Goal: Task Accomplishment & Management: Use online tool/utility

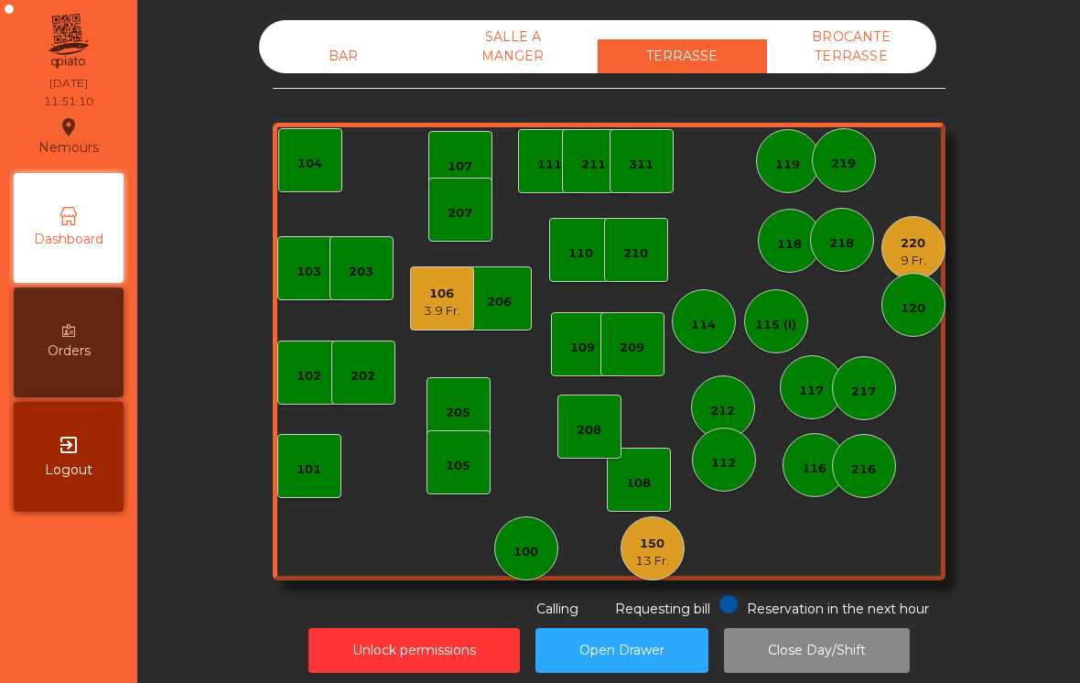
click at [919, 259] on div "9 Fr." at bounding box center [913, 261] width 26 height 18
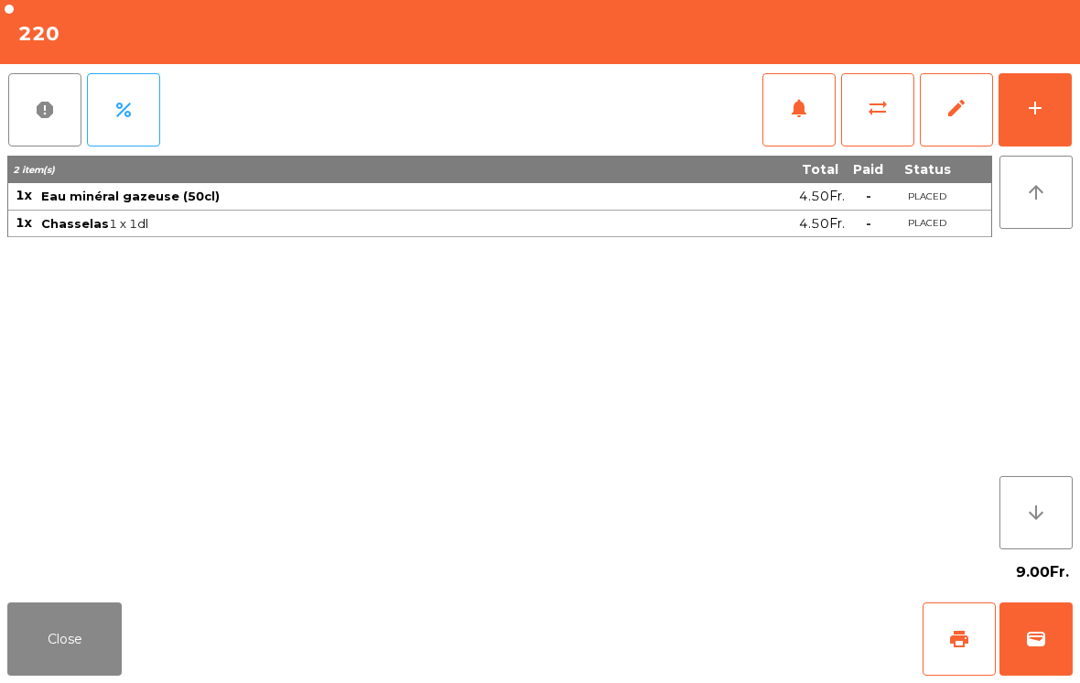
click at [1046, 134] on button "add" at bounding box center [1034, 109] width 73 height 73
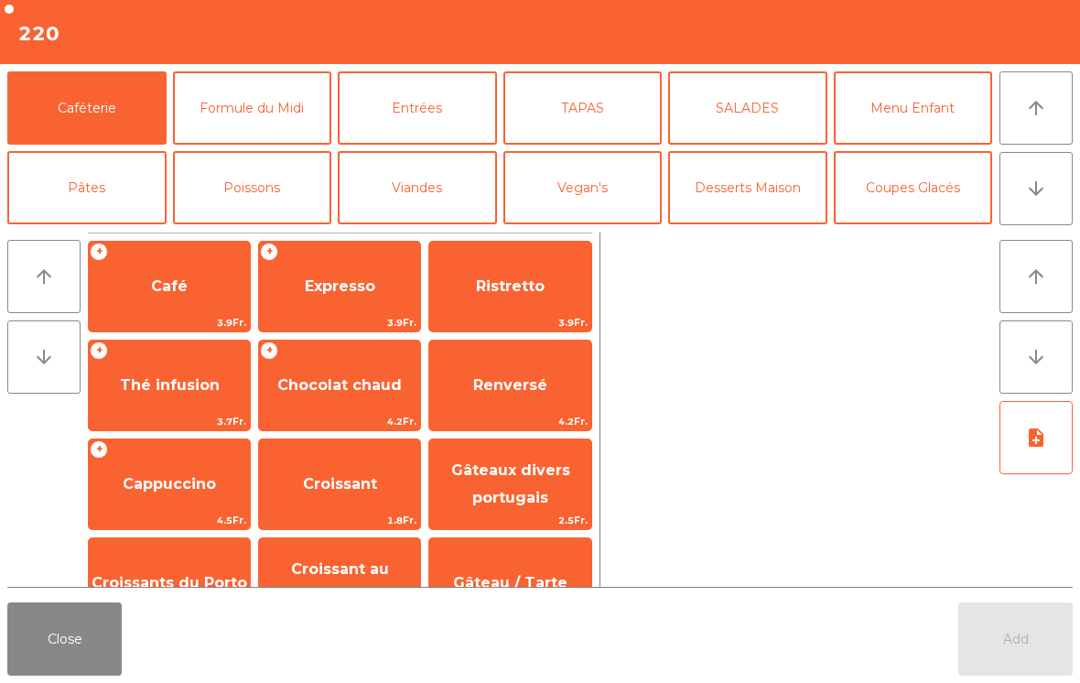
click at [294, 134] on button "Formule du Midi" at bounding box center [252, 107] width 159 height 73
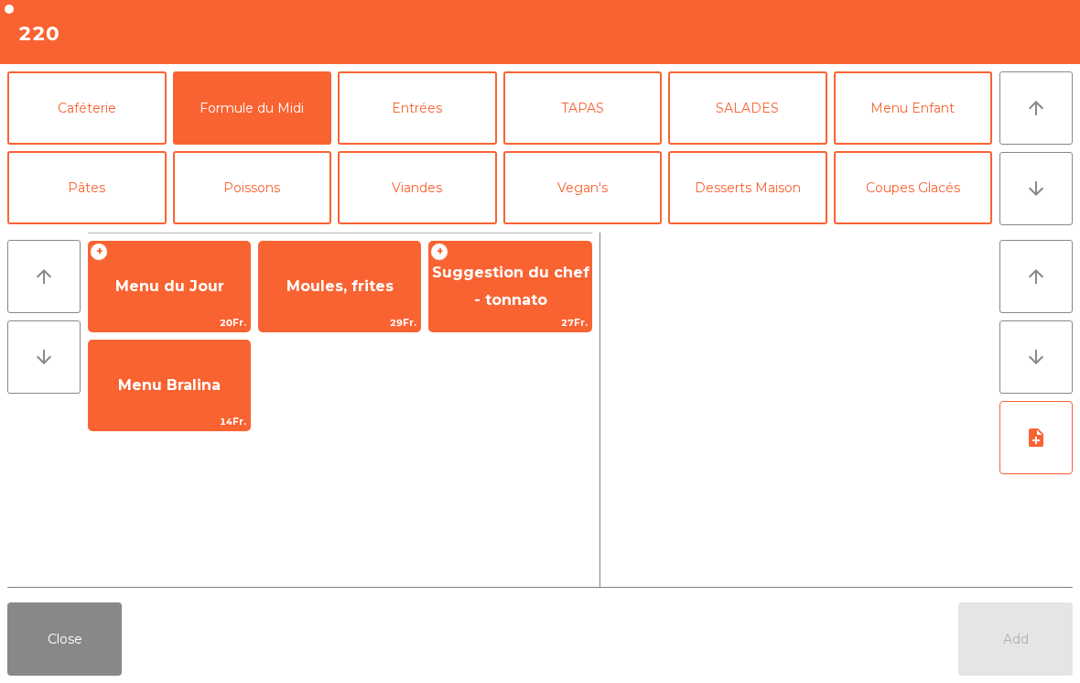
click at [167, 299] on span "Menu du Jour" at bounding box center [169, 286] width 161 height 49
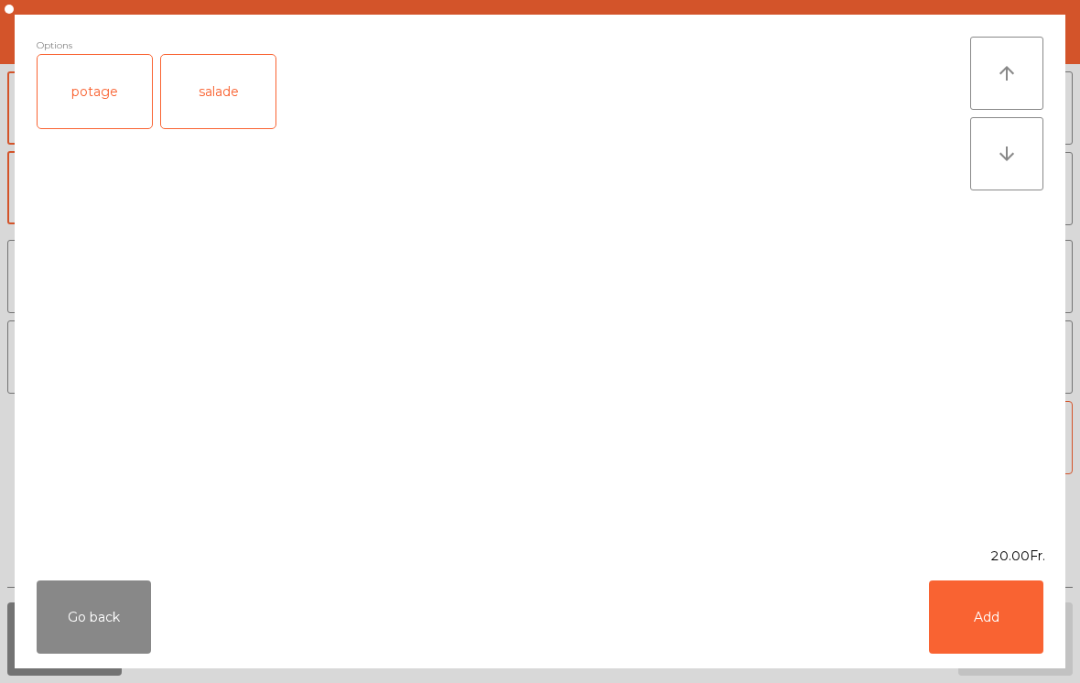
click at [247, 95] on div "salade" at bounding box center [218, 91] width 114 height 73
click at [996, 620] on button "Add" at bounding box center [986, 616] width 114 height 73
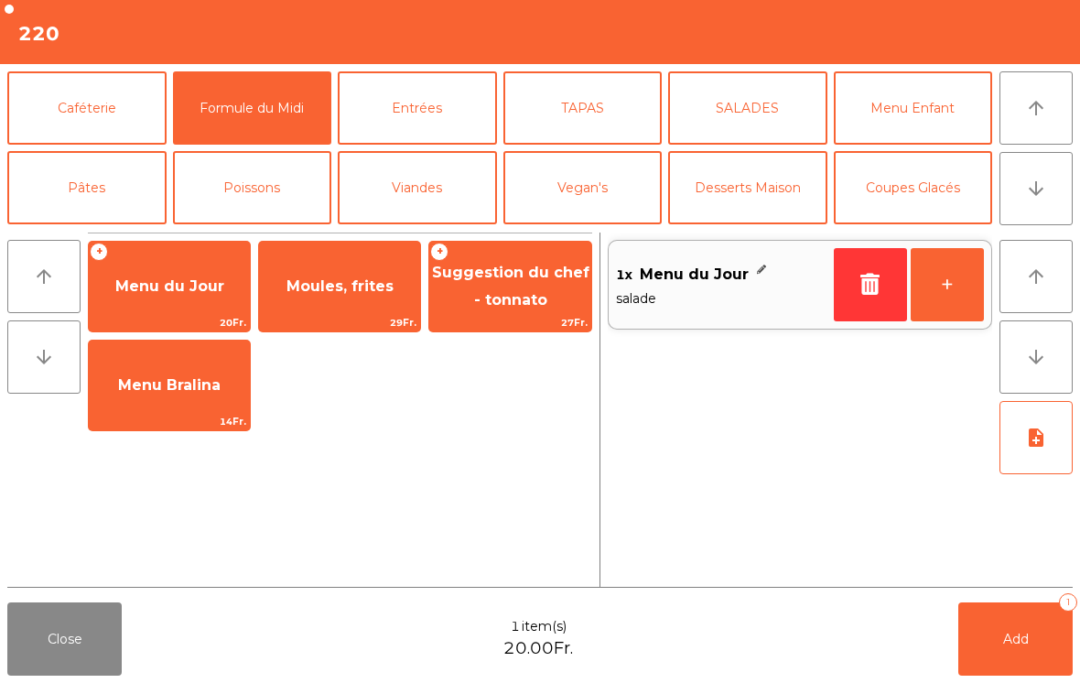
click at [956, 297] on button "+" at bounding box center [946, 284] width 73 height 73
click at [1006, 671] on button "Add 2" at bounding box center [1015, 638] width 114 height 73
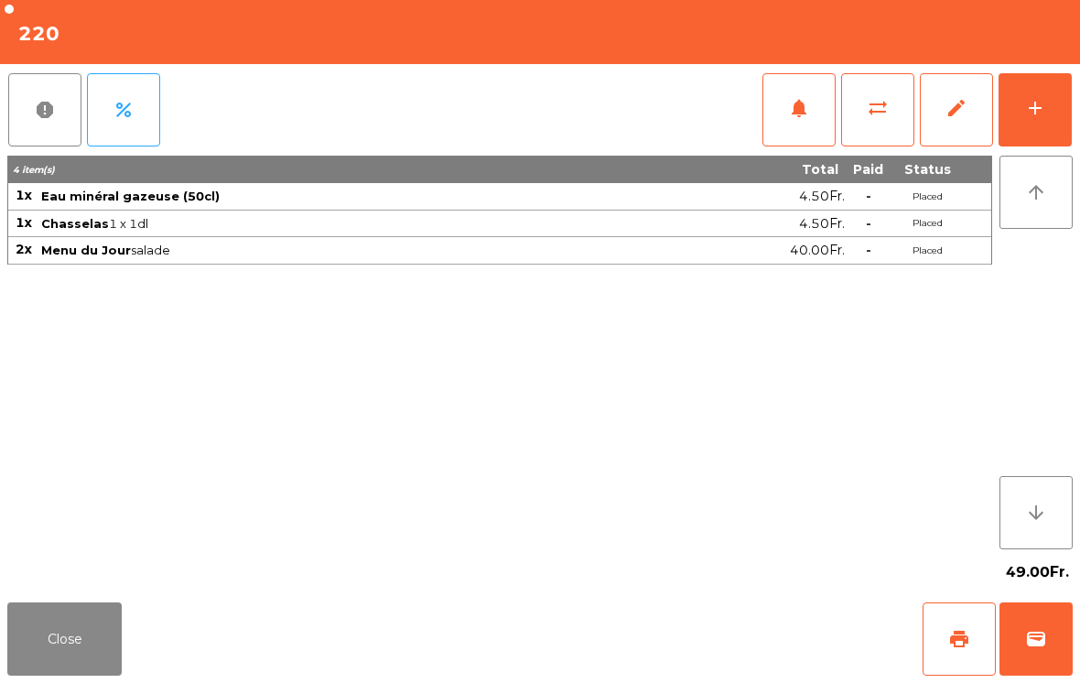
click at [57, 634] on button "Close" at bounding box center [64, 638] width 114 height 73
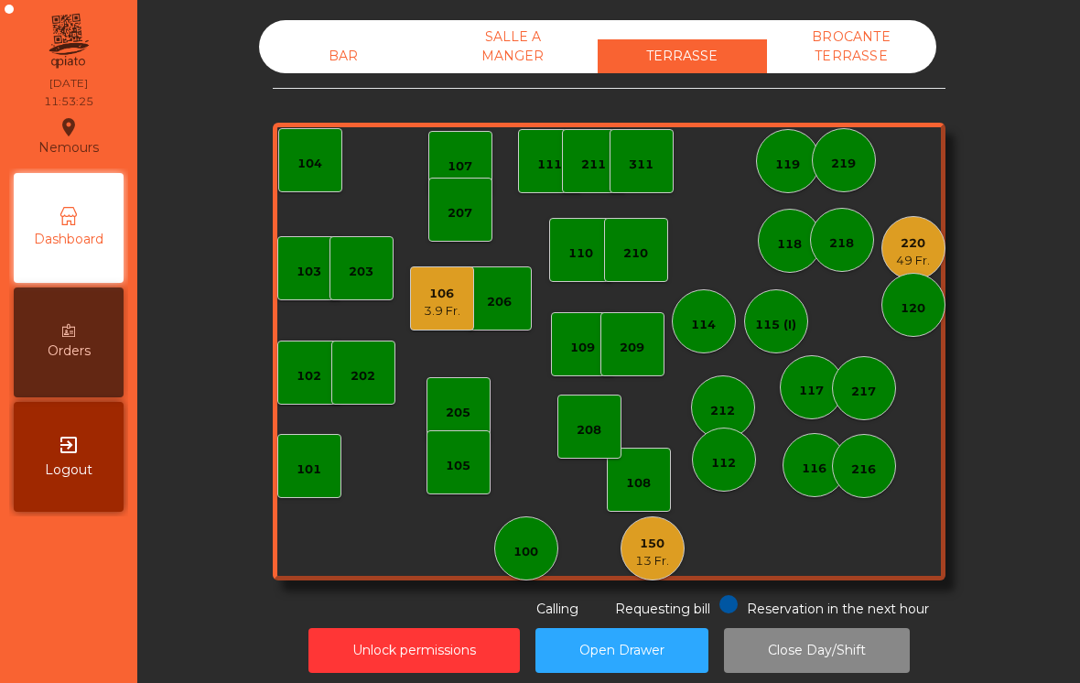
click at [672, 553] on div "150 13 Fr." at bounding box center [652, 548] width 64 height 64
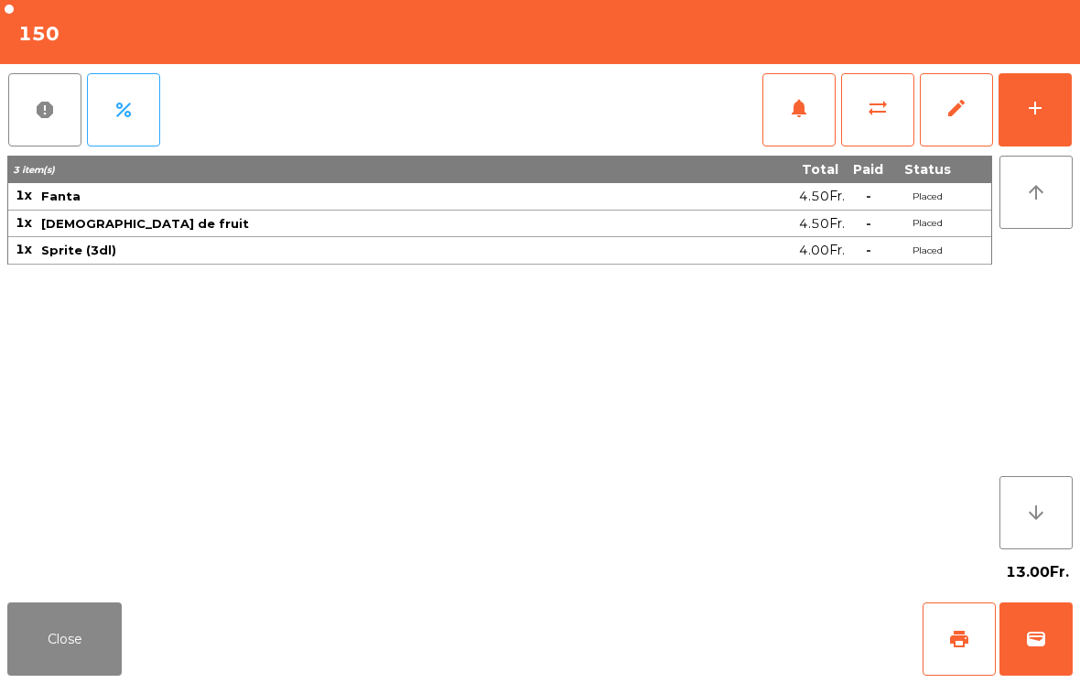
click at [950, 645] on span "print" at bounding box center [959, 639] width 22 height 22
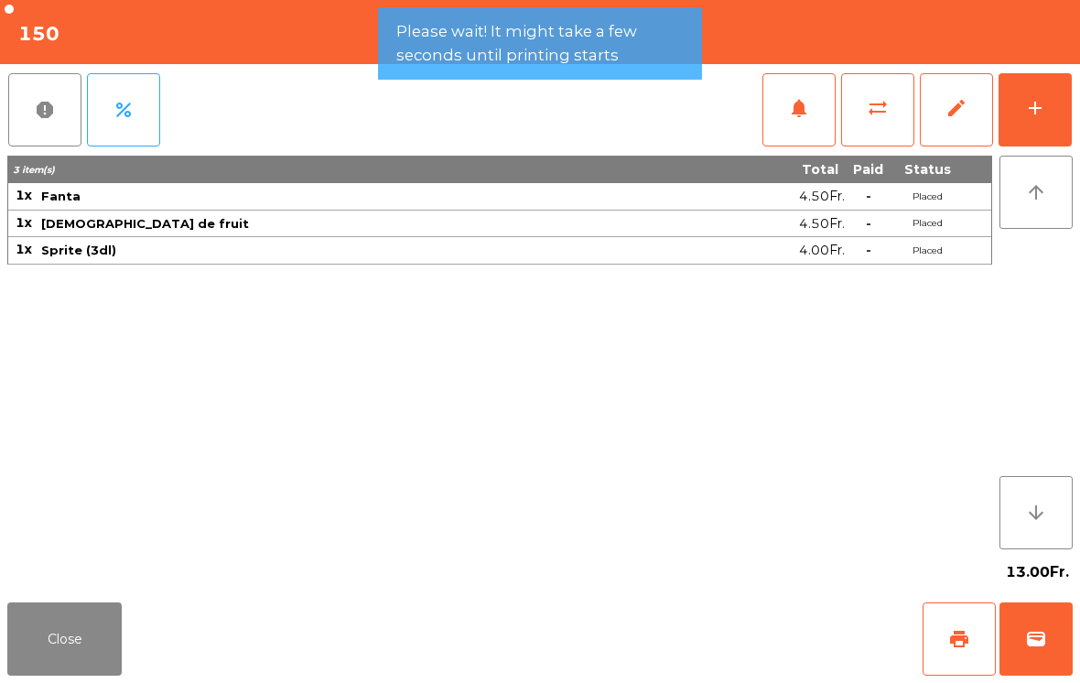
click at [67, 648] on button "Close" at bounding box center [64, 638] width 114 height 73
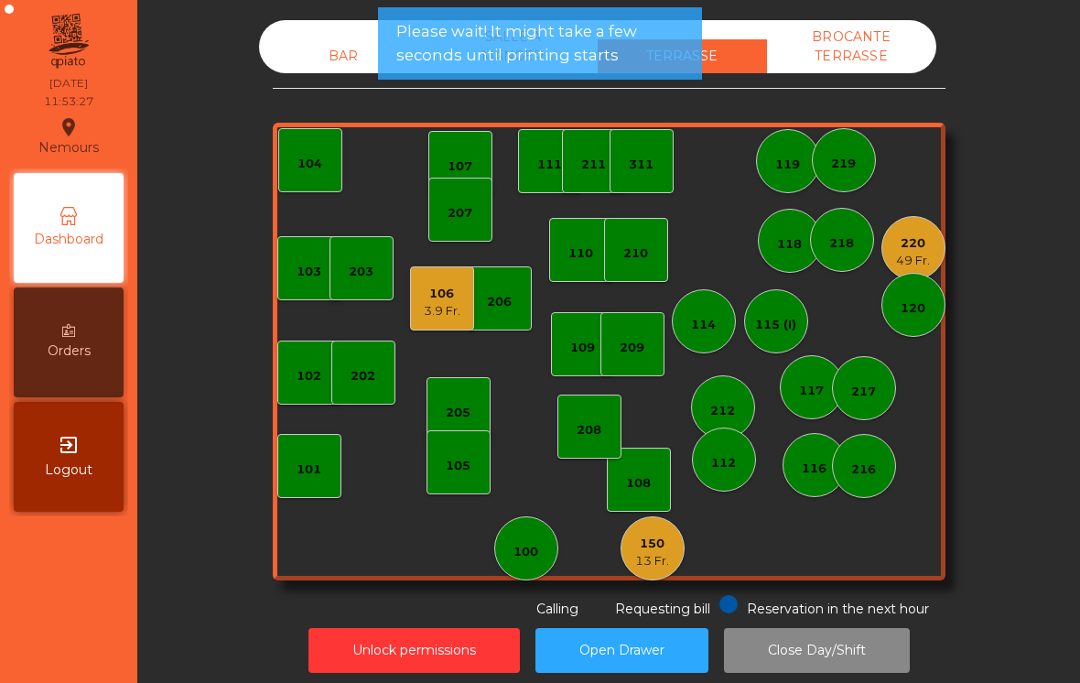
click at [463, 303] on div "106 3.9 Fr." at bounding box center [442, 298] width 64 height 64
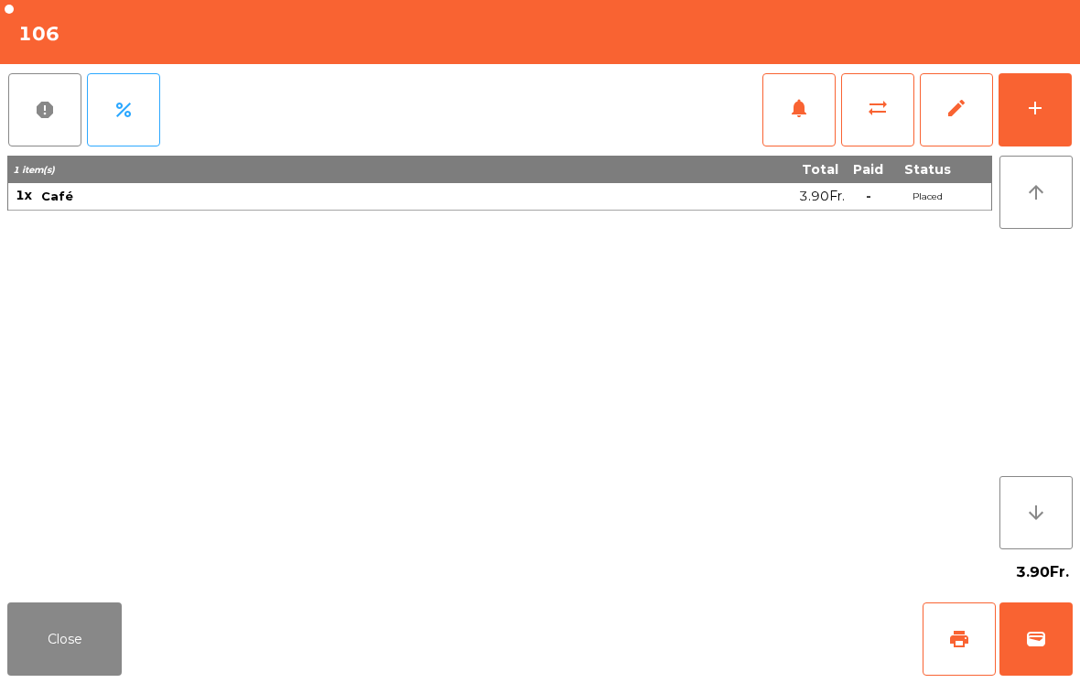
click at [72, 642] on button "Close" at bounding box center [64, 638] width 114 height 73
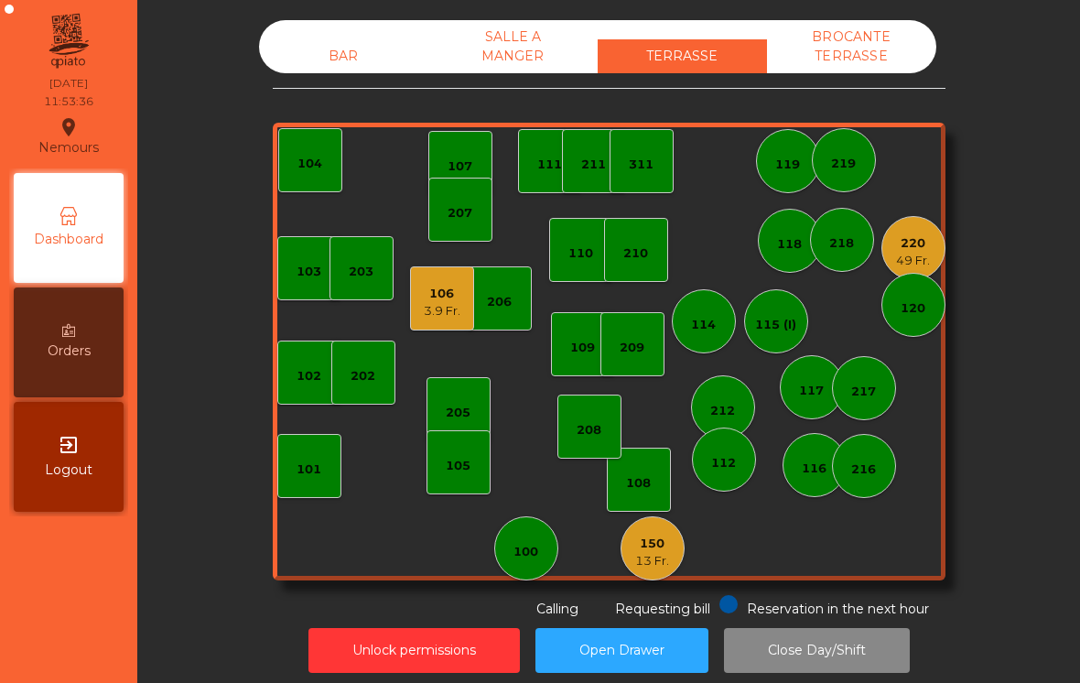
click at [443, 312] on div "3.9 Fr." at bounding box center [442, 311] width 37 height 18
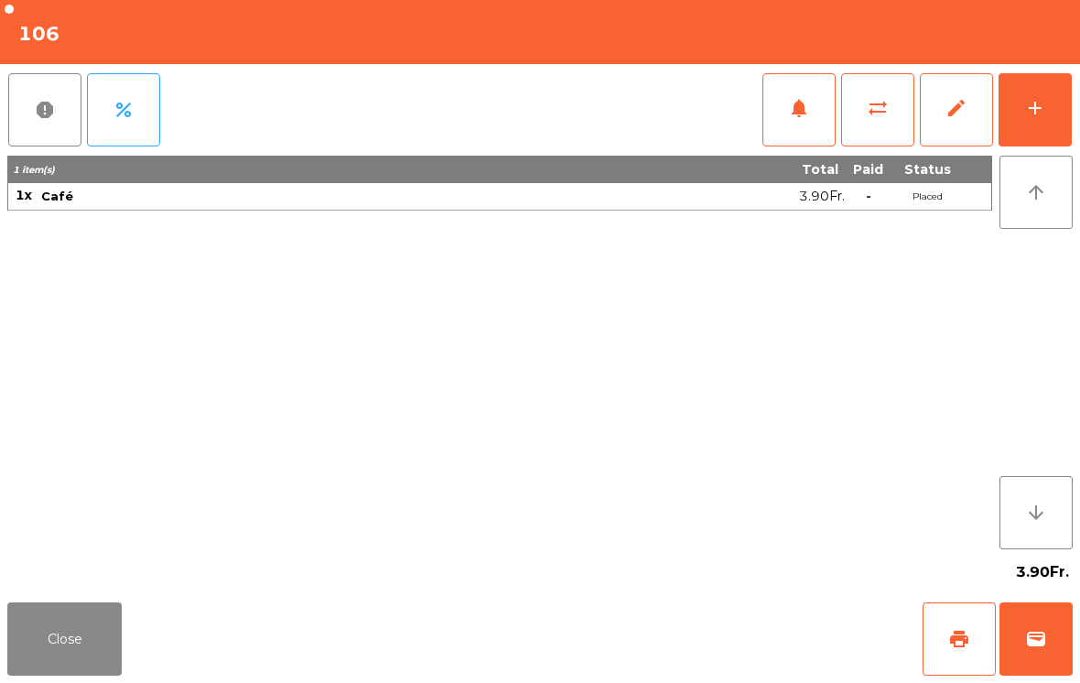
click at [1050, 631] on button "wallet" at bounding box center [1035, 638] width 73 height 73
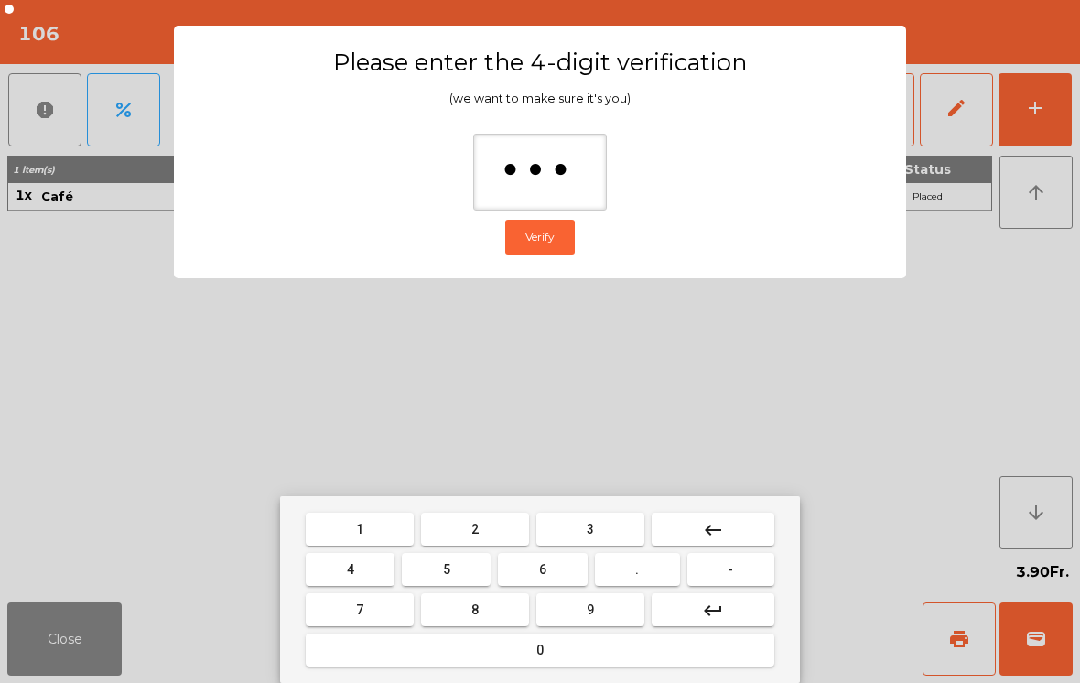
type input "****"
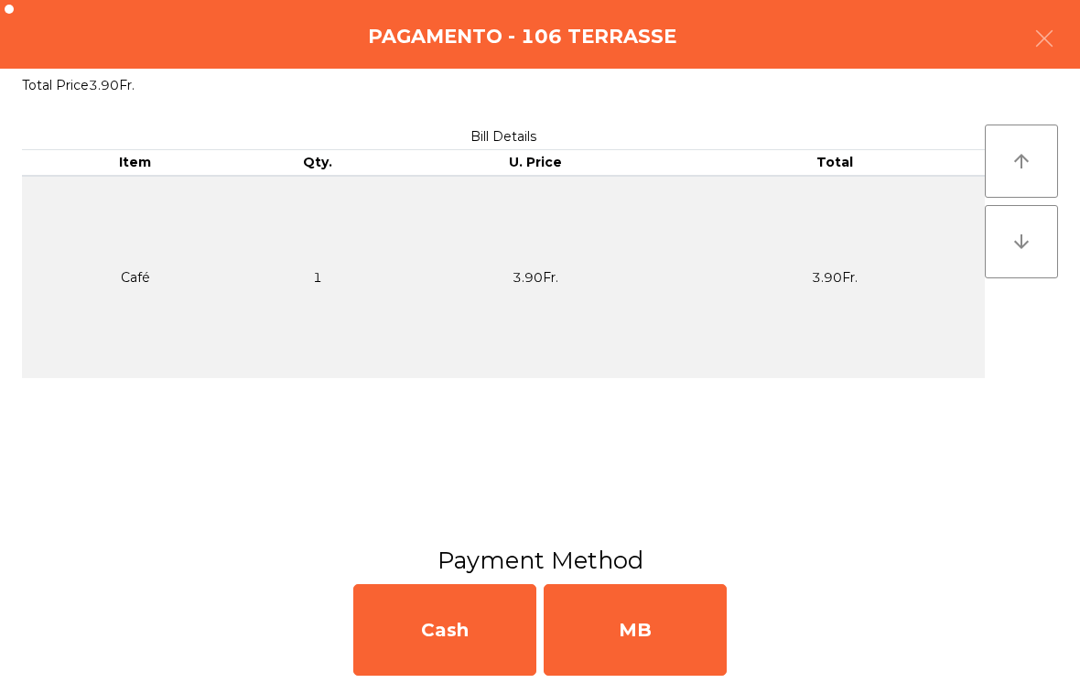
click at [614, 629] on div "MB" at bounding box center [634, 629] width 183 height 91
click at [613, 629] on div "No" at bounding box center [634, 629] width 183 height 91
click at [640, 649] on div "No" at bounding box center [634, 629] width 183 height 91
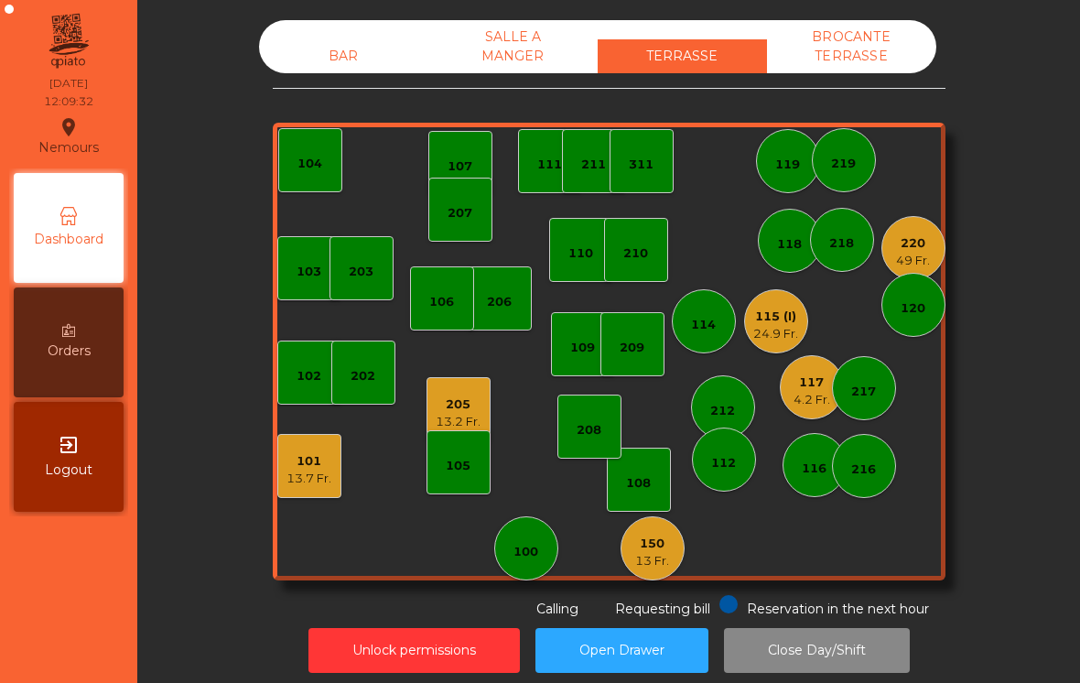
click at [630, 488] on div "108" at bounding box center [638, 483] width 25 height 18
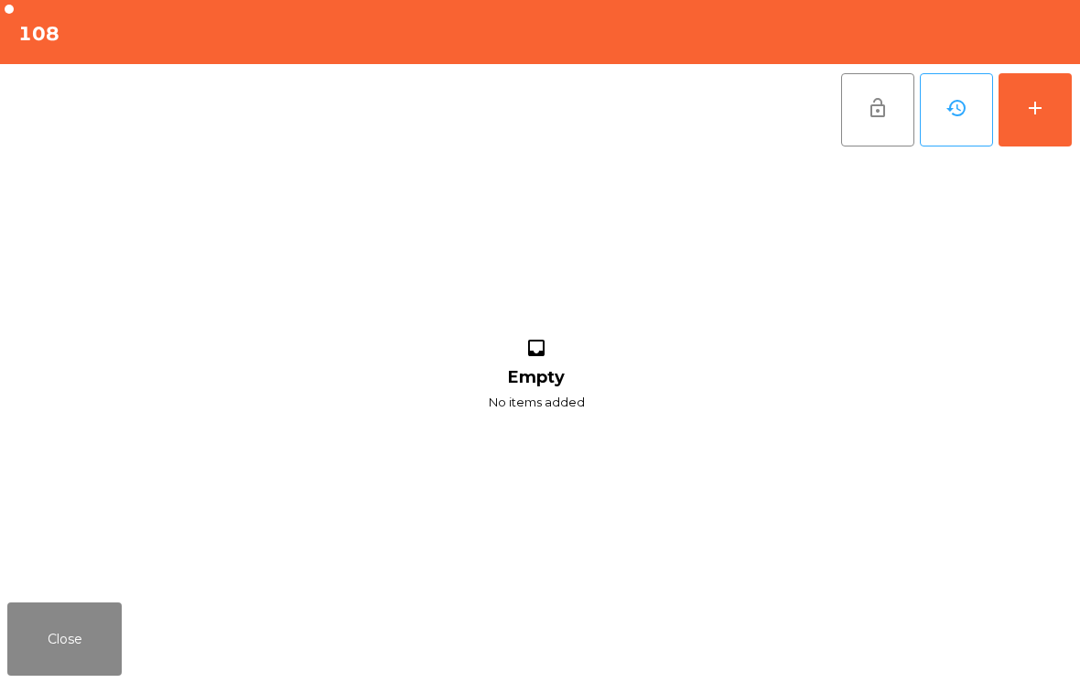
click at [1067, 118] on button "add" at bounding box center [1034, 109] width 73 height 73
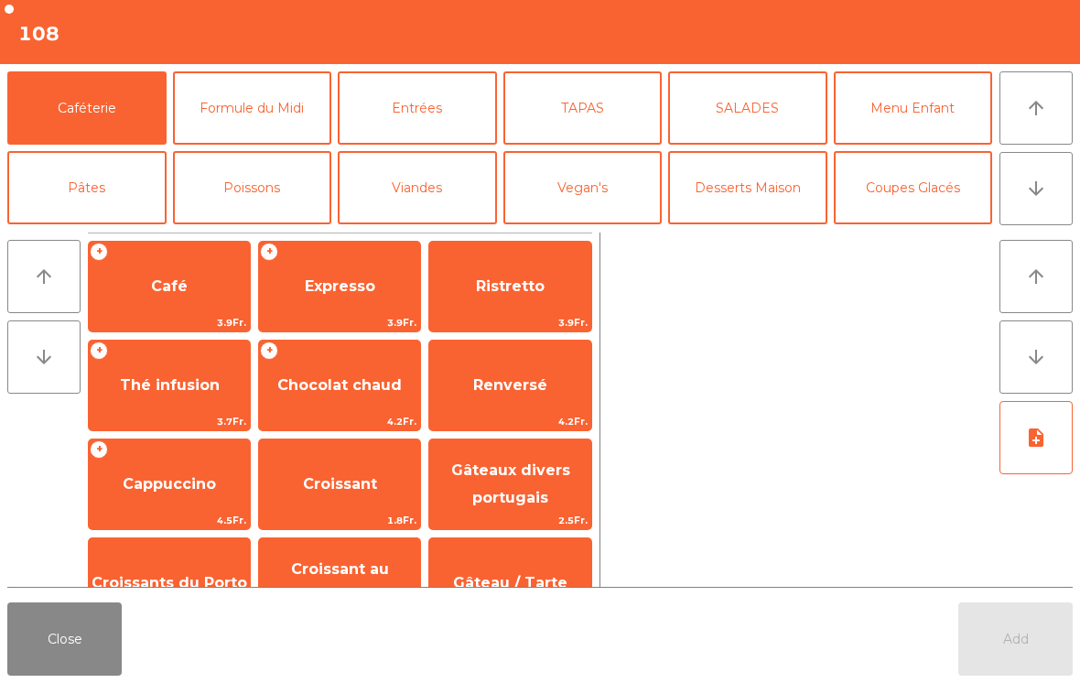
scroll to position [16, 0]
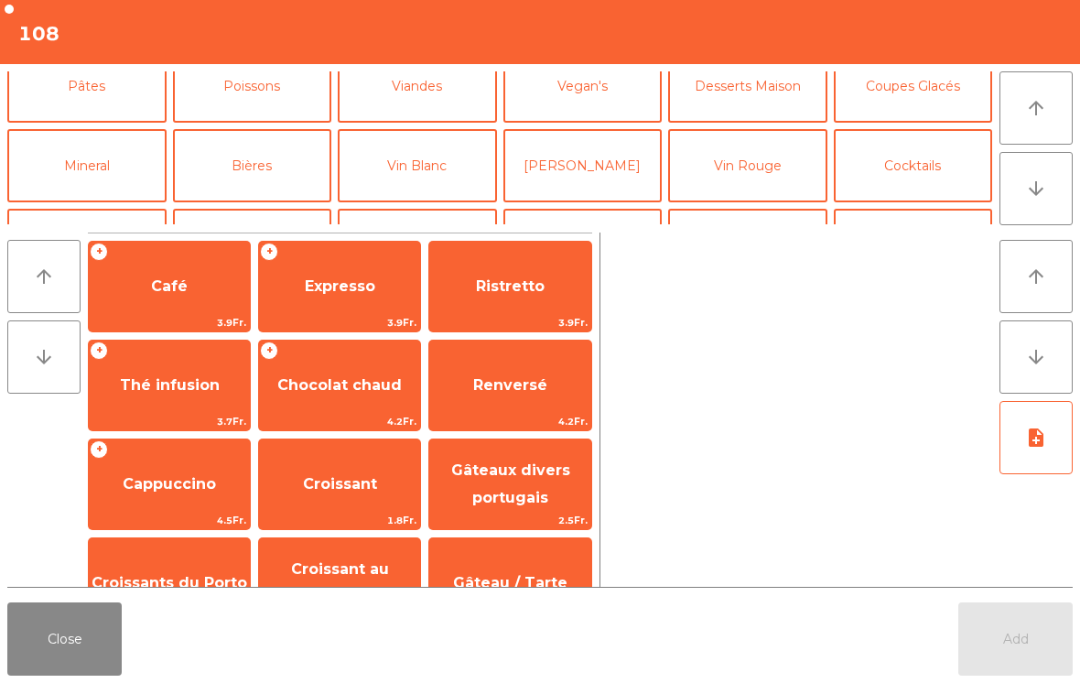
click at [85, 194] on button "Mineral" at bounding box center [86, 165] width 159 height 73
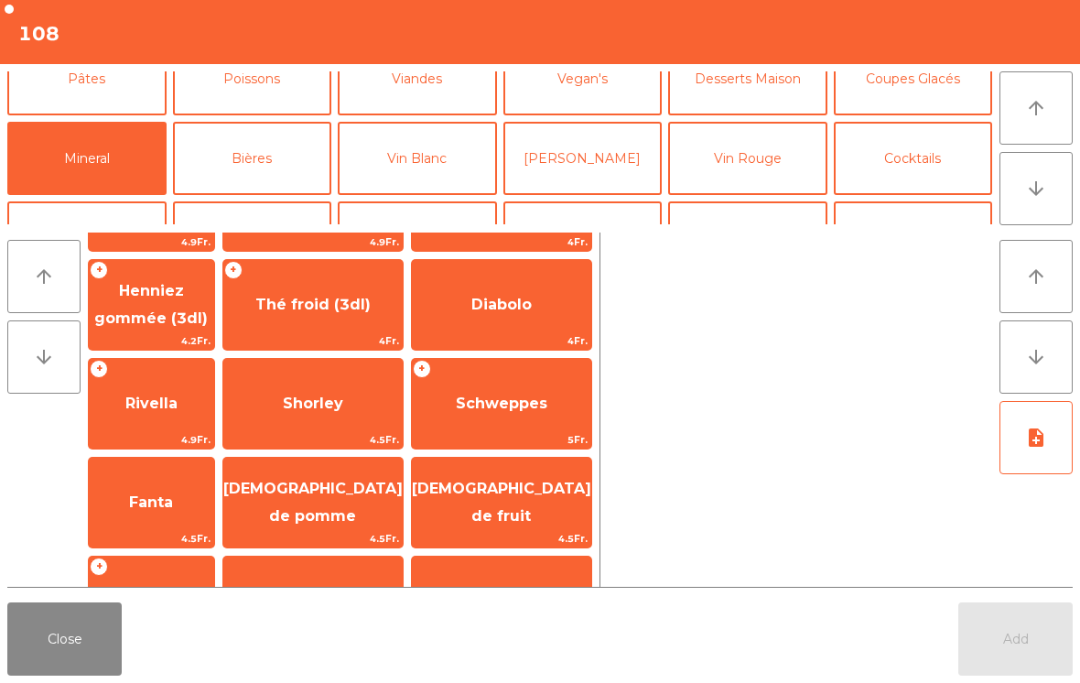
scroll to position [296, 0]
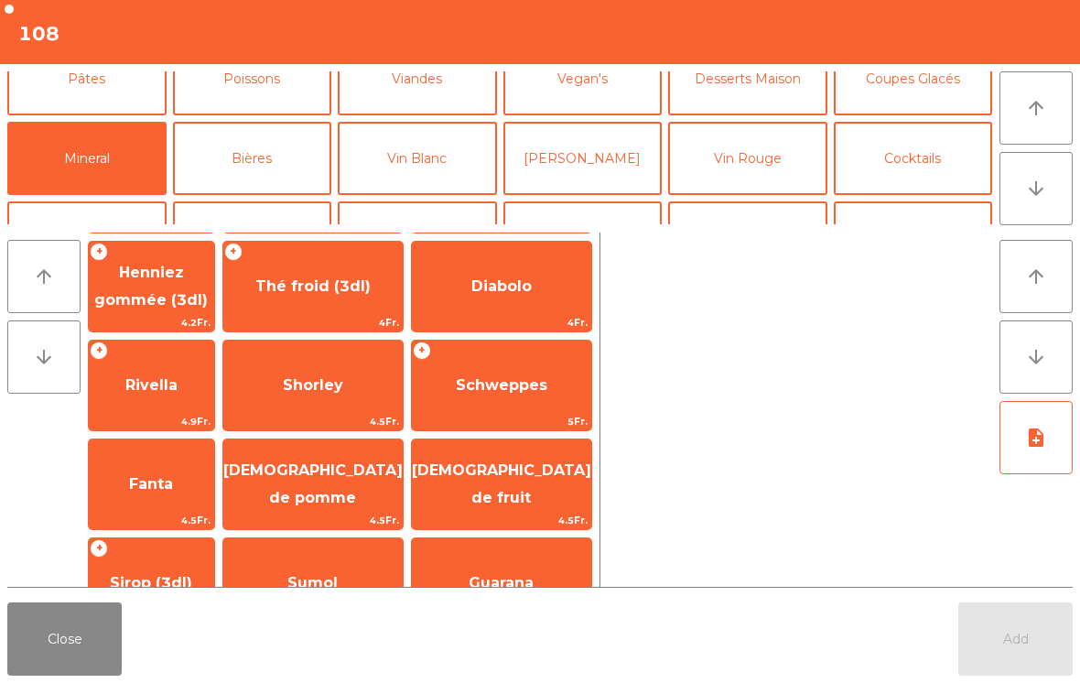
click at [156, 408] on span "Rivella" at bounding box center [151, 384] width 125 height 49
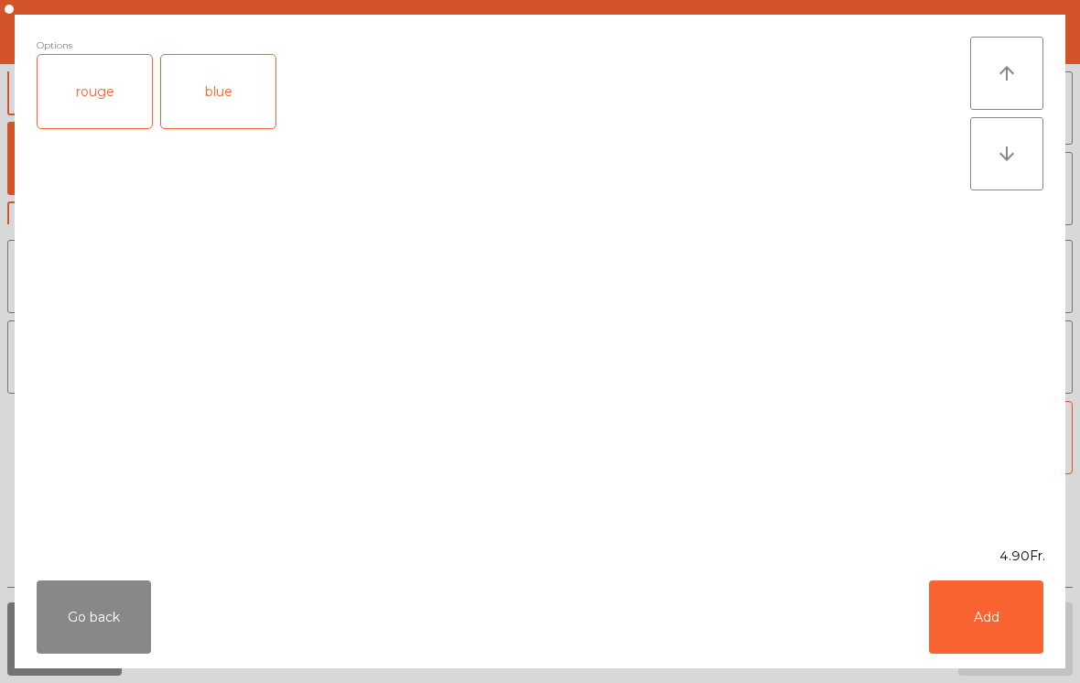
click at [77, 642] on button "Go back" at bounding box center [94, 616] width 114 height 73
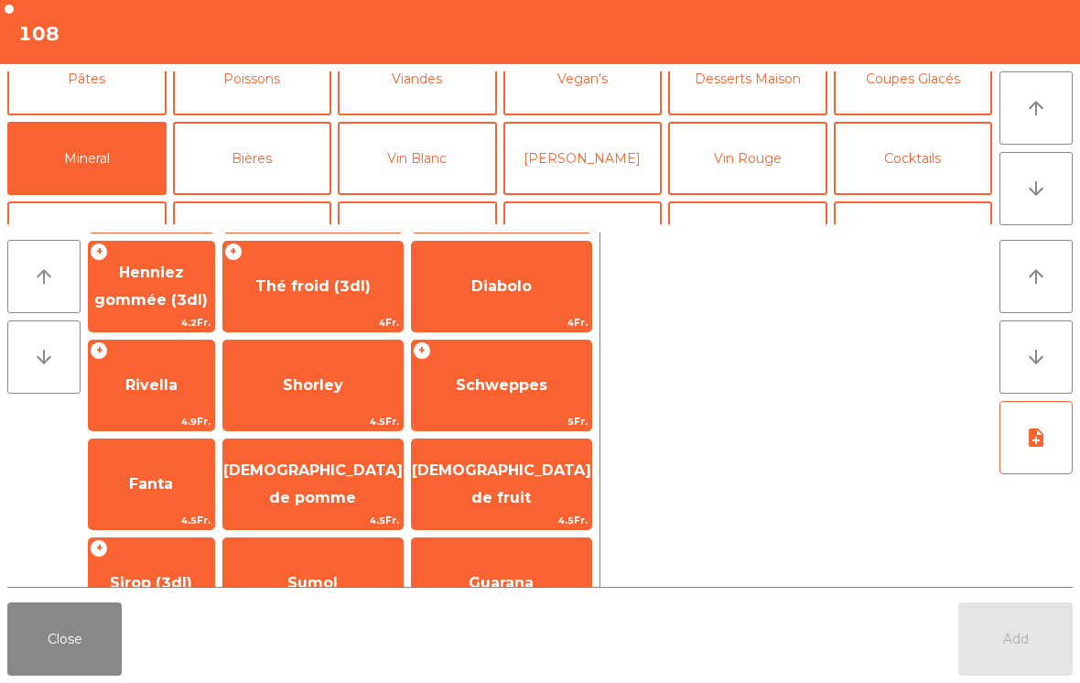
click at [213, 493] on span "Fanta" at bounding box center [151, 483] width 125 height 49
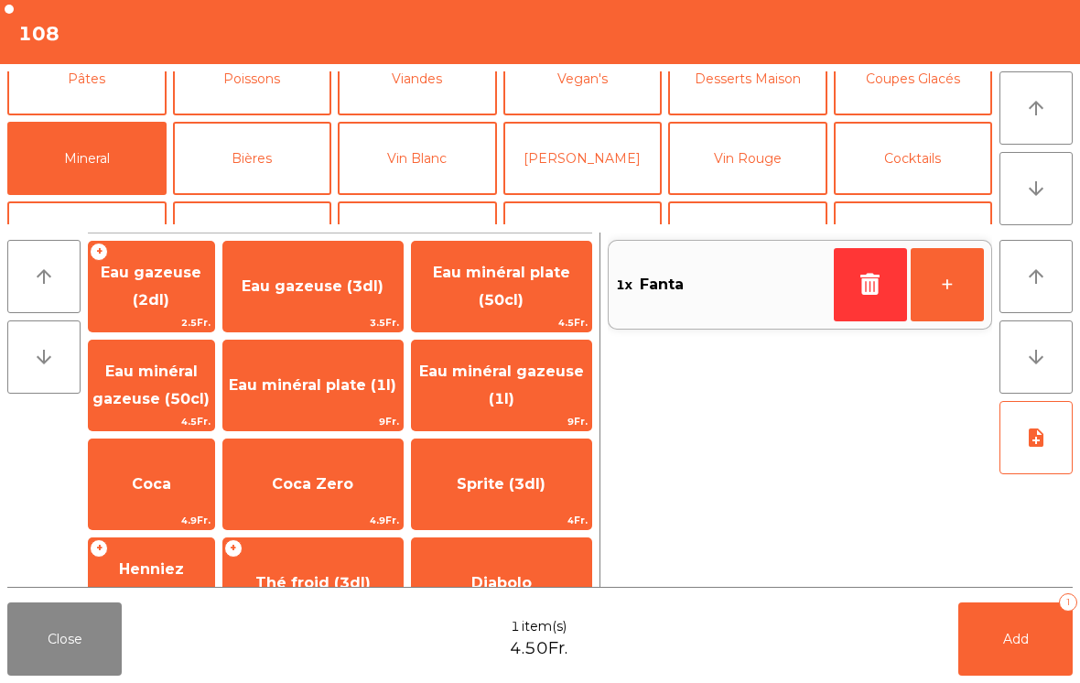
scroll to position [0, 0]
click at [439, 87] on button "Viandes" at bounding box center [417, 78] width 159 height 73
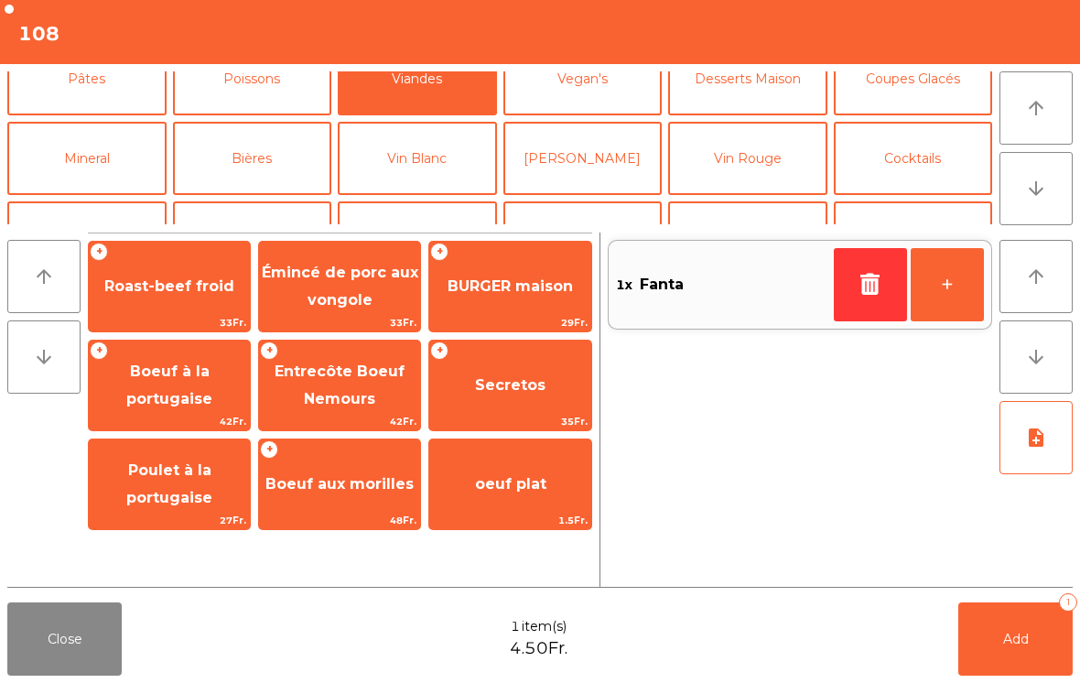
click at [182, 283] on span "Roast-beef froid" at bounding box center [169, 285] width 130 height 17
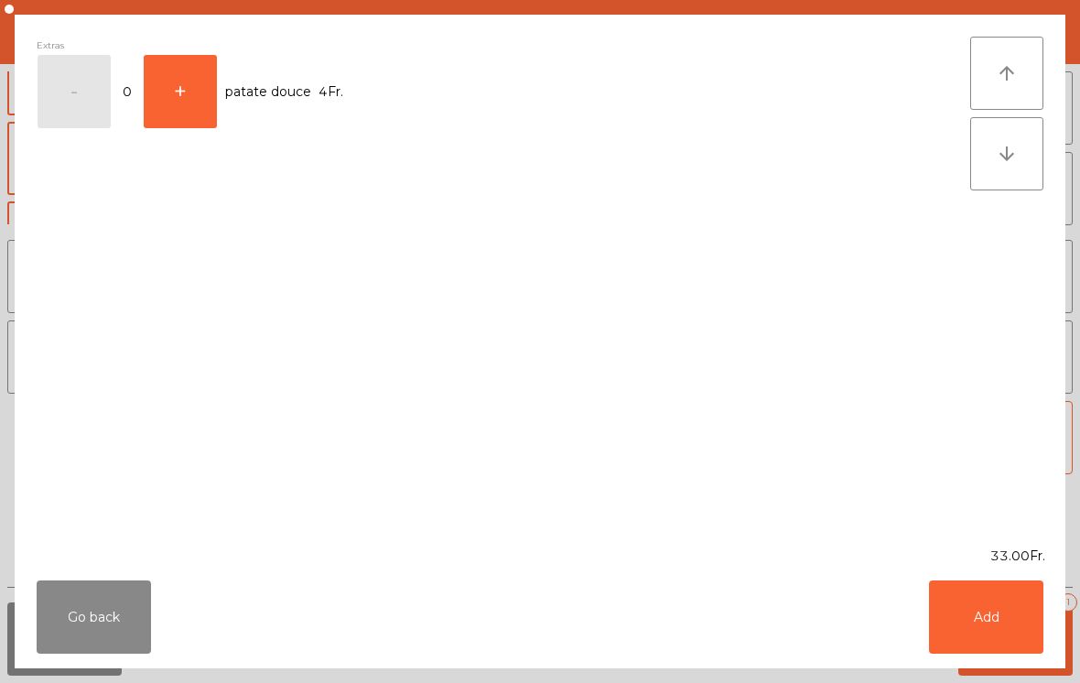
click at [1010, 609] on button "Add" at bounding box center [986, 616] width 114 height 73
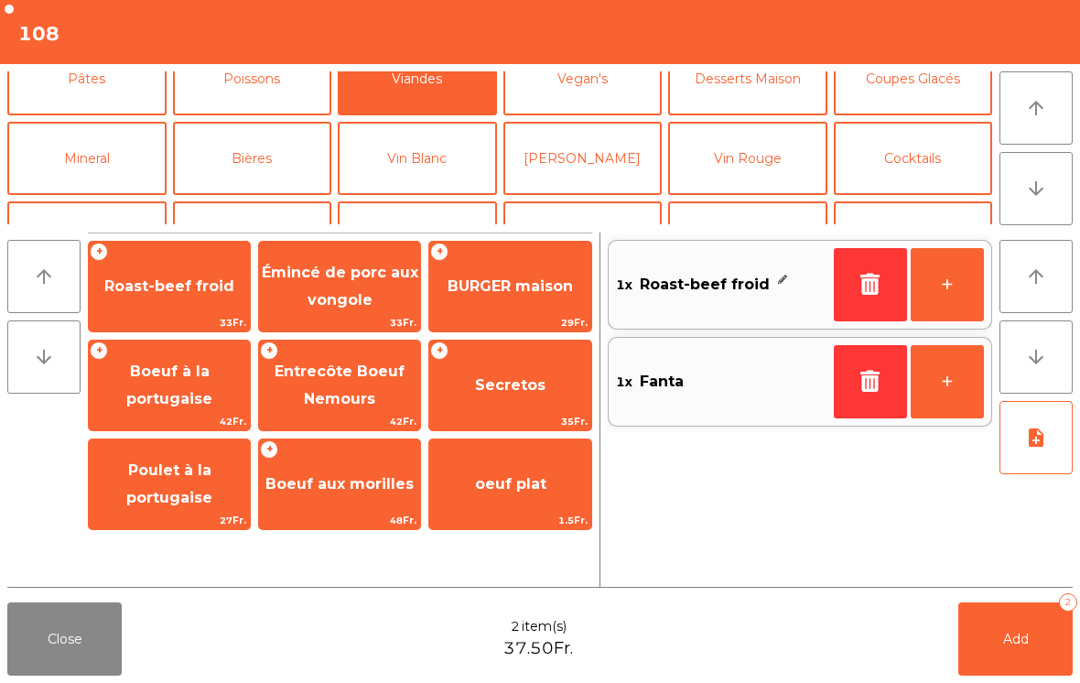
click at [1003, 652] on button "Add 2" at bounding box center [1015, 638] width 114 height 73
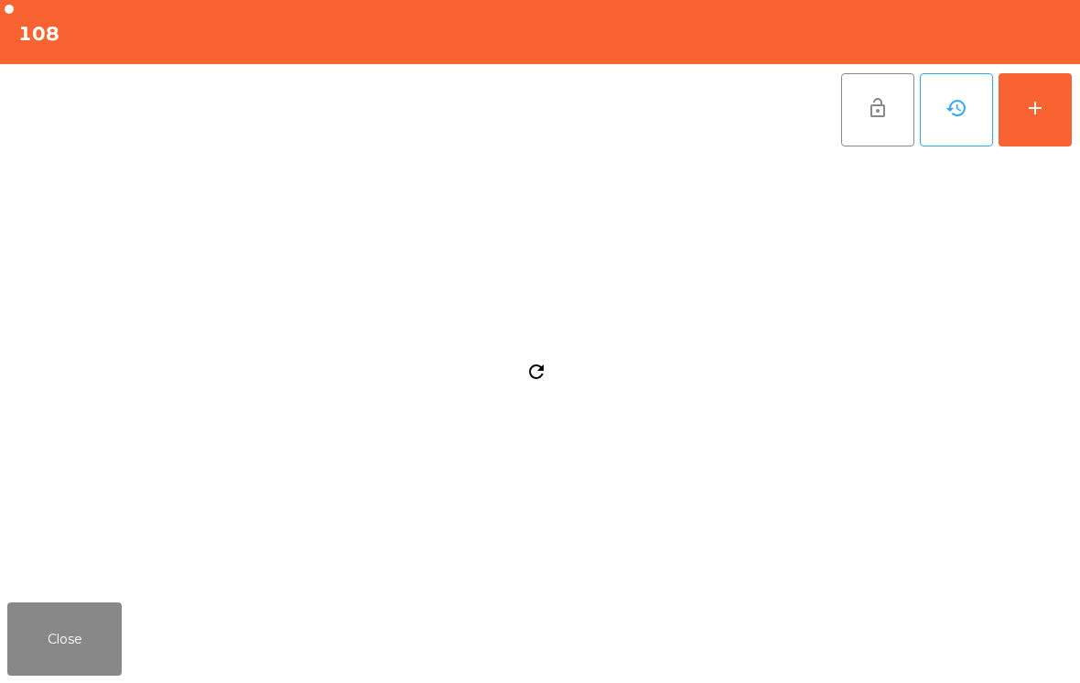
click at [83, 617] on button "Close" at bounding box center [64, 638] width 114 height 73
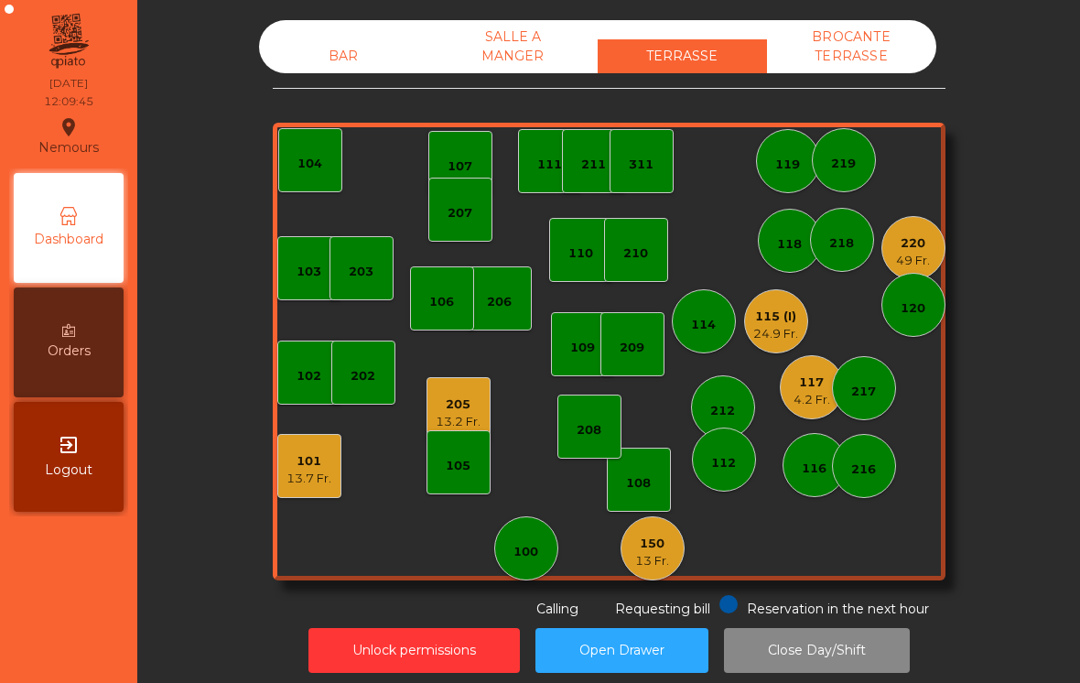
click at [790, 392] on div "117 4.2 Fr." at bounding box center [812, 387] width 64 height 64
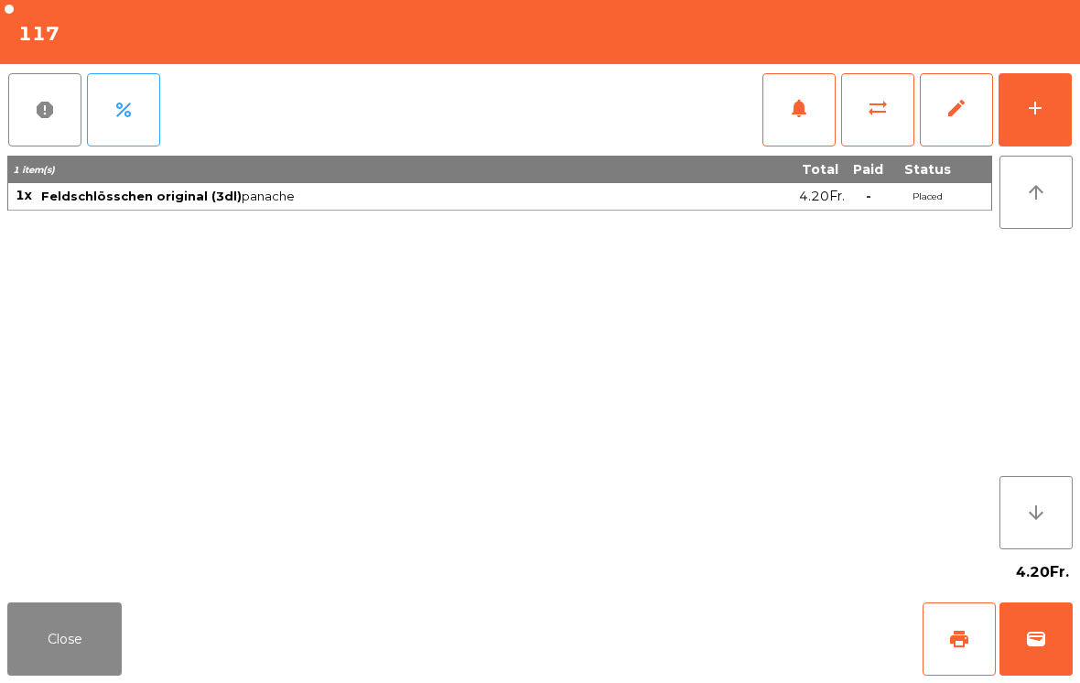
click at [1054, 109] on button "add" at bounding box center [1034, 109] width 73 height 73
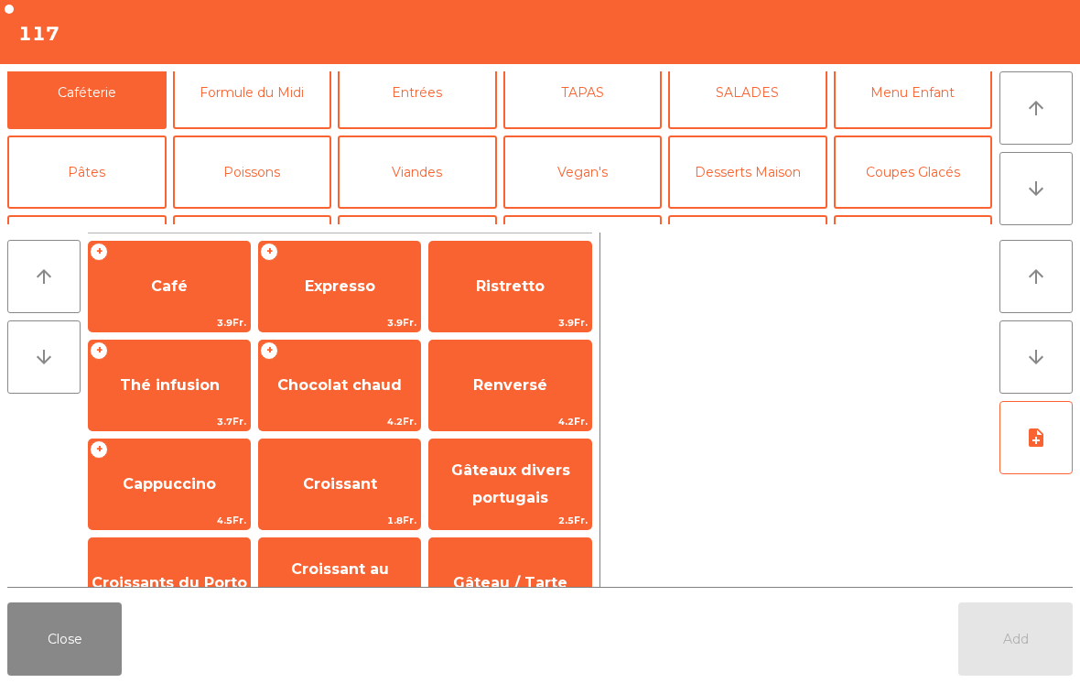
scroll to position [94, 0]
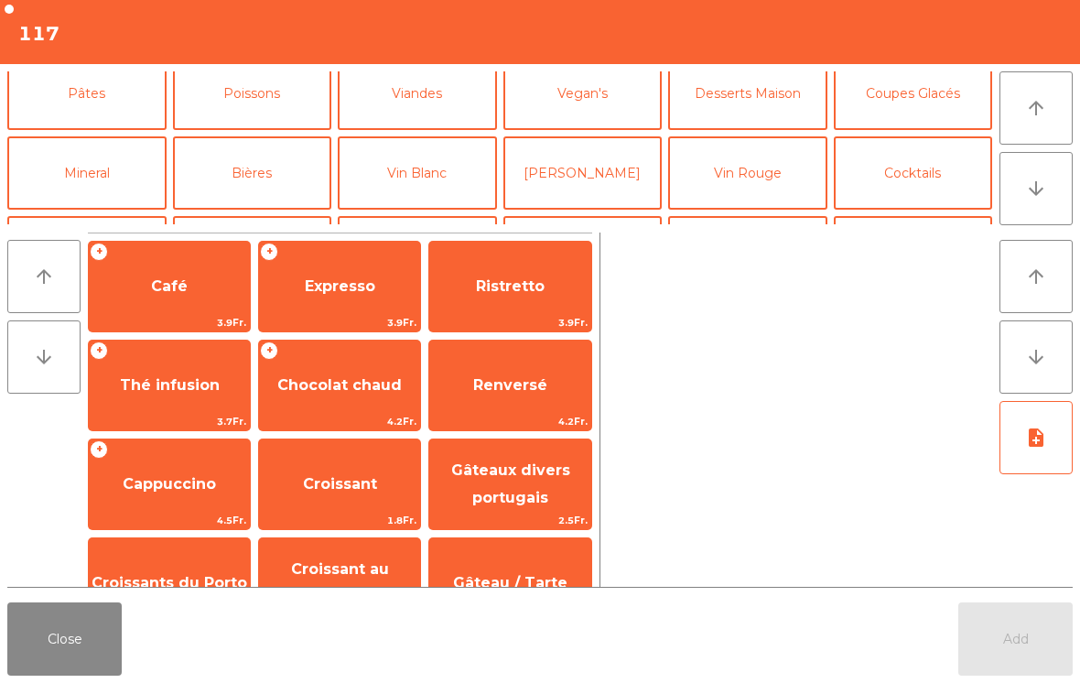
click at [272, 177] on button "Bières" at bounding box center [252, 172] width 159 height 73
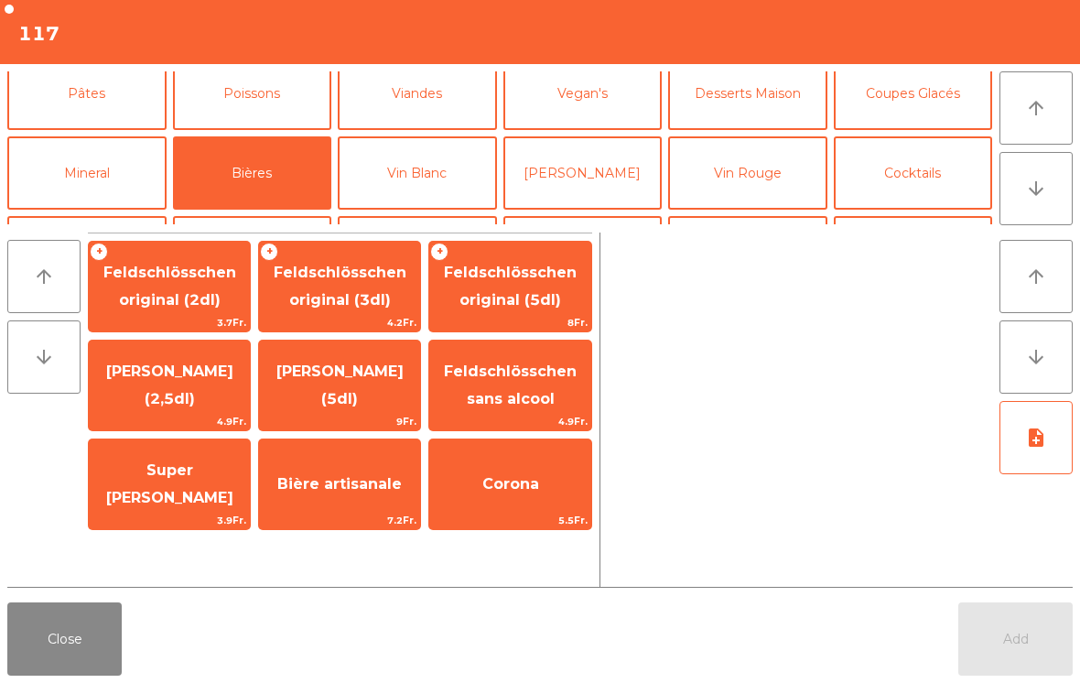
click at [364, 300] on span "Feldschlösschen original (3dl)" at bounding box center [340, 285] width 133 height 45
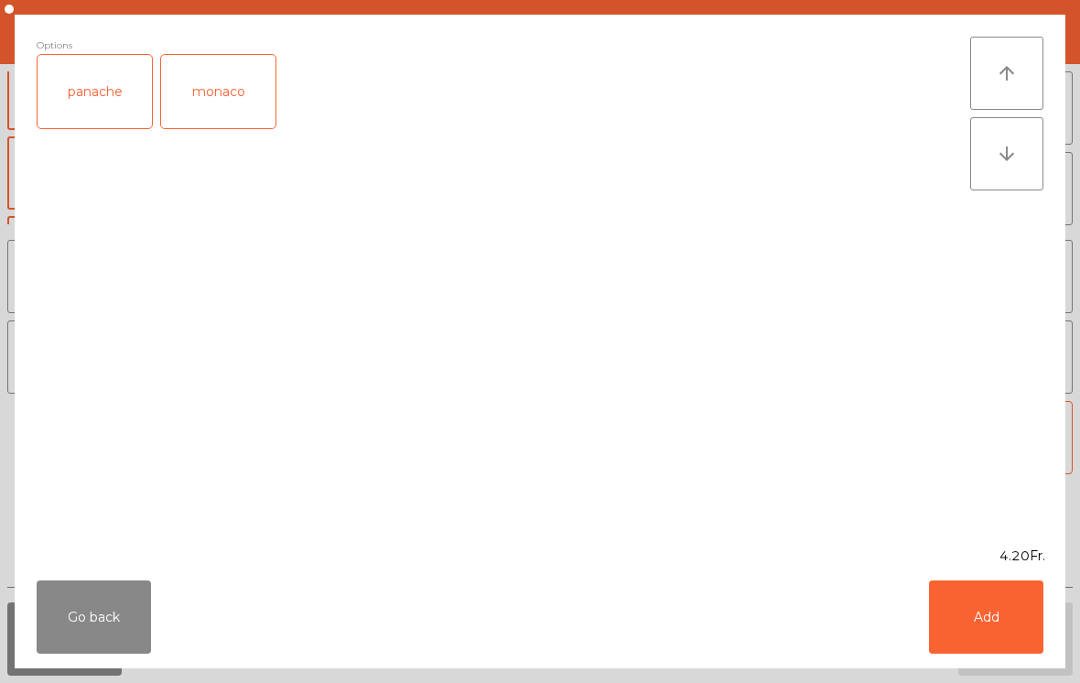
click at [1019, 635] on button "Add" at bounding box center [986, 616] width 114 height 73
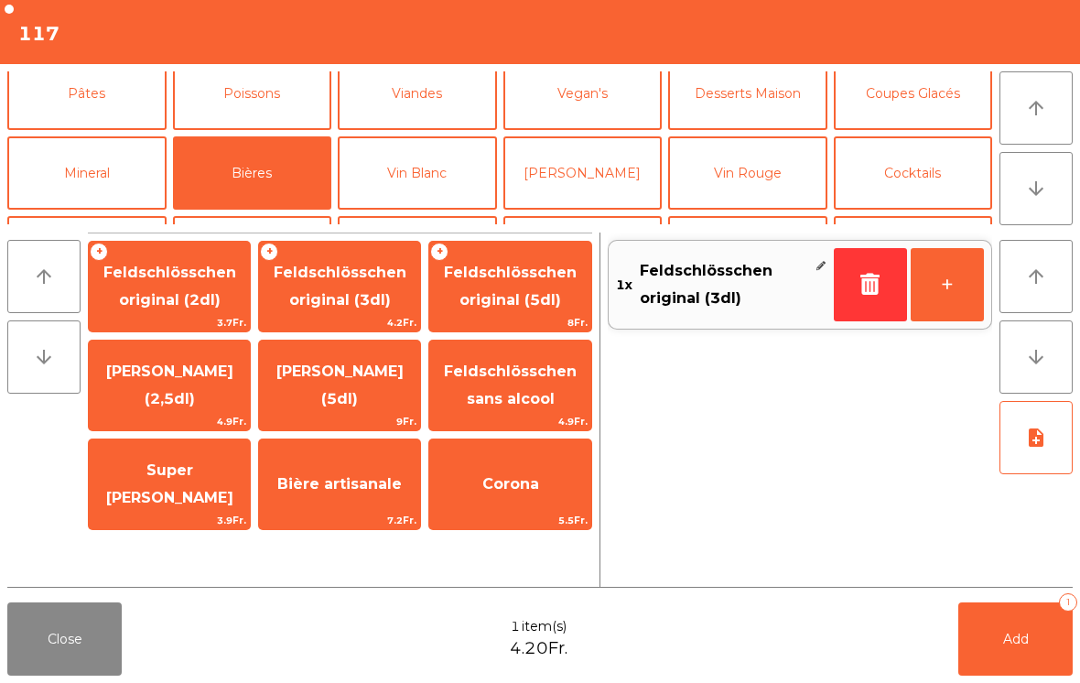
click at [1019, 655] on button "Add 1" at bounding box center [1015, 638] width 114 height 73
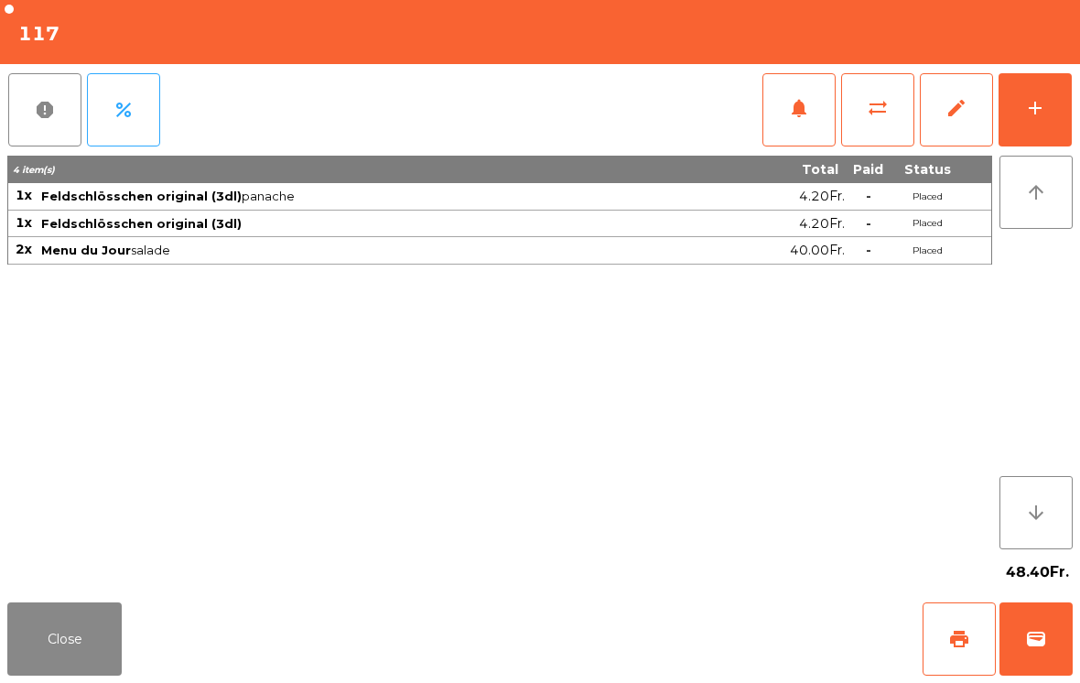
click at [70, 672] on button "Close" at bounding box center [64, 638] width 114 height 73
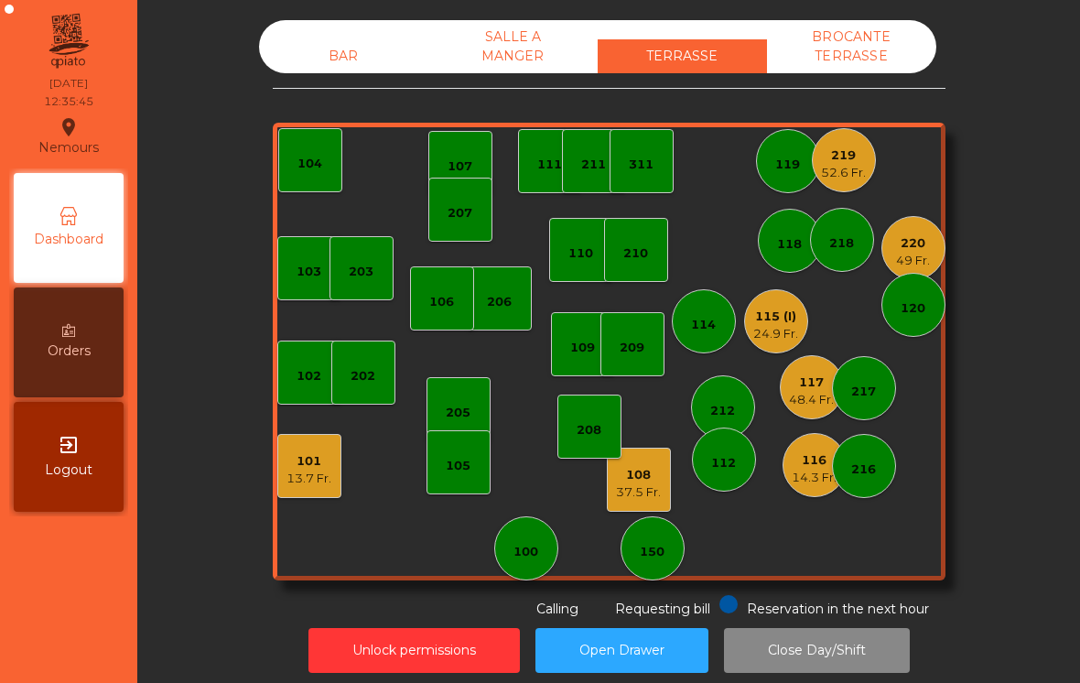
click at [621, 495] on div "37.5 Fr." at bounding box center [638, 492] width 45 height 18
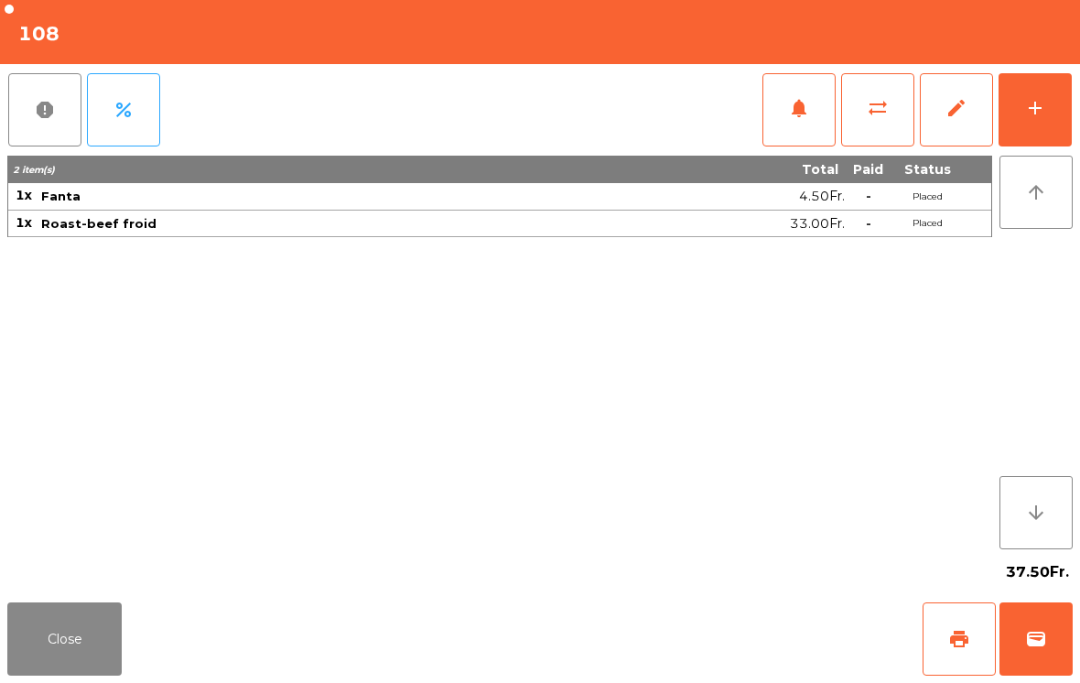
click at [1043, 105] on div "add" at bounding box center [1035, 108] width 22 height 22
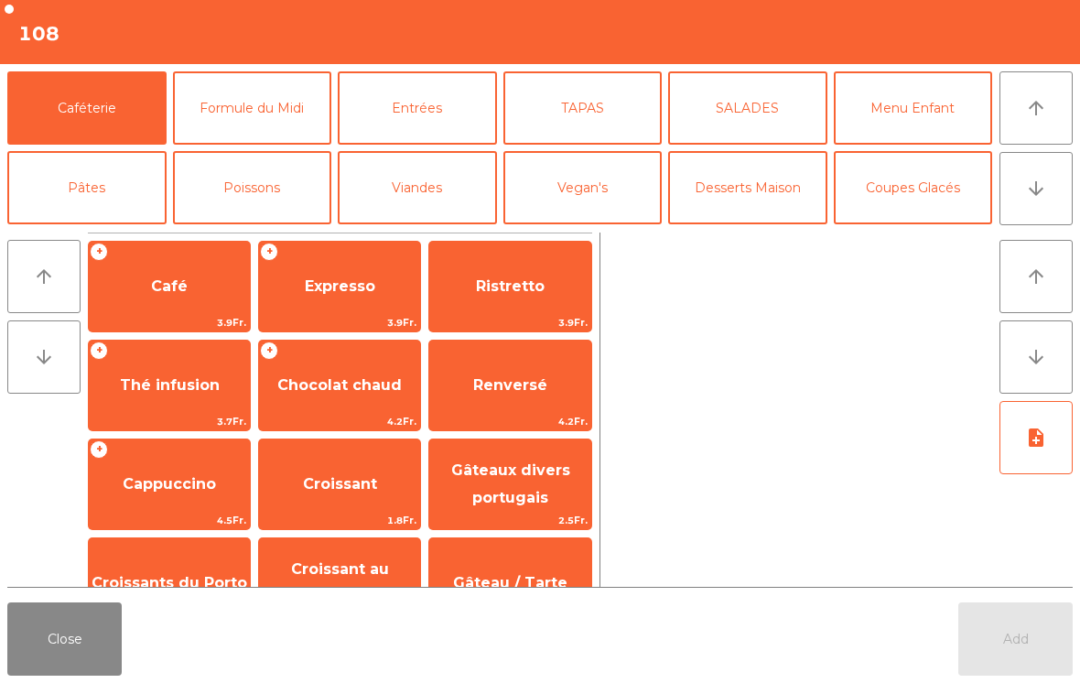
click at [359, 308] on span "Expresso" at bounding box center [339, 286] width 161 height 49
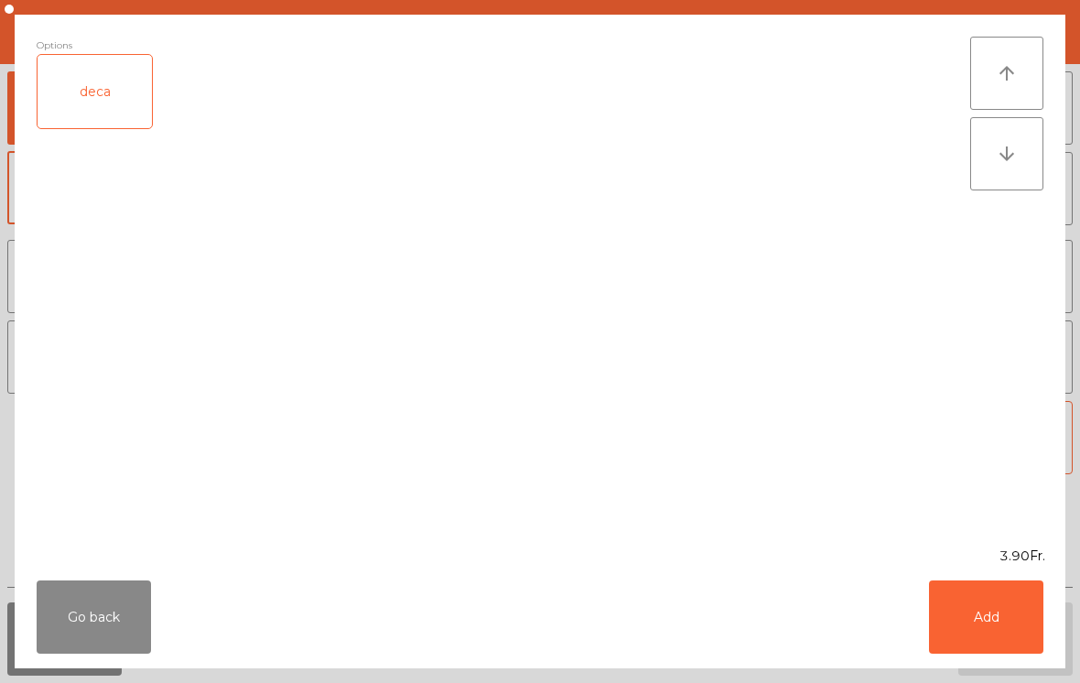
click at [1027, 603] on button "Add" at bounding box center [986, 616] width 114 height 73
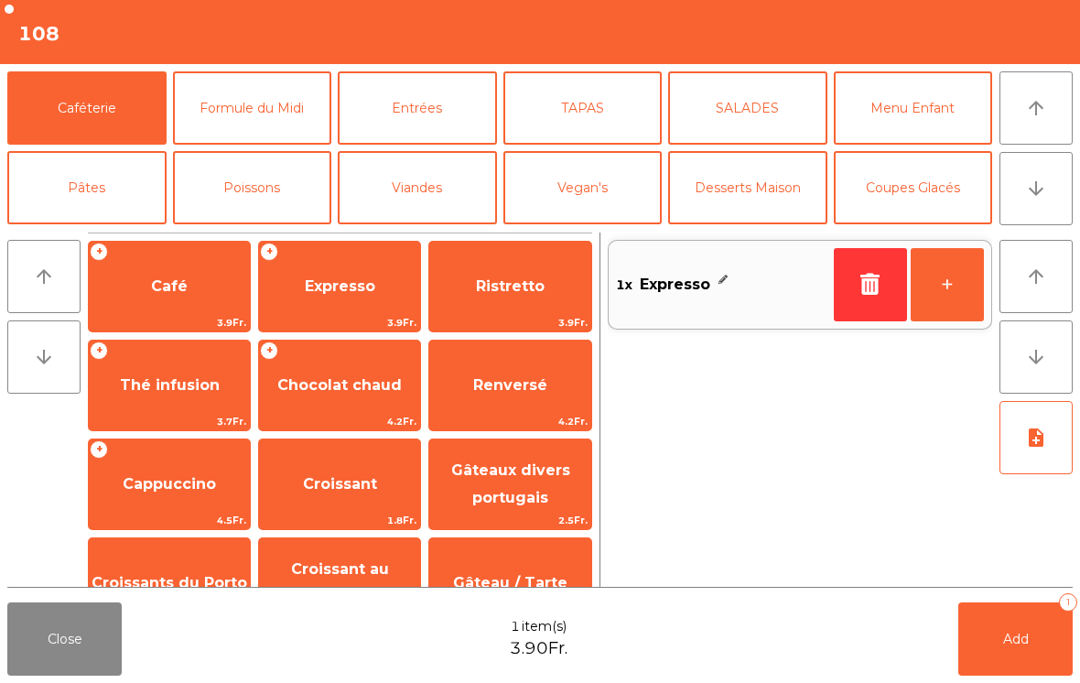
click at [995, 645] on button "Add 1" at bounding box center [1015, 638] width 114 height 73
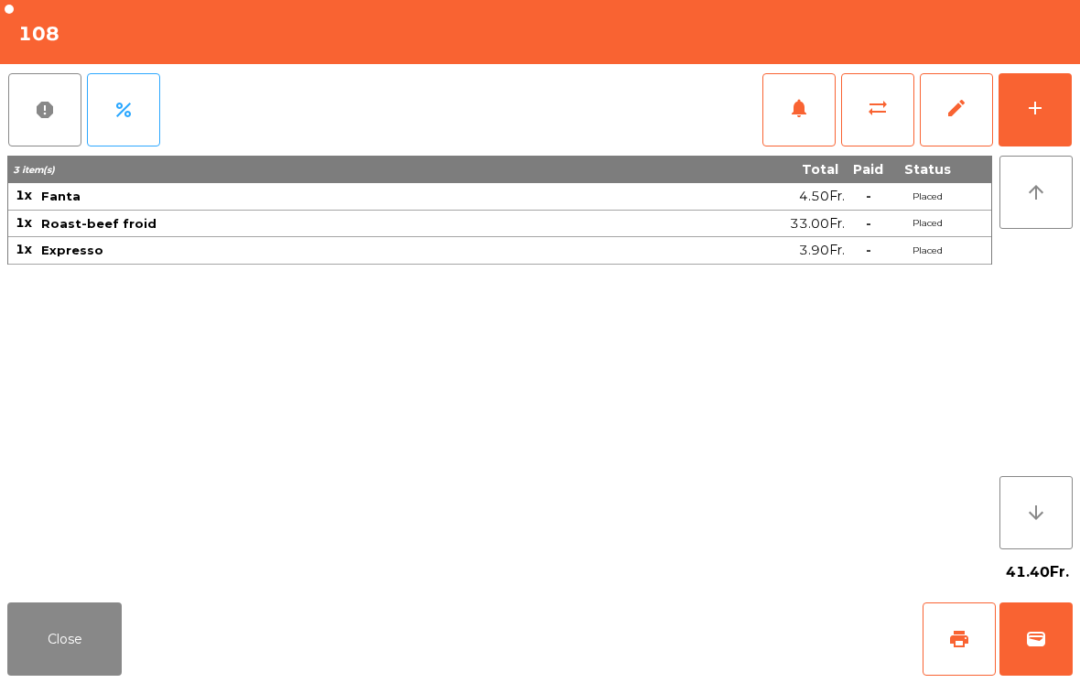
click at [99, 640] on button "Close" at bounding box center [64, 638] width 114 height 73
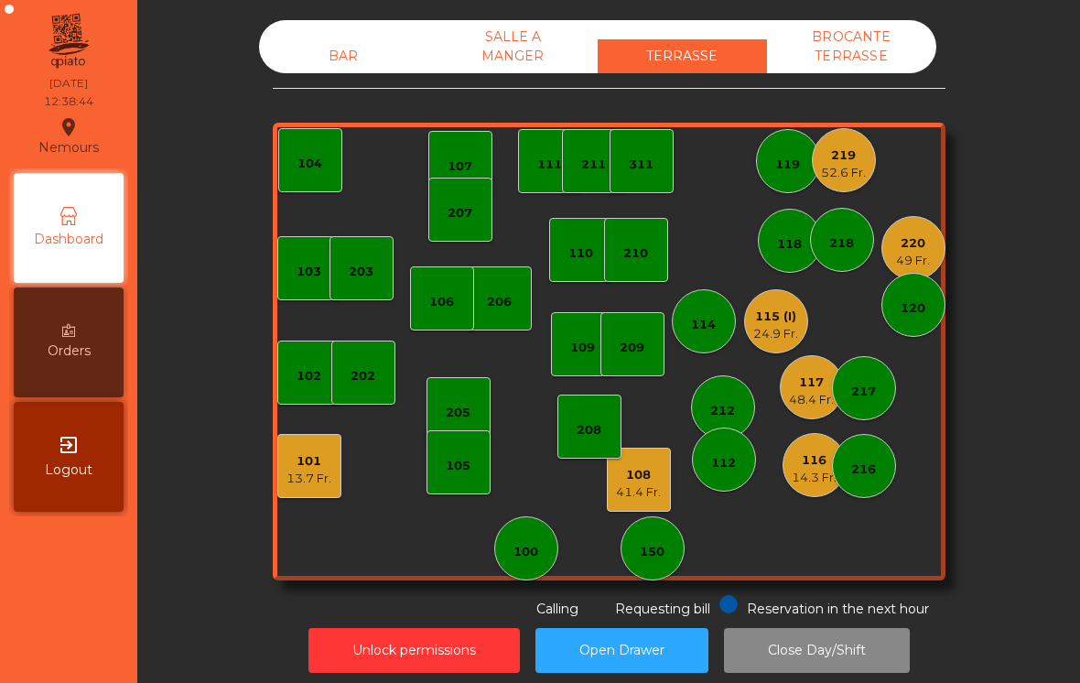
click at [798, 463] on div "116" at bounding box center [813, 460] width 45 height 18
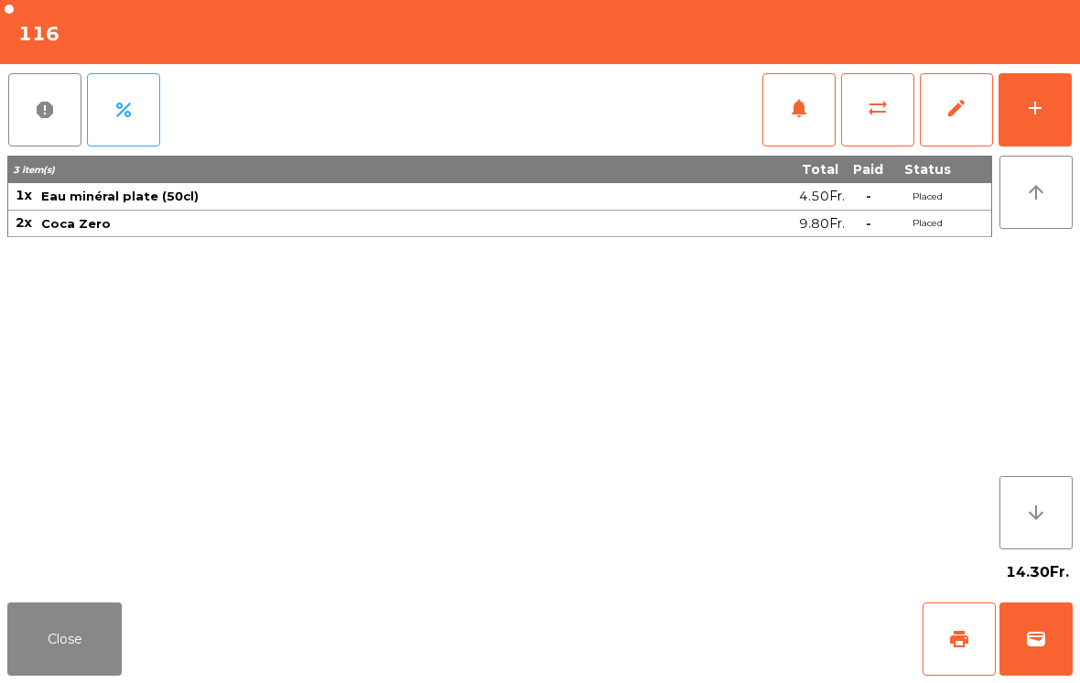
click at [1066, 114] on button "add" at bounding box center [1034, 109] width 73 height 73
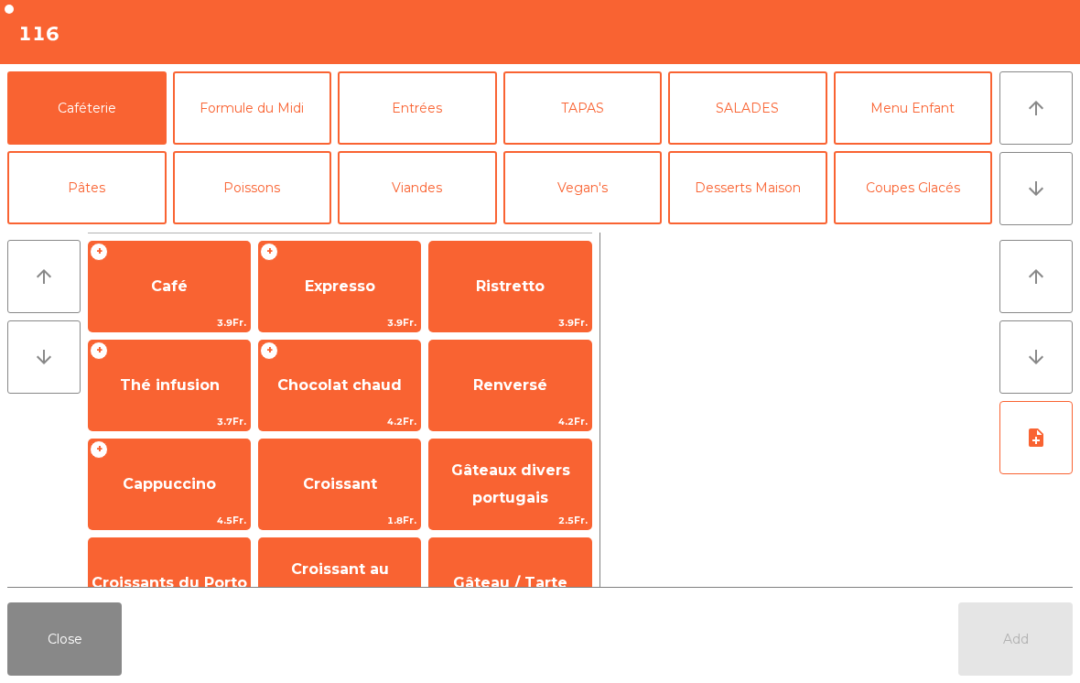
click at [91, 203] on button "Pâtes" at bounding box center [86, 187] width 159 height 73
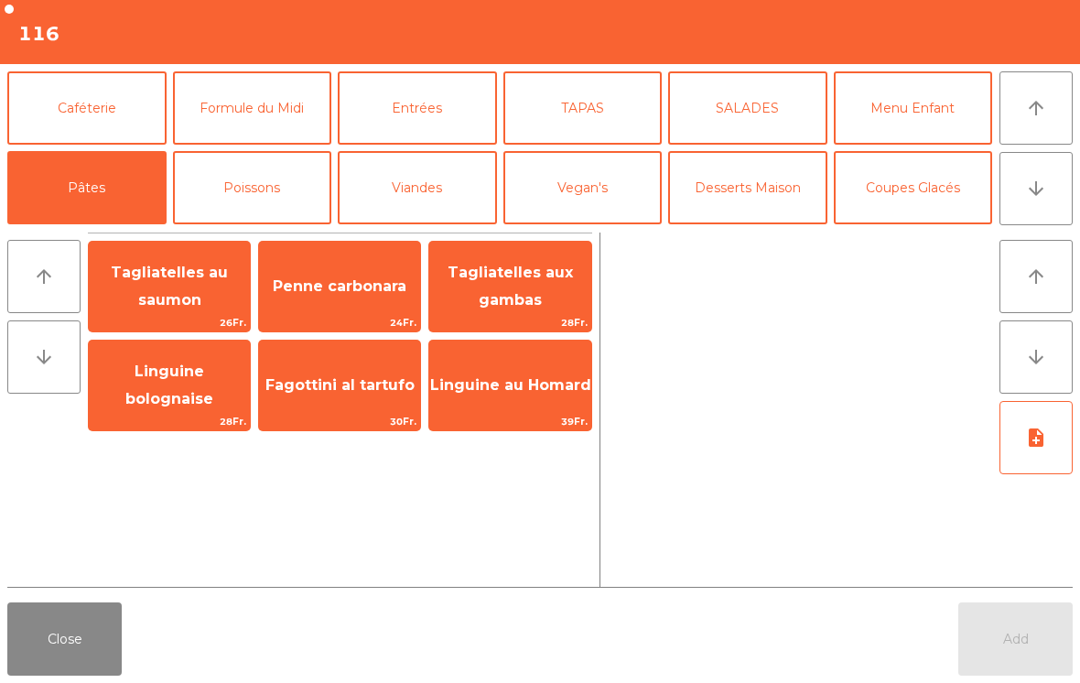
click at [167, 390] on span "Linguine bolognaise" at bounding box center [169, 384] width 88 height 45
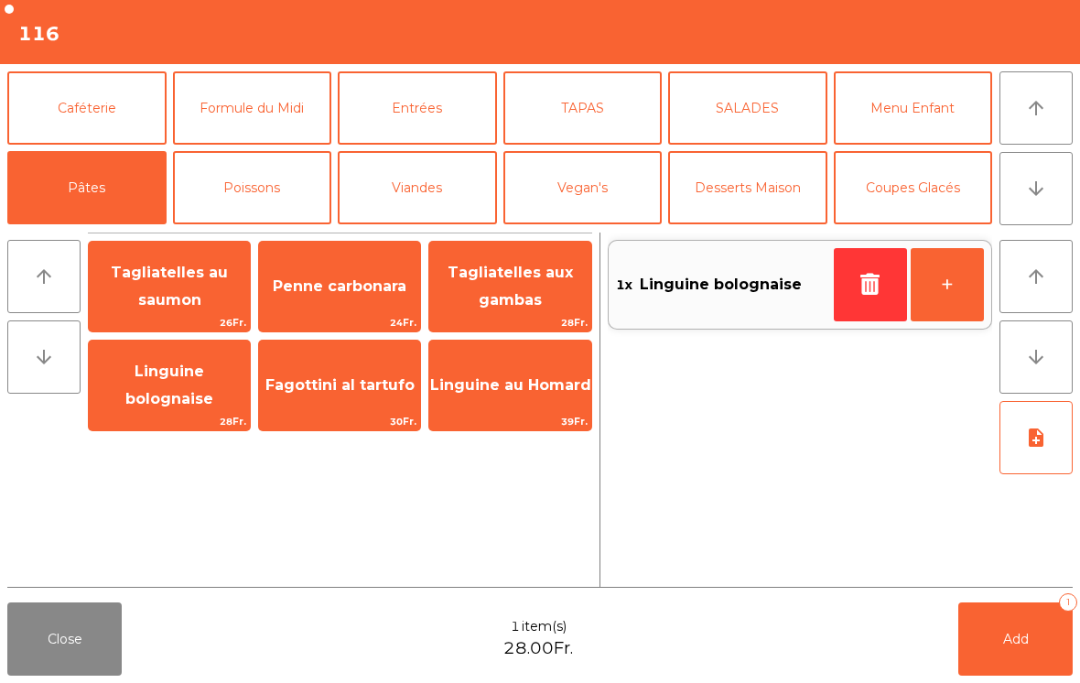
click at [165, 396] on span "Linguine bolognaise" at bounding box center [169, 386] width 161 height 78
click at [1008, 631] on span "Add" at bounding box center [1016, 638] width 26 height 16
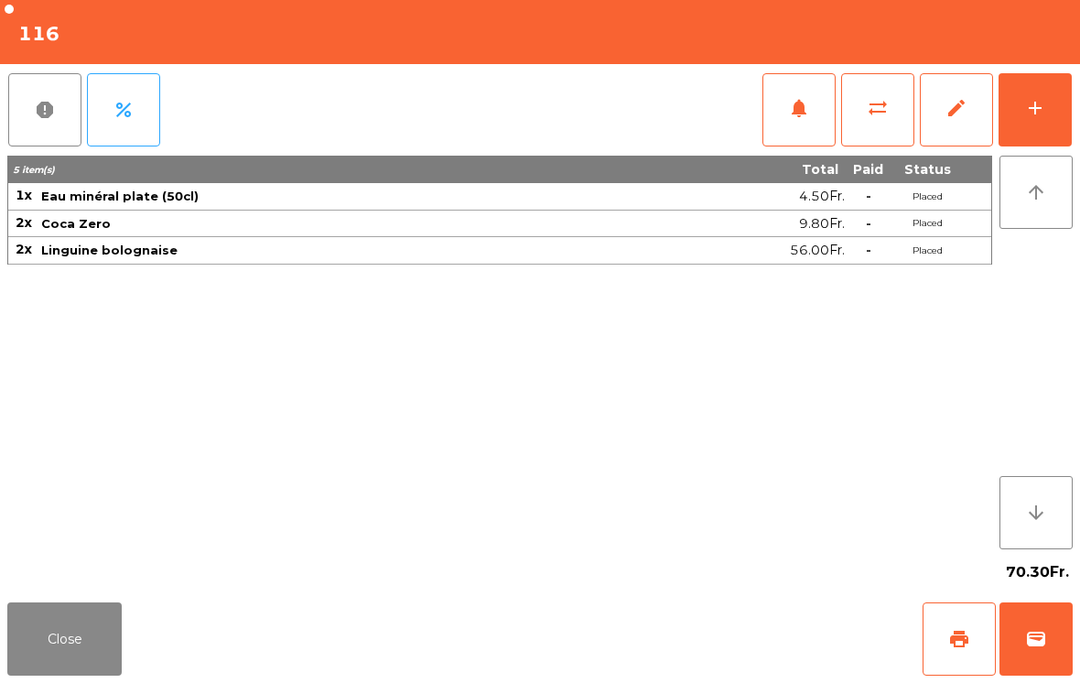
click at [101, 663] on button "Close" at bounding box center [64, 638] width 114 height 73
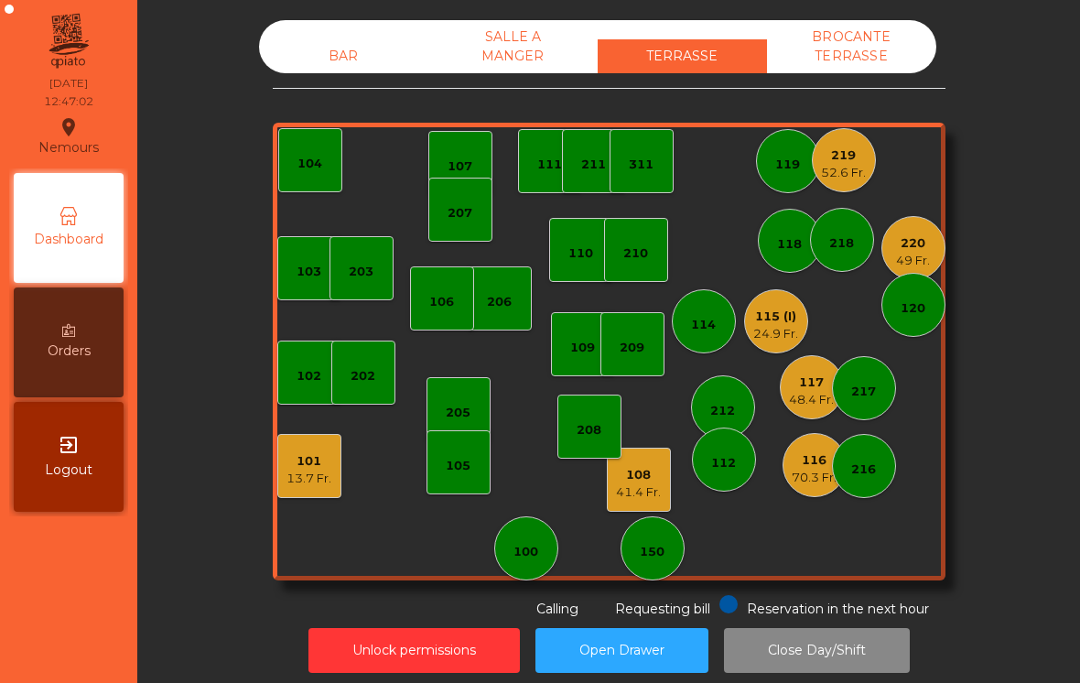
click at [634, 499] on div "41.4 Fr." at bounding box center [638, 492] width 45 height 18
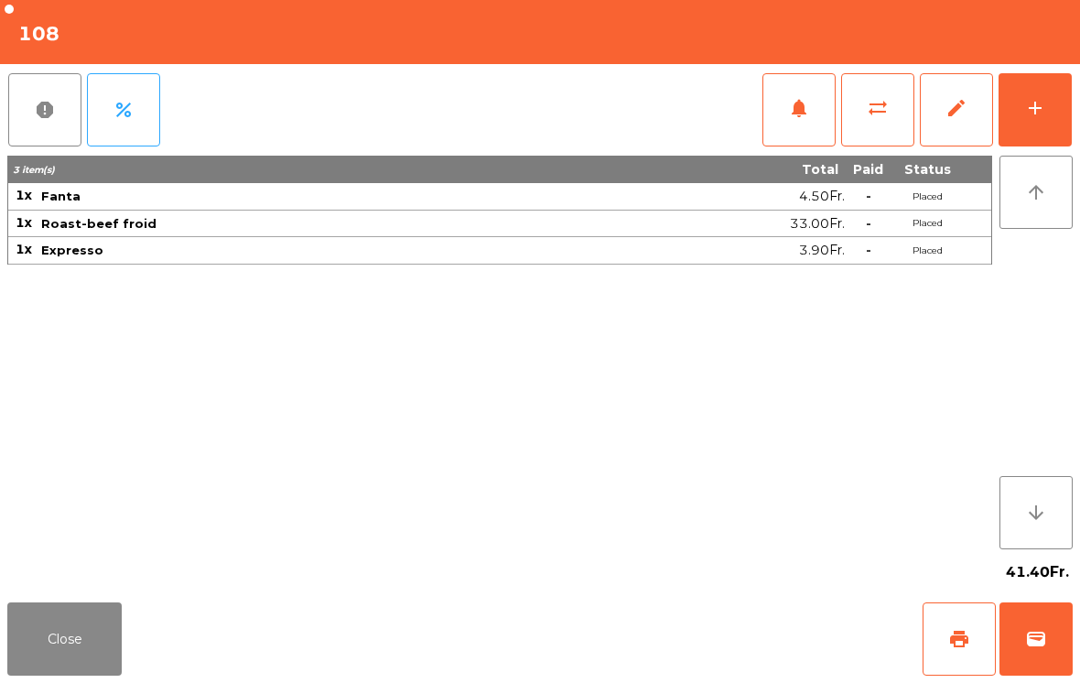
click at [973, 633] on button "print" at bounding box center [958, 638] width 73 height 73
click at [1036, 627] on button "wallet" at bounding box center [1035, 638] width 73 height 73
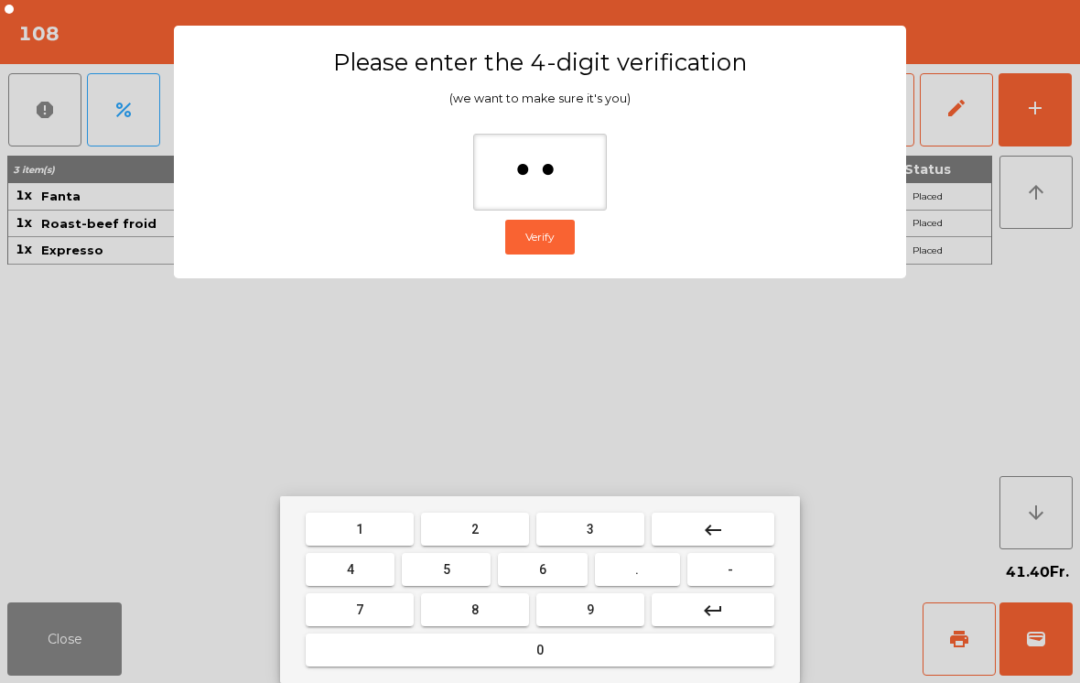
type input "***"
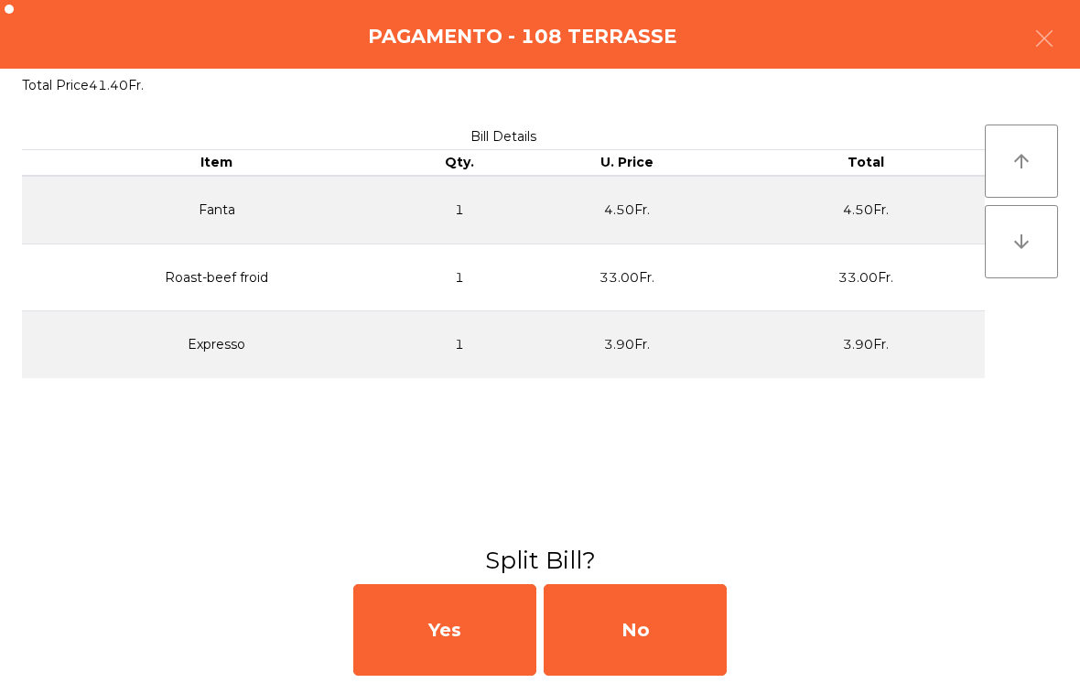
click at [750, 618] on div "Yes No" at bounding box center [540, 629] width 1080 height 106
click at [672, 629] on div "No" at bounding box center [634, 629] width 183 height 91
click at [646, 622] on div "No" at bounding box center [634, 629] width 183 height 91
click at [654, 634] on div "No" at bounding box center [634, 629] width 183 height 91
click at [639, 633] on div "No" at bounding box center [634, 629] width 183 height 91
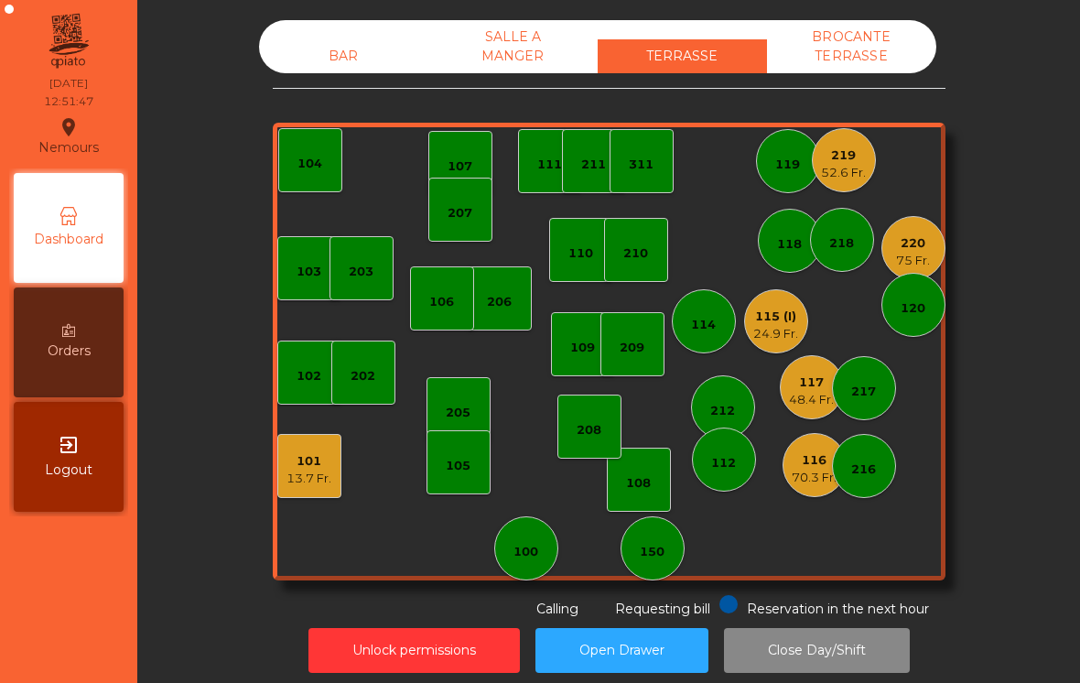
click at [837, 184] on div "219 52.6 Fr." at bounding box center [844, 160] width 64 height 64
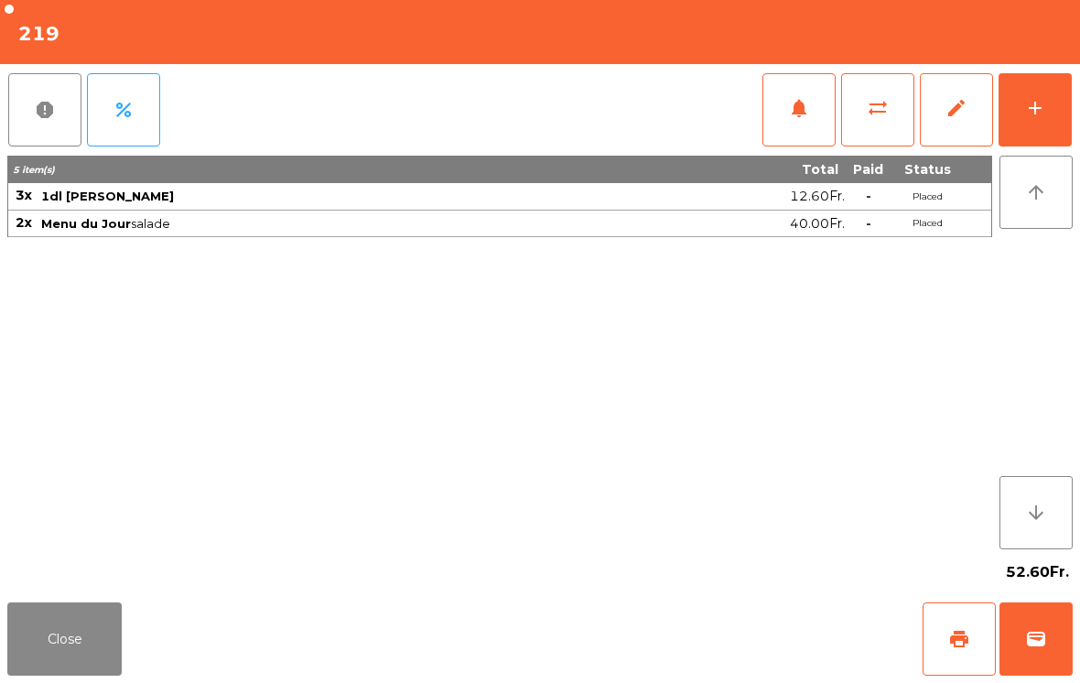
click at [37, 672] on button "Close" at bounding box center [64, 638] width 114 height 73
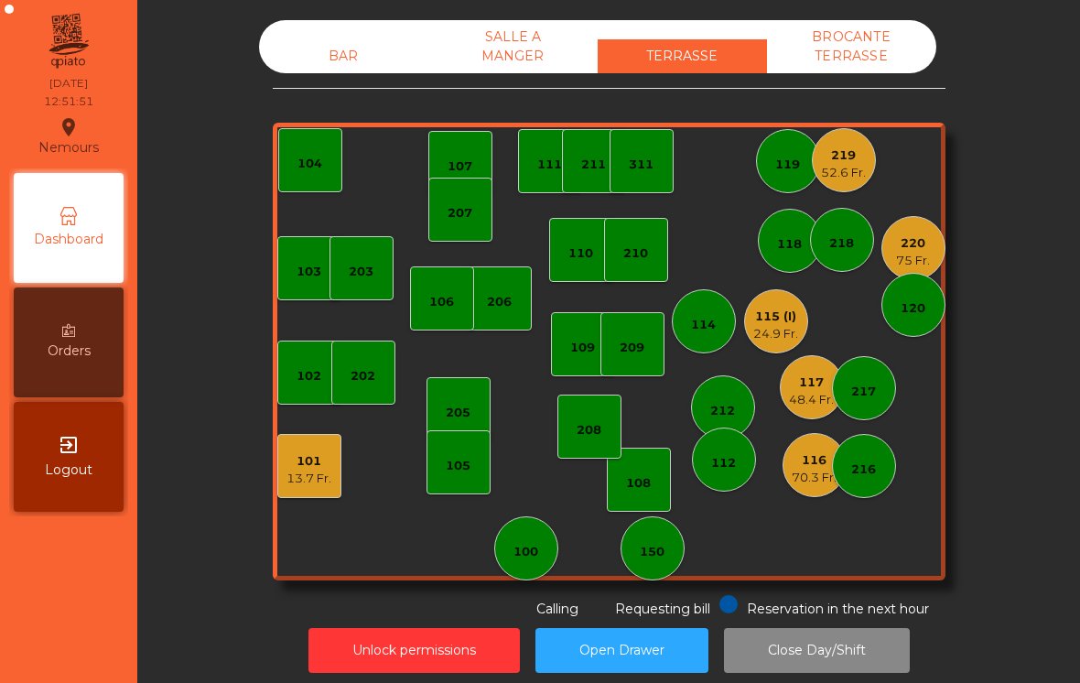
click at [922, 252] on div "75 Fr." at bounding box center [913, 261] width 34 height 18
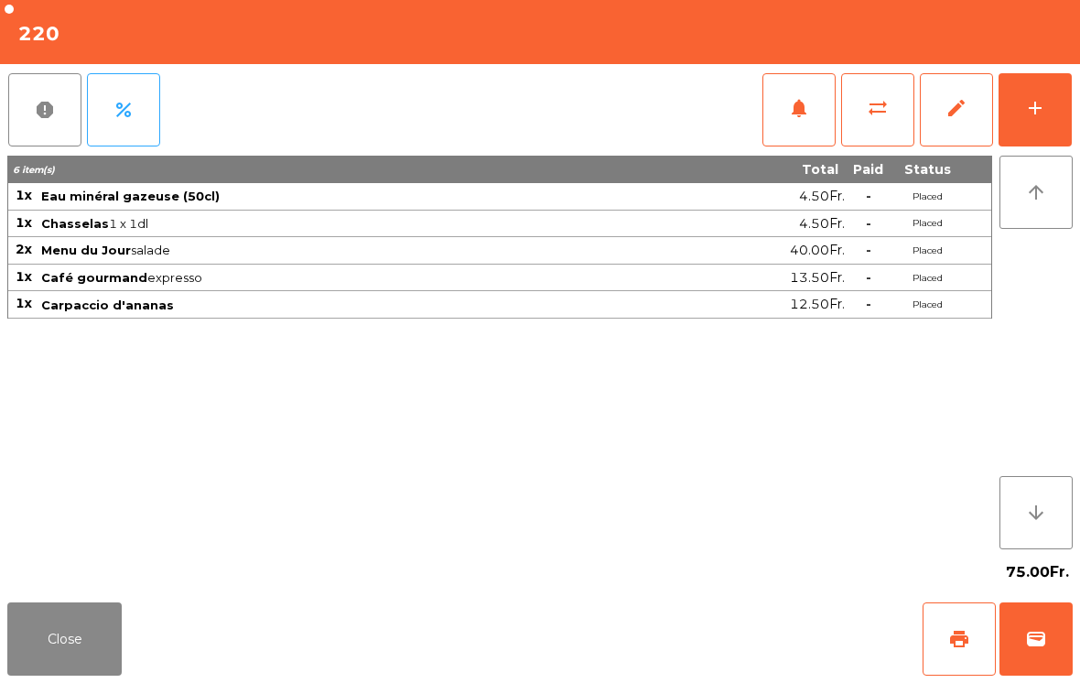
click at [58, 640] on button "Close" at bounding box center [64, 638] width 114 height 73
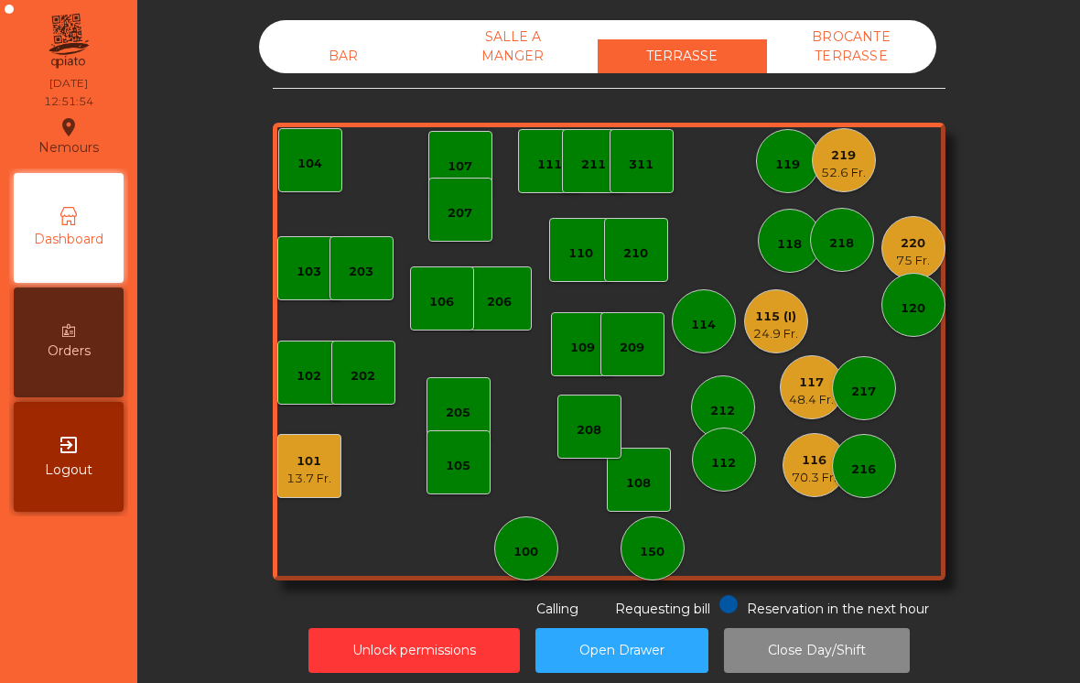
click at [780, 330] on div "24.9 Fr." at bounding box center [775, 334] width 45 height 18
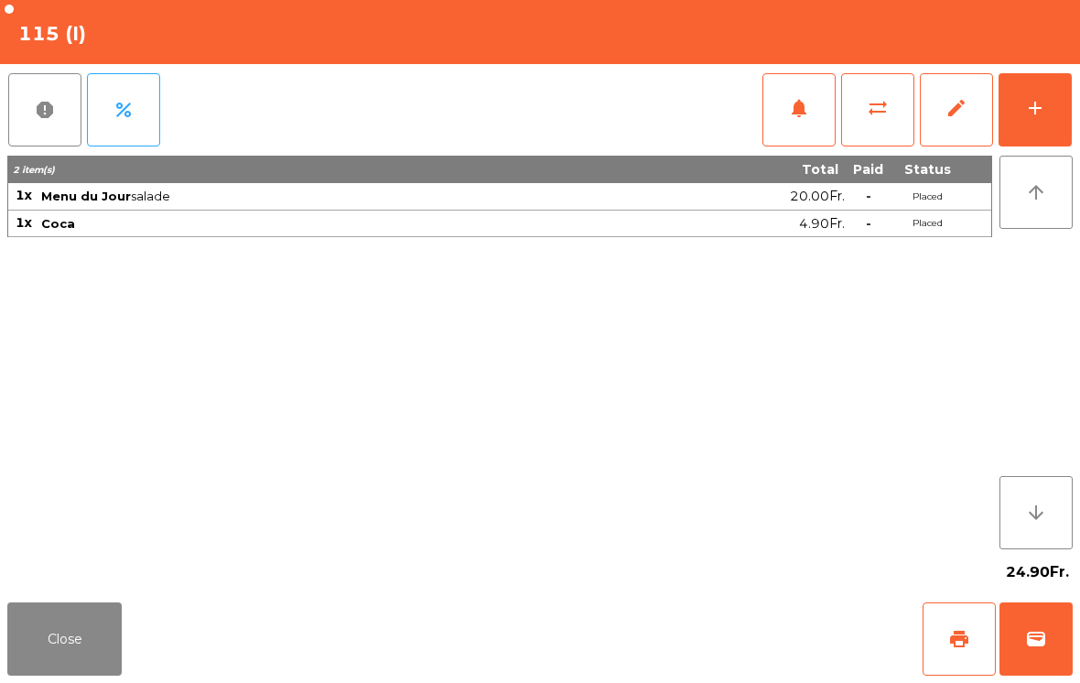
click at [962, 635] on span "print" at bounding box center [959, 639] width 22 height 22
click at [55, 672] on button "Close" at bounding box center [64, 638] width 114 height 73
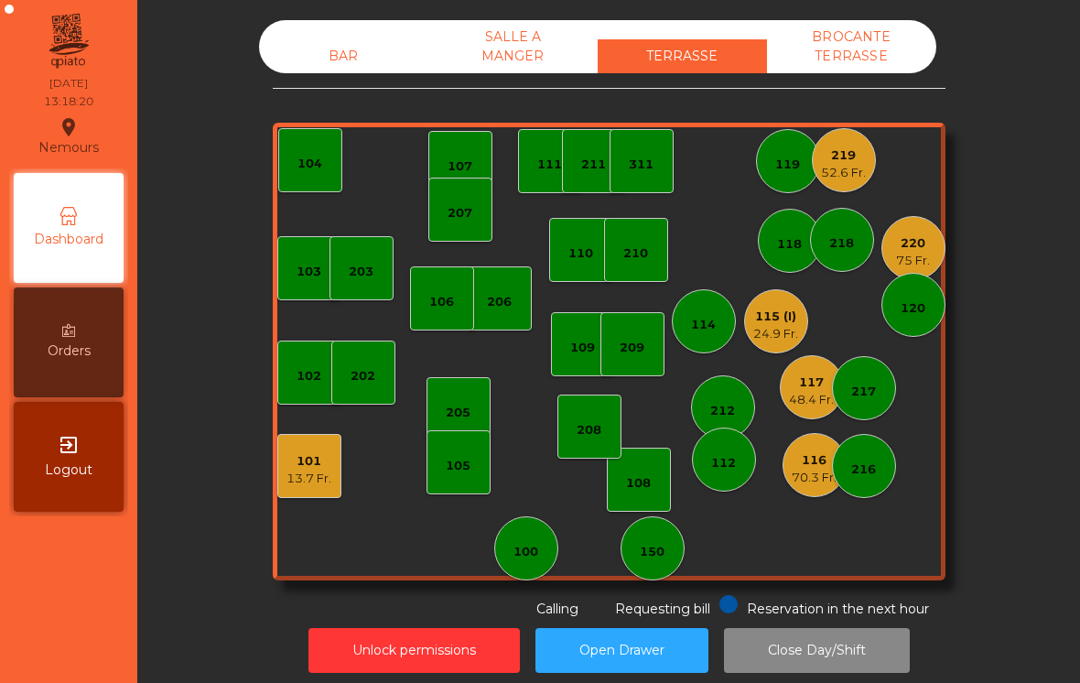
click at [922, 252] on div "75 Fr." at bounding box center [913, 261] width 34 height 18
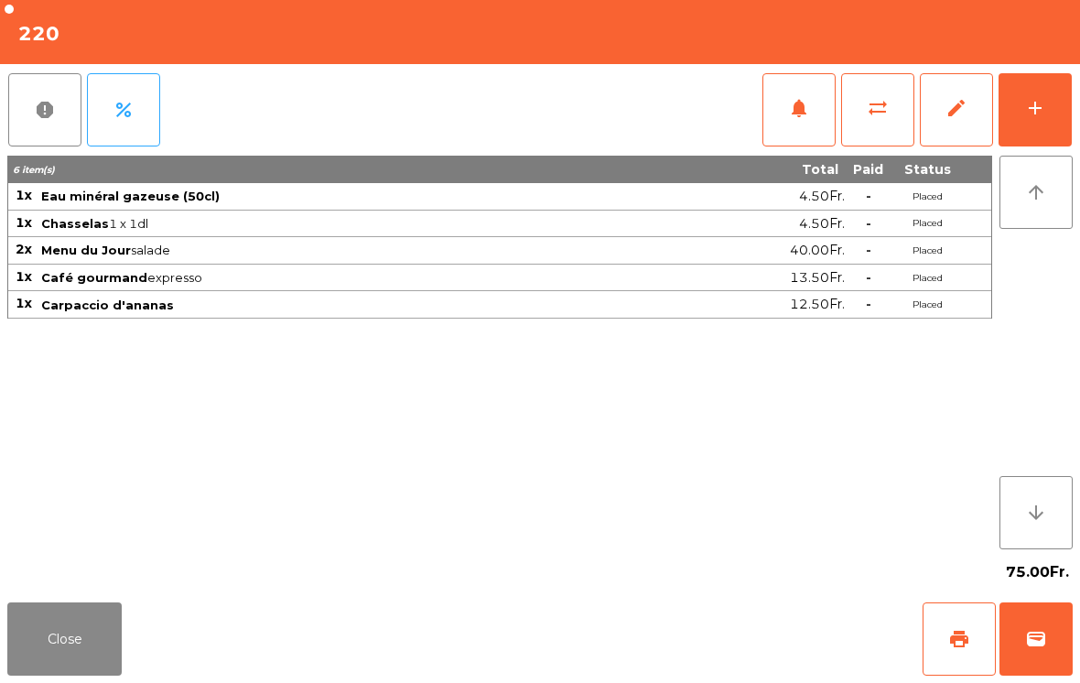
click at [1032, 124] on button "add" at bounding box center [1034, 109] width 73 height 73
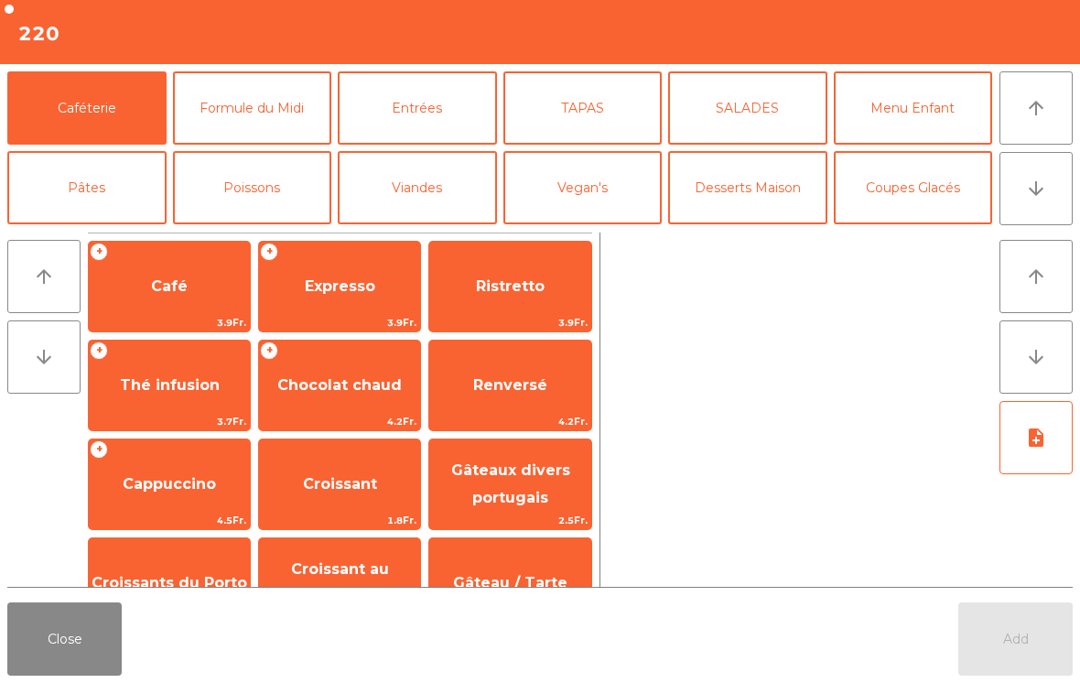
click at [1024, 205] on button "arrow_downward" at bounding box center [1035, 188] width 73 height 73
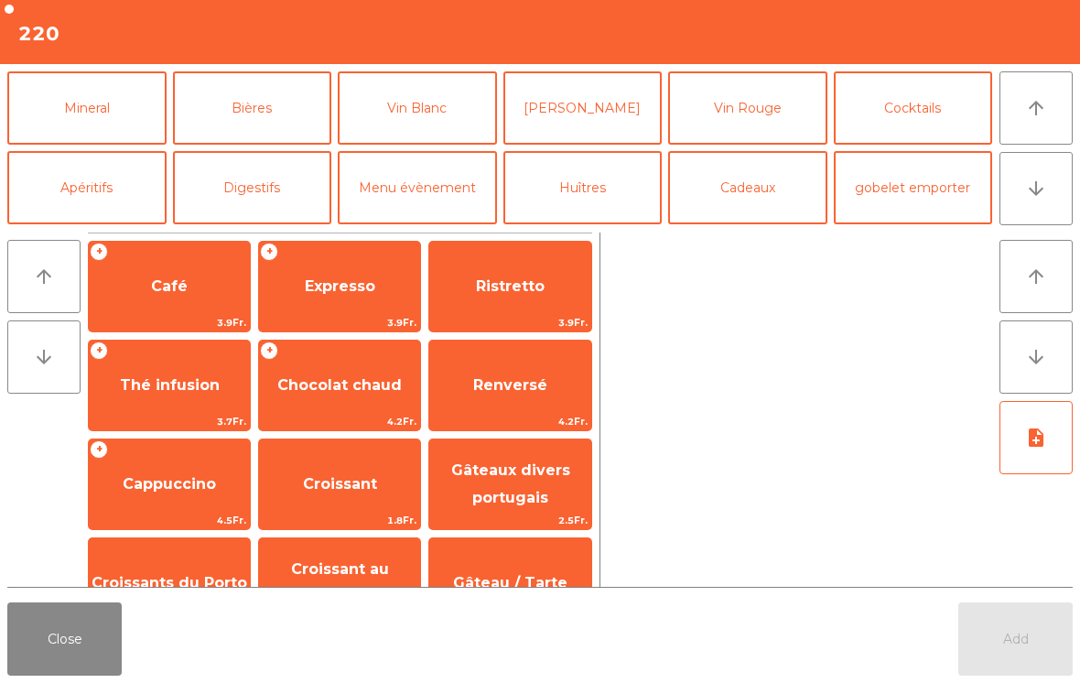
click at [283, 156] on button "Digestifs" at bounding box center [252, 187] width 159 height 73
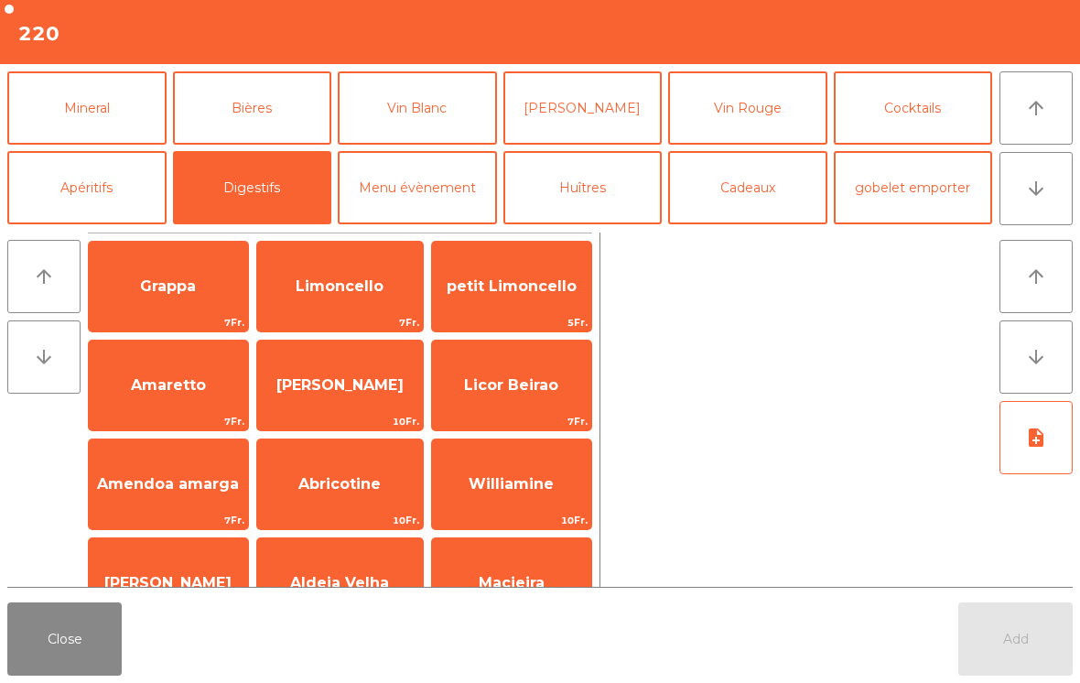
click at [345, 303] on span "Limoncello" at bounding box center [340, 286] width 166 height 49
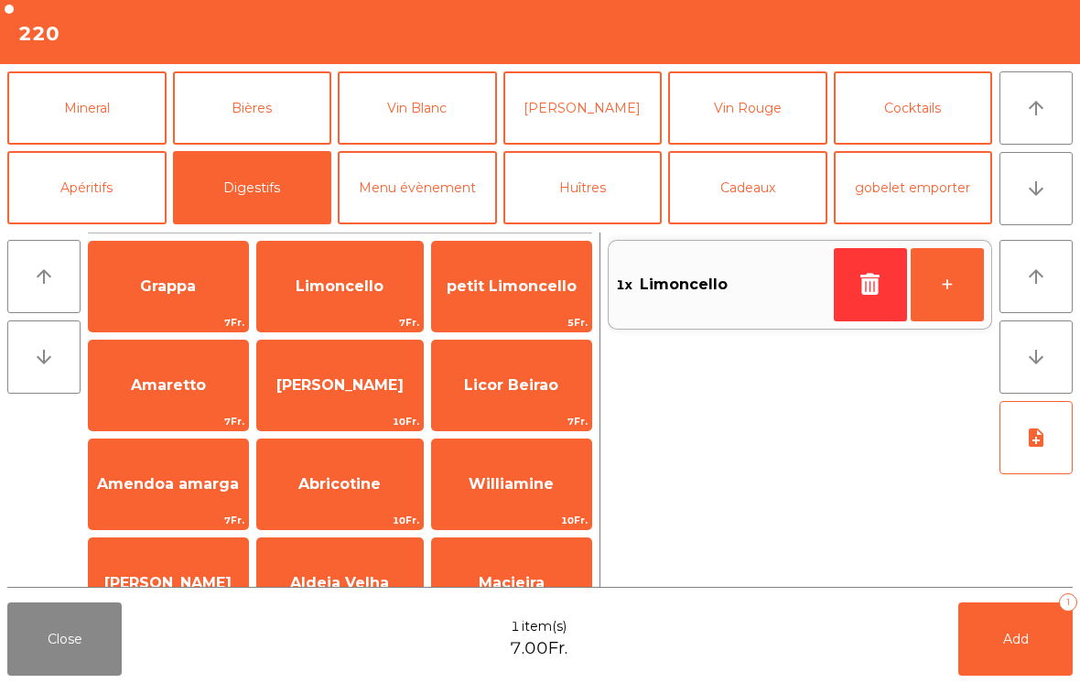
click at [1033, 654] on button "Add 1" at bounding box center [1015, 638] width 114 height 73
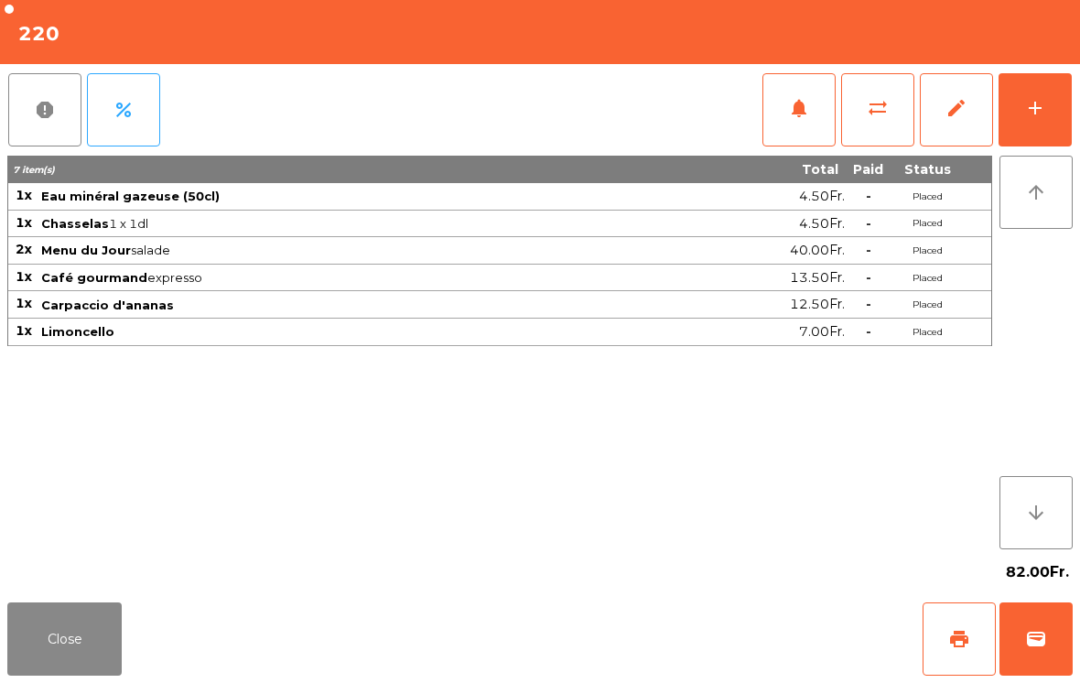
click at [30, 672] on button "Close" at bounding box center [64, 638] width 114 height 73
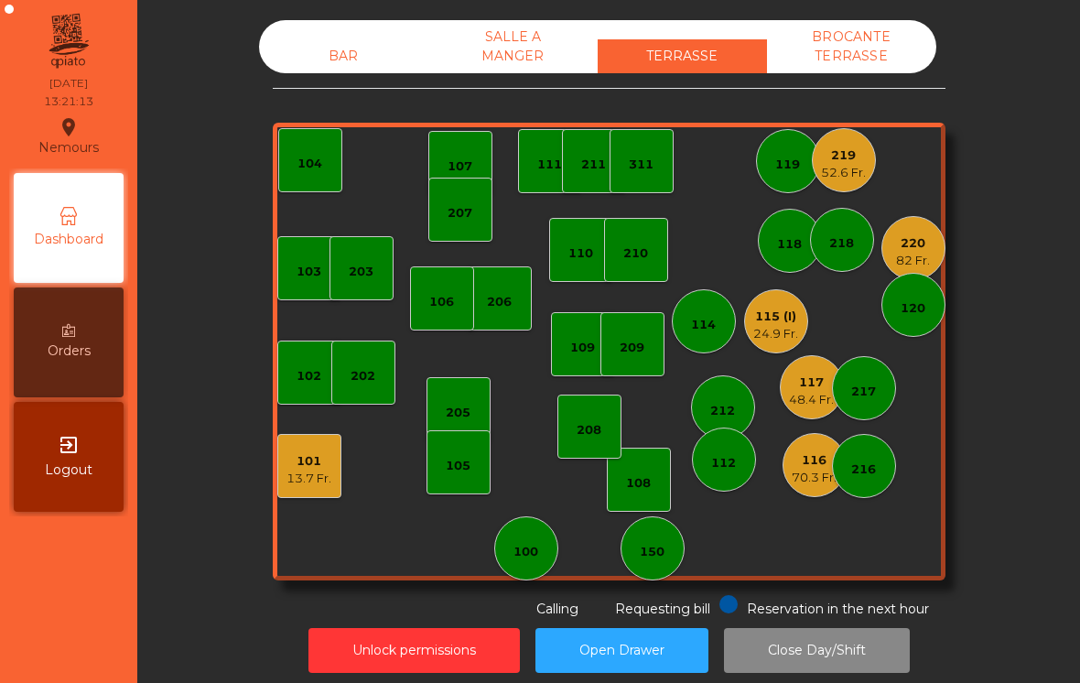
click at [902, 264] on div "82 Fr." at bounding box center [913, 261] width 34 height 18
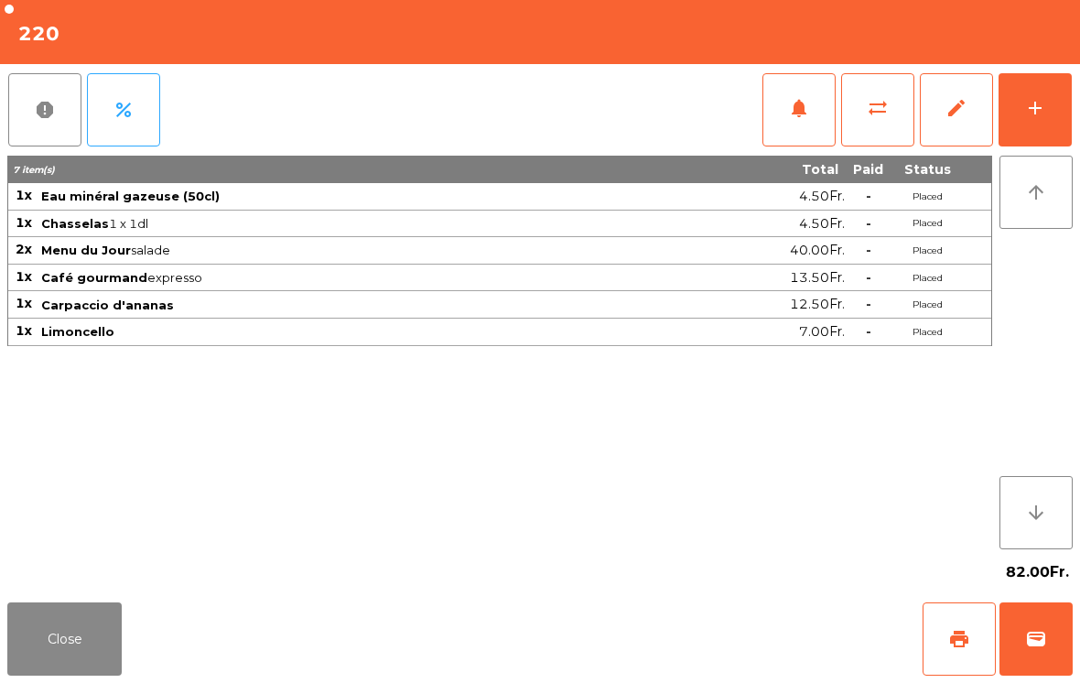
click at [958, 668] on button "print" at bounding box center [958, 638] width 73 height 73
click at [89, 645] on button "Close" at bounding box center [64, 638] width 114 height 73
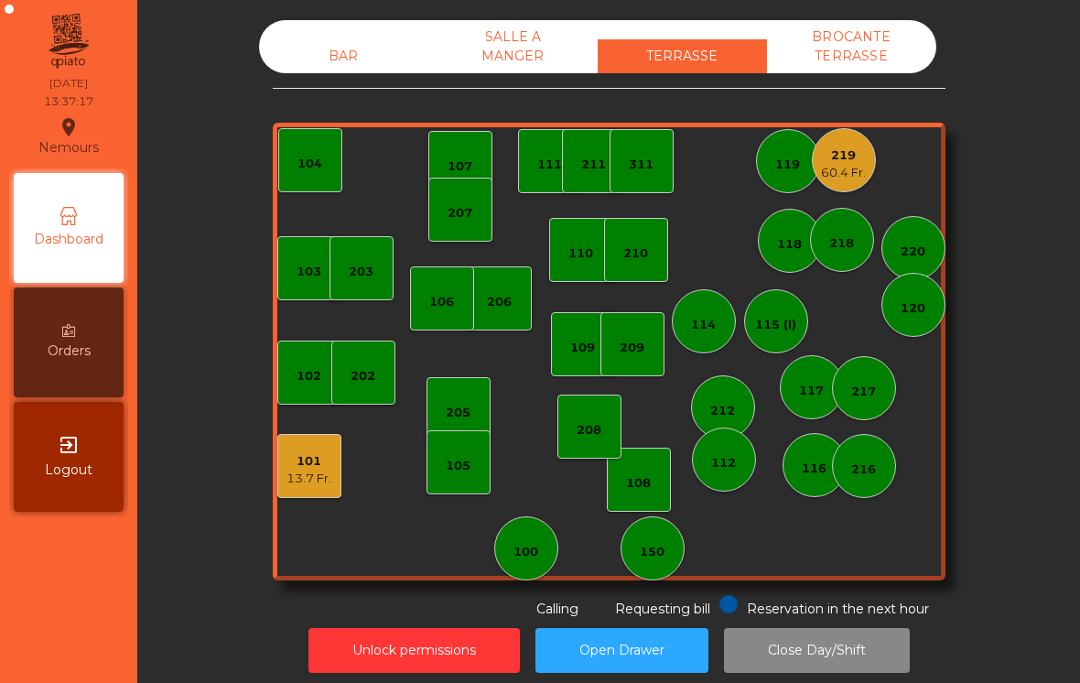
click at [819, 170] on div "219 60.4 Fr." at bounding box center [844, 160] width 64 height 64
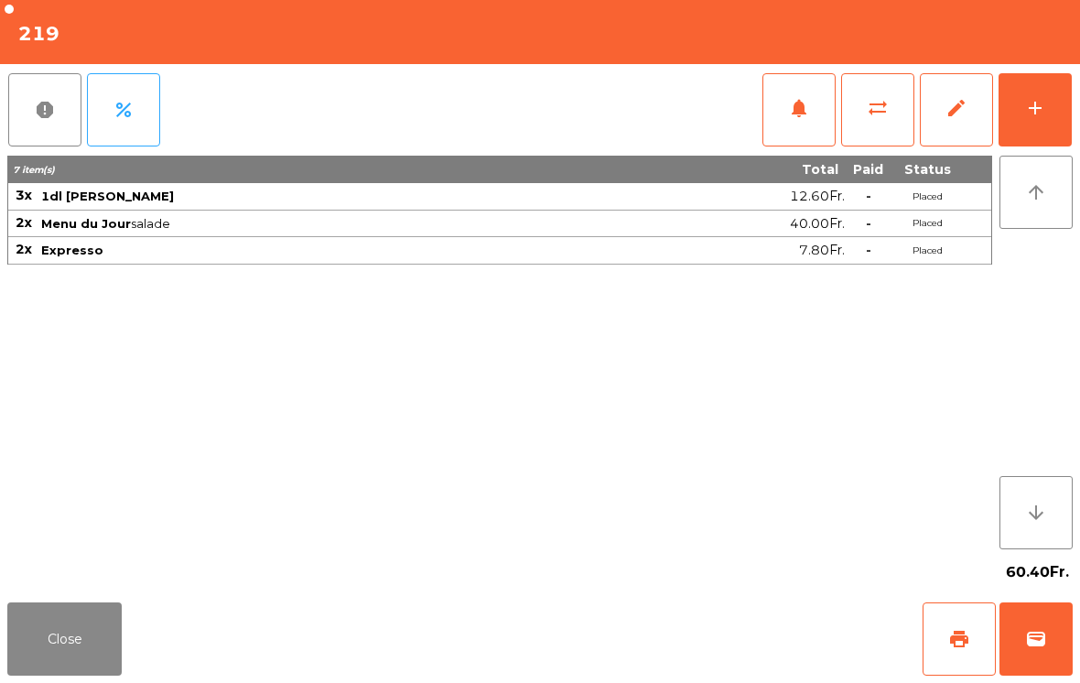
click at [935, 646] on button "print" at bounding box center [958, 638] width 73 height 73
click at [69, 650] on button "Close" at bounding box center [64, 638] width 114 height 73
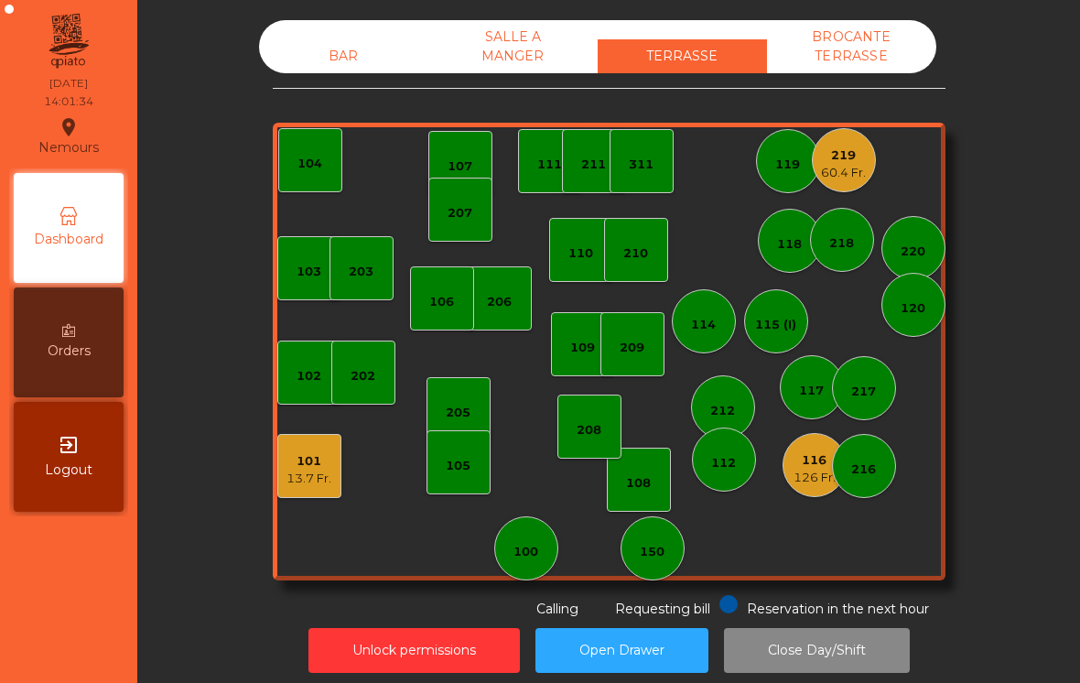
click at [846, 164] on div "60.4 Fr." at bounding box center [843, 173] width 45 height 18
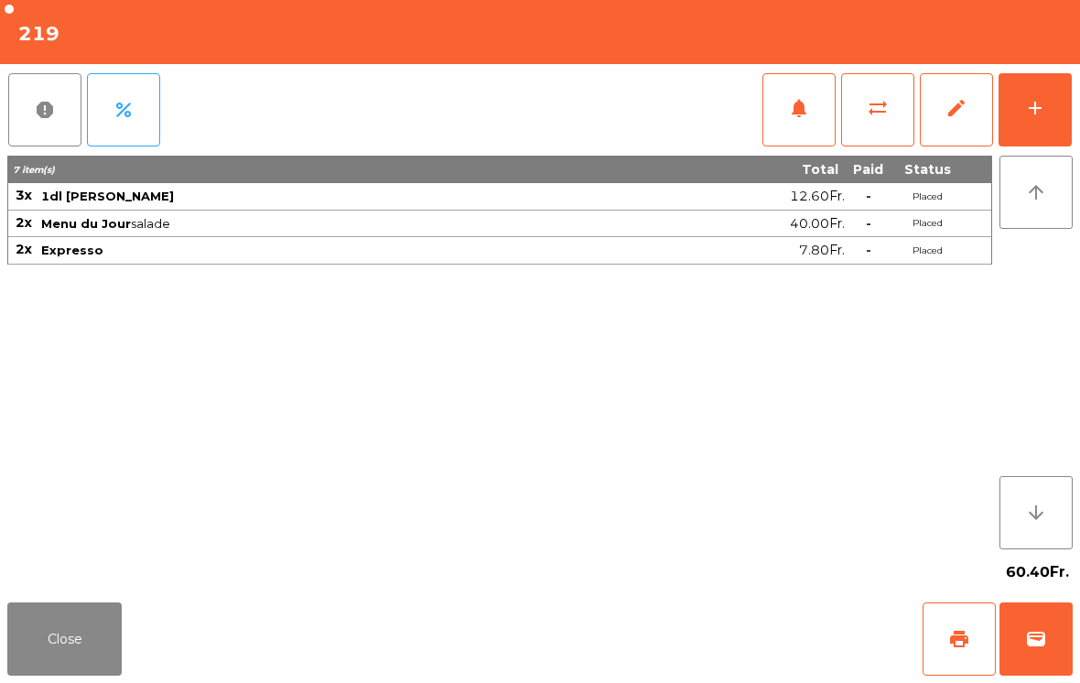
scroll to position [9, 0]
click at [866, 119] on button "sync_alt" at bounding box center [877, 109] width 73 height 73
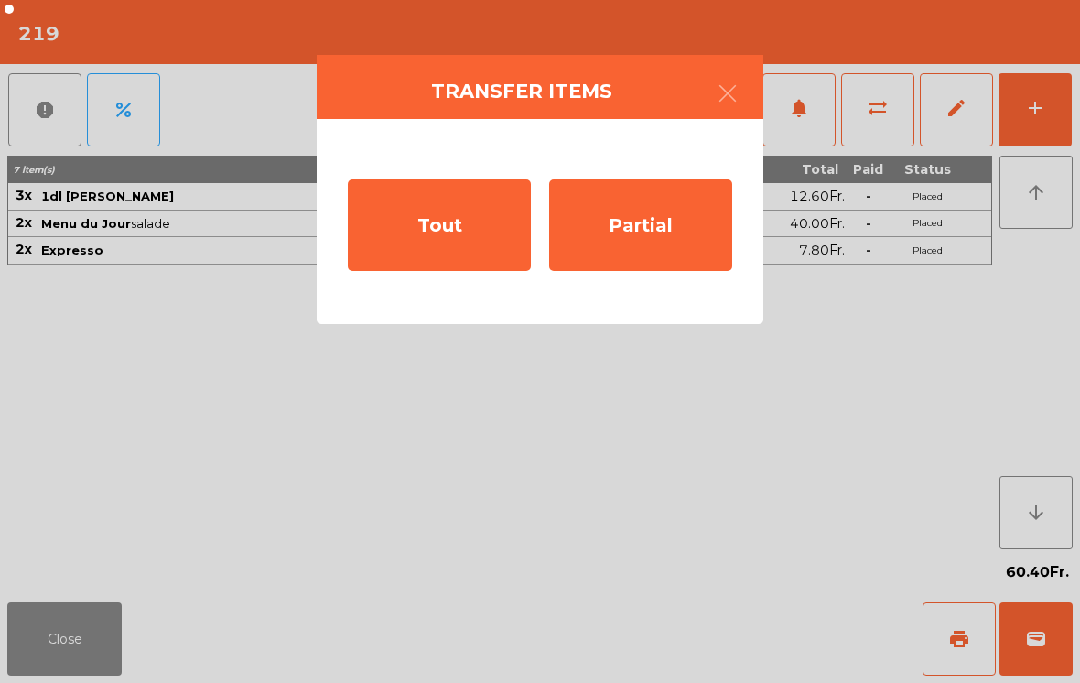
click at [431, 241] on div "Tout" at bounding box center [439, 224] width 183 height 91
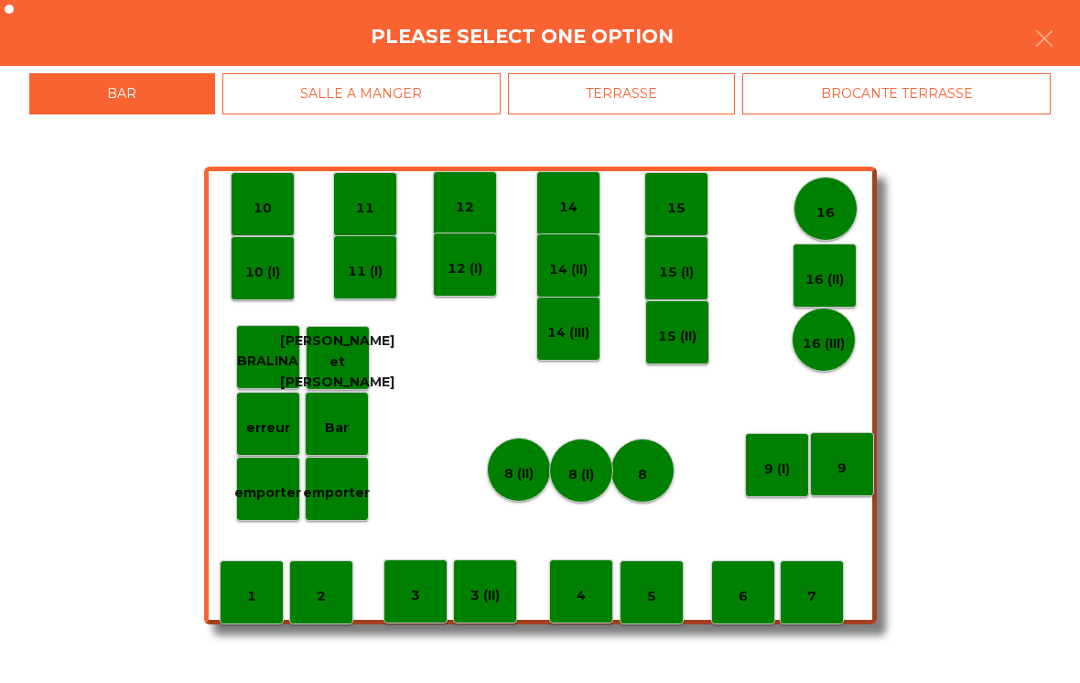
click at [825, 95] on div "BROCANTE TERRASSE" at bounding box center [896, 93] width 308 height 41
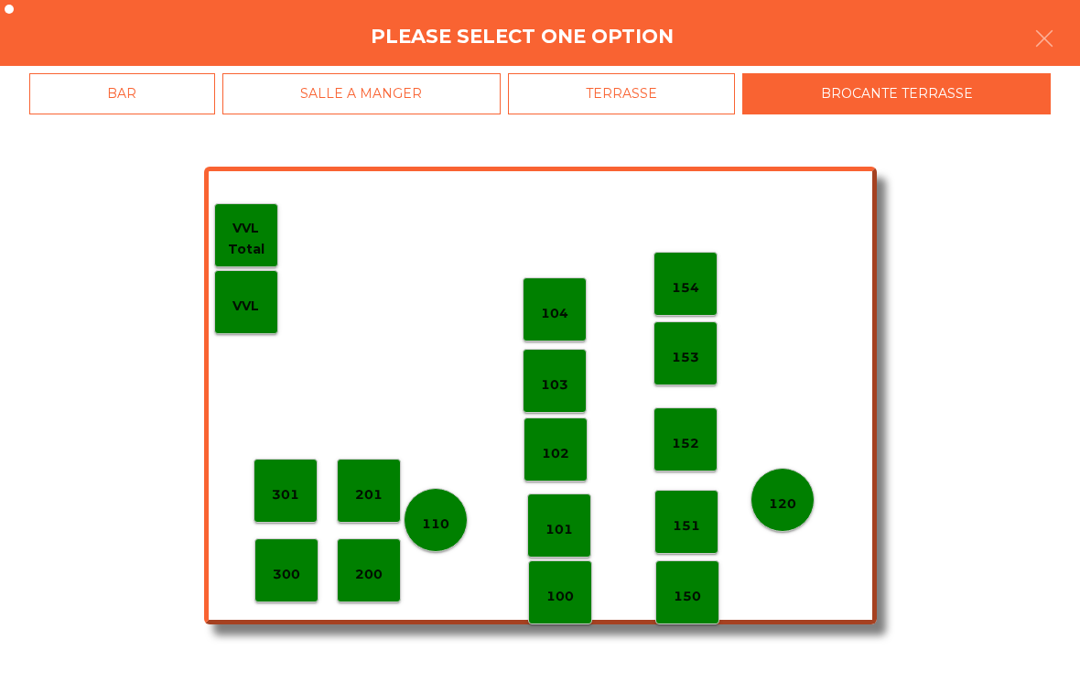
click at [529, 600] on div "100" at bounding box center [560, 592] width 64 height 64
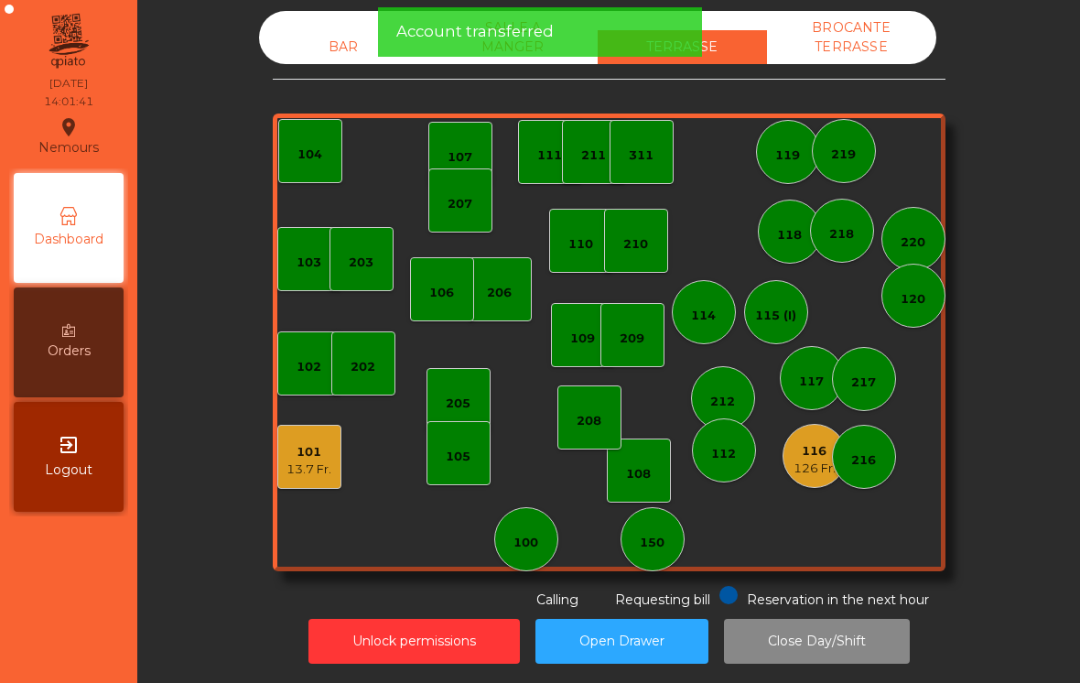
click at [838, 61] on div "BROCANTE TERRASSE" at bounding box center [851, 37] width 169 height 53
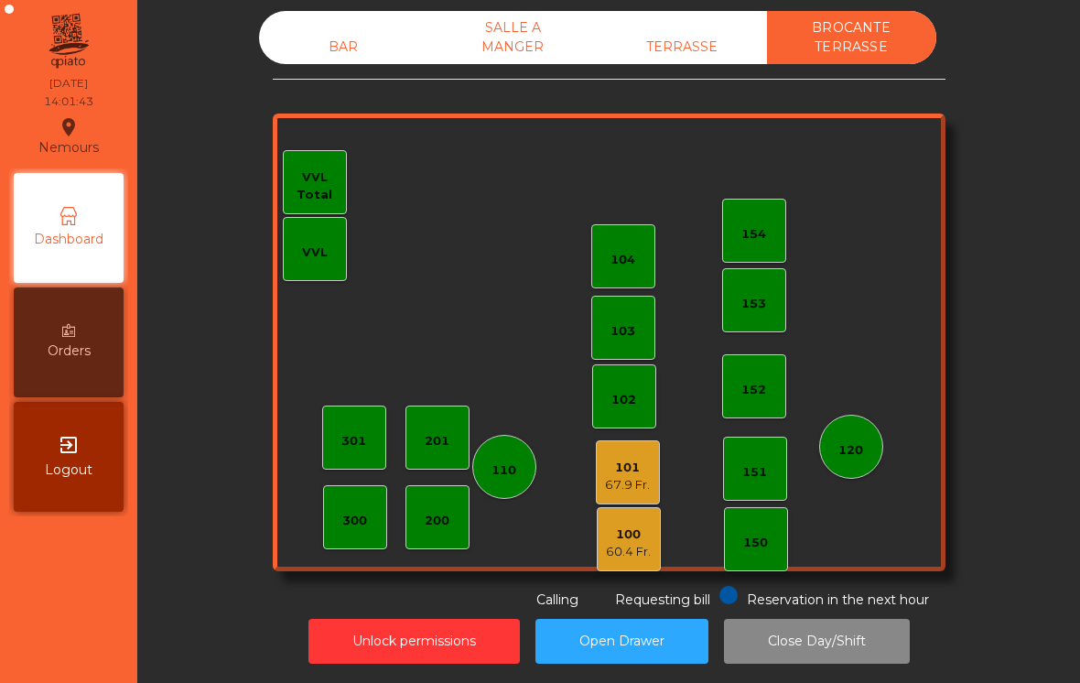
click at [324, 95] on div "BAR SALLE A MANGER TERRASSE BROCANTE TERRASSE 102 101 67.9 Fr. 100 60.4 Fr. 151…" at bounding box center [609, 310] width 672 height 598
click at [335, 44] on div "BAR" at bounding box center [343, 47] width 169 height 34
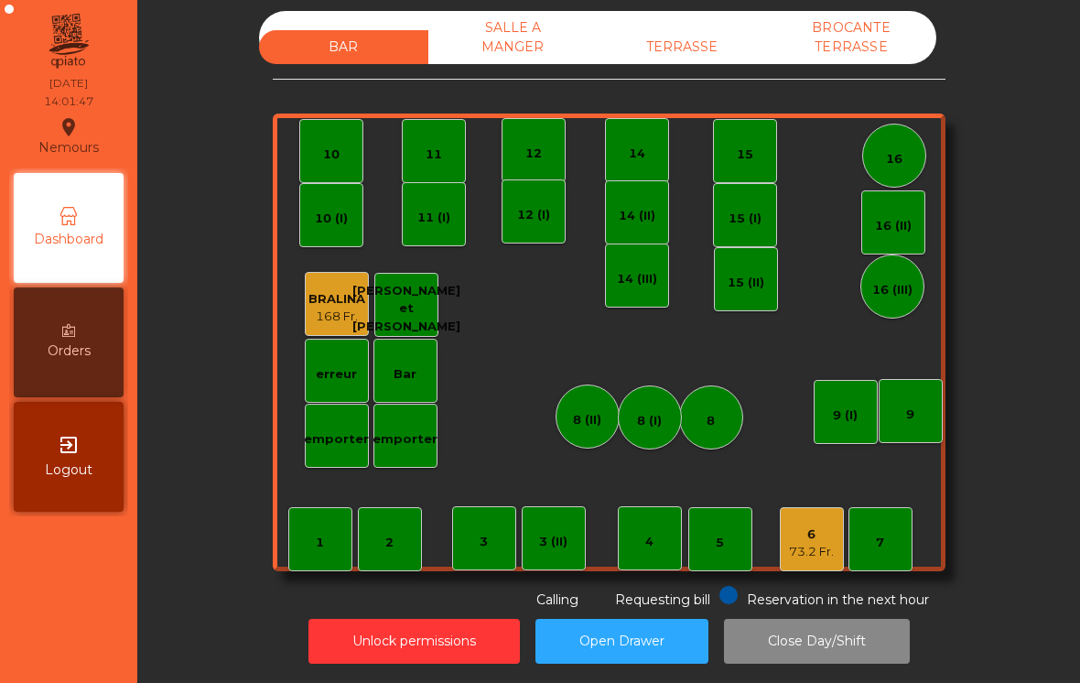
click at [801, 555] on div "73.2 Fr." at bounding box center [811, 552] width 45 height 18
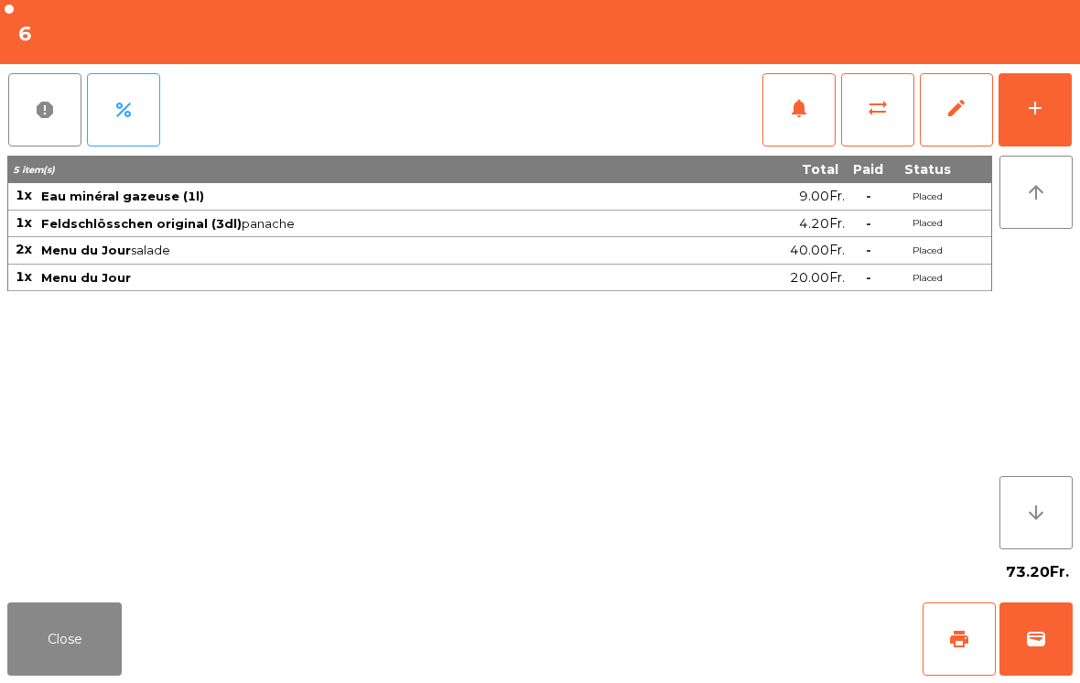
click at [1045, 114] on div "add" at bounding box center [1035, 108] width 22 height 22
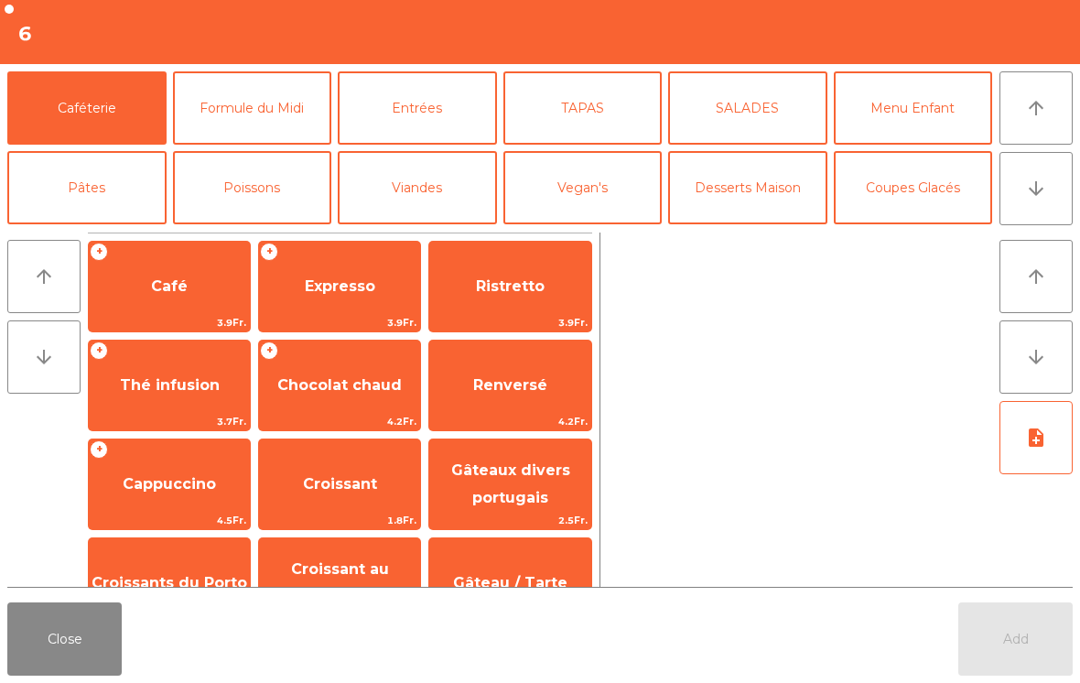
click at [341, 292] on span "Expresso" at bounding box center [340, 285] width 70 height 17
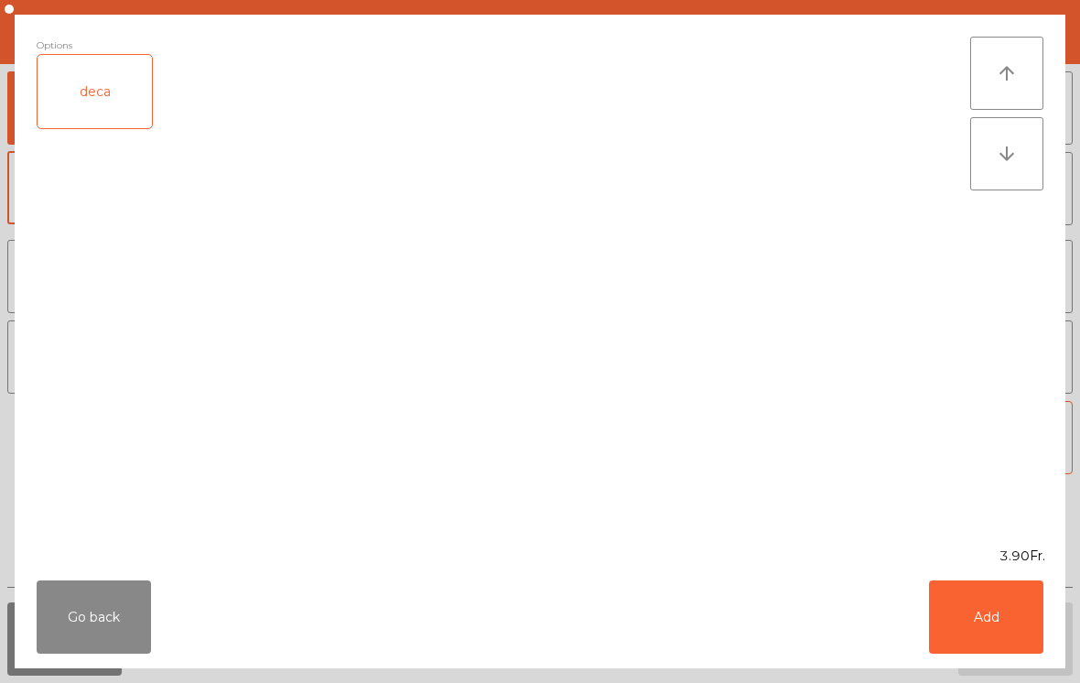
click at [969, 601] on button "Add" at bounding box center [986, 616] width 114 height 73
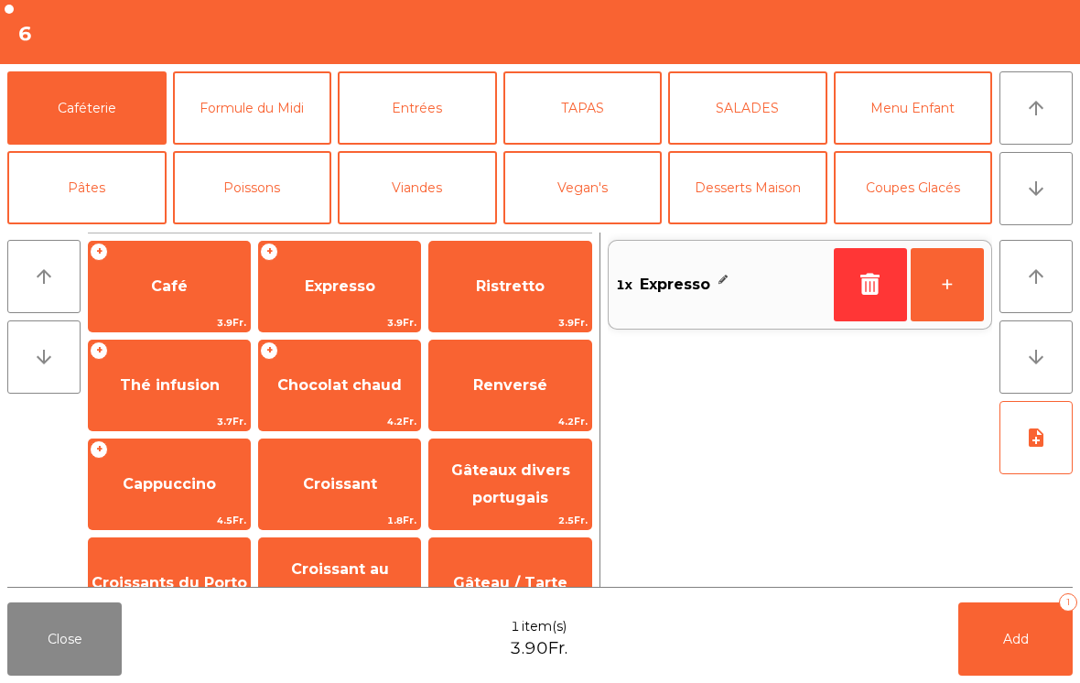
click at [777, 190] on button "Desserts Maison" at bounding box center [747, 187] width 159 height 73
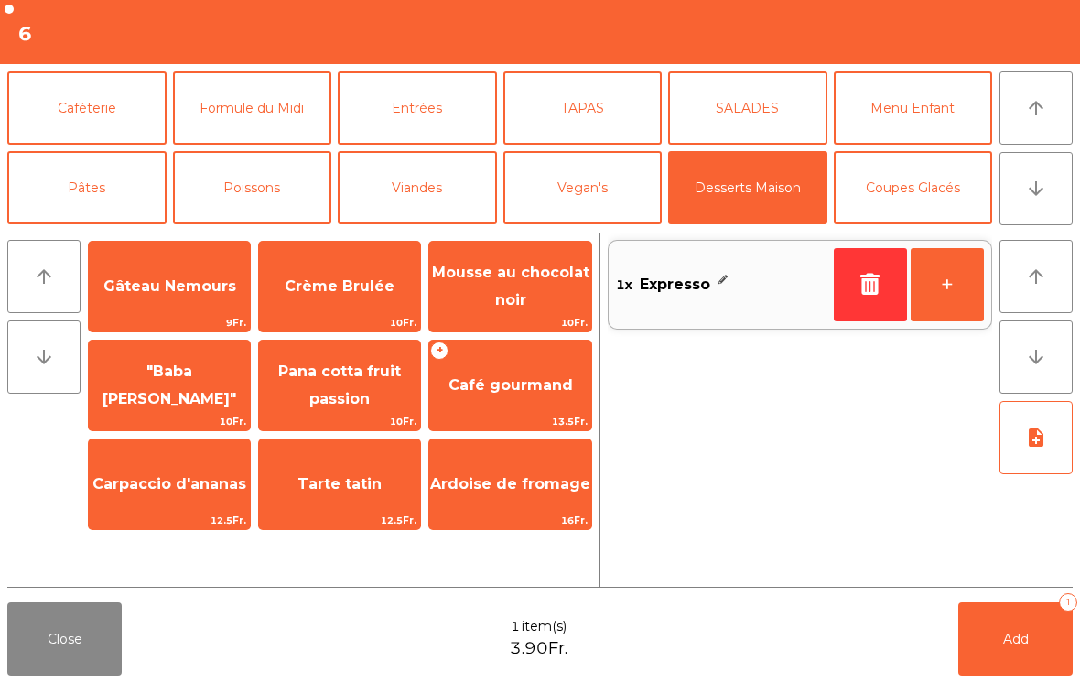
click at [913, 177] on button "Coupes Glacés" at bounding box center [912, 187] width 159 height 73
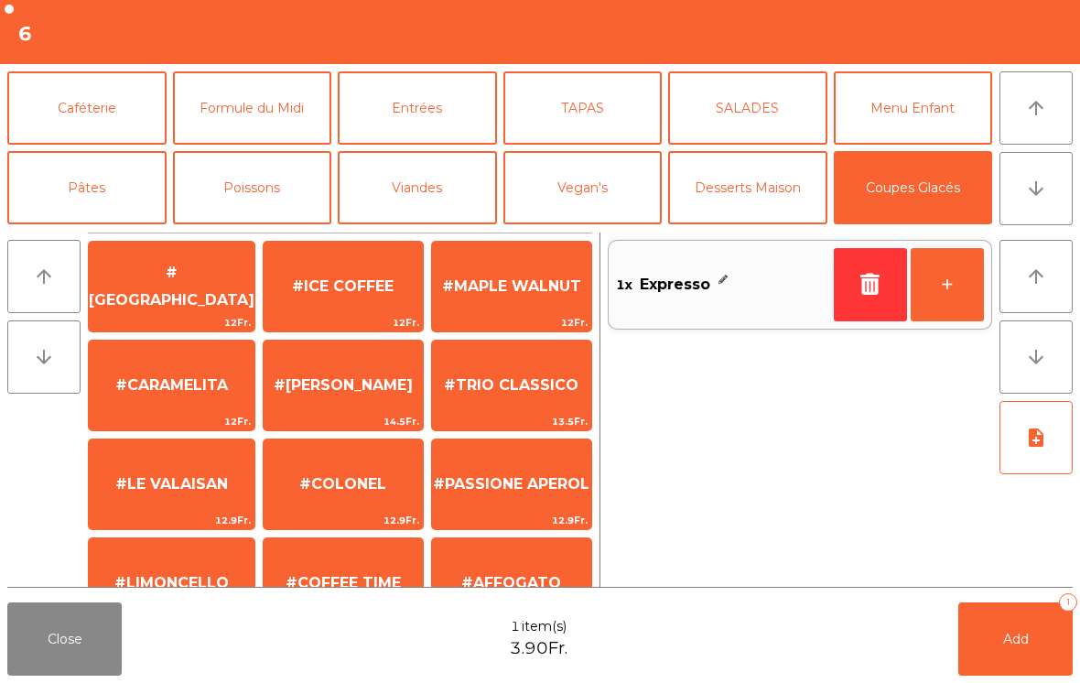
scroll to position [358, 0]
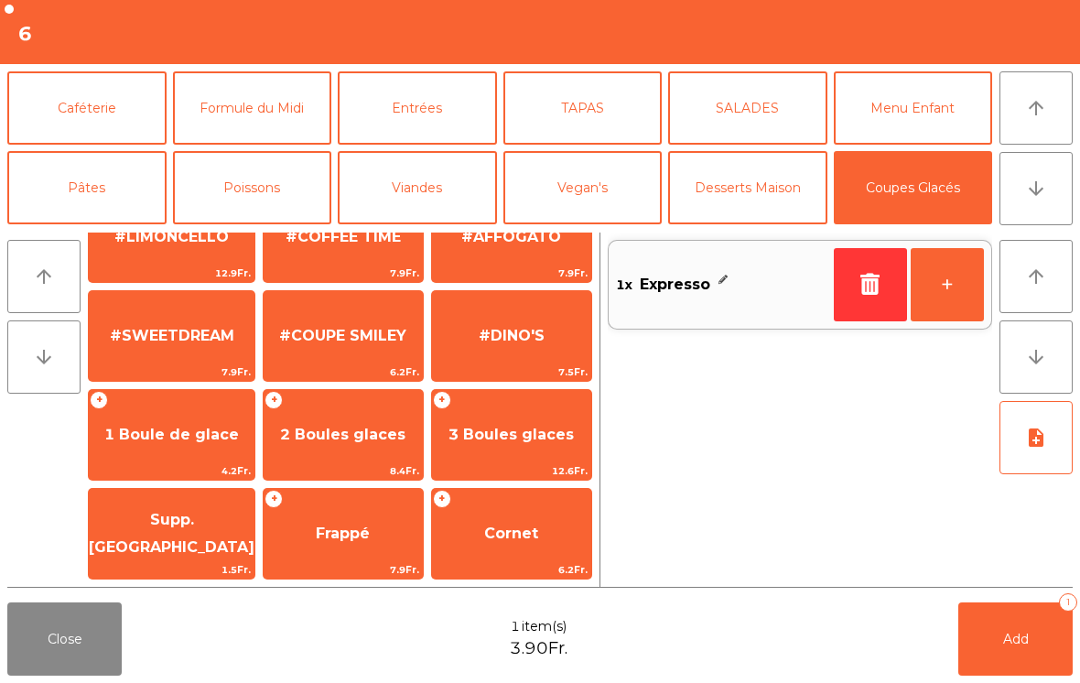
click at [199, 426] on span "1 Boule de glace" at bounding box center [171, 433] width 134 height 17
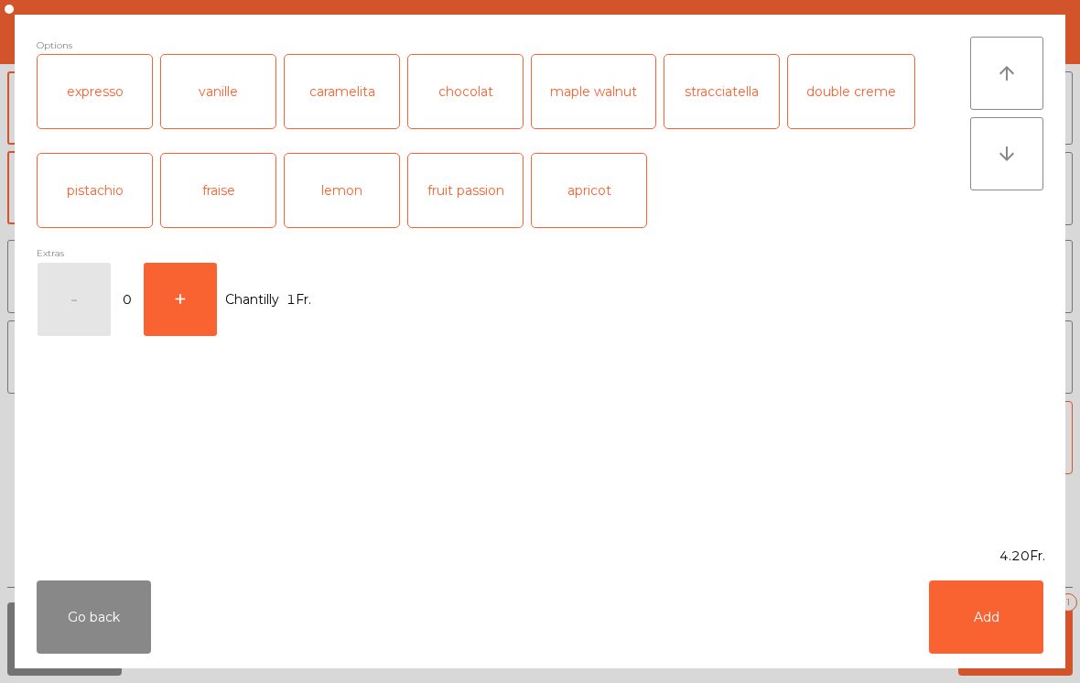
click at [987, 609] on button "Add" at bounding box center [986, 616] width 114 height 73
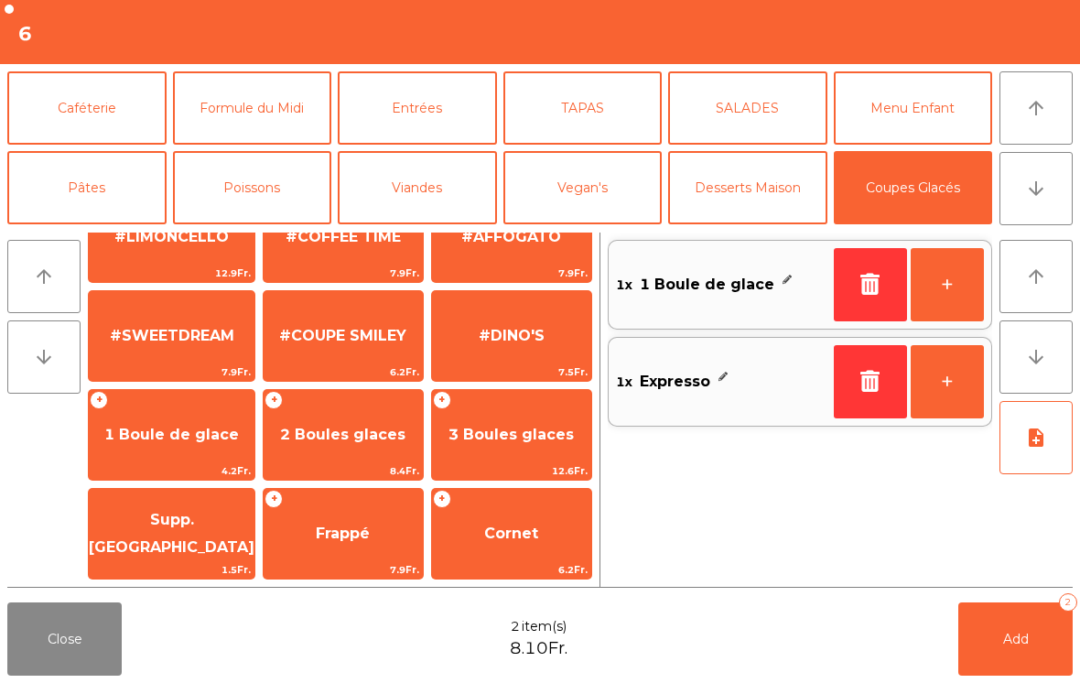
click at [987, 608] on button "Add 2" at bounding box center [1015, 638] width 114 height 73
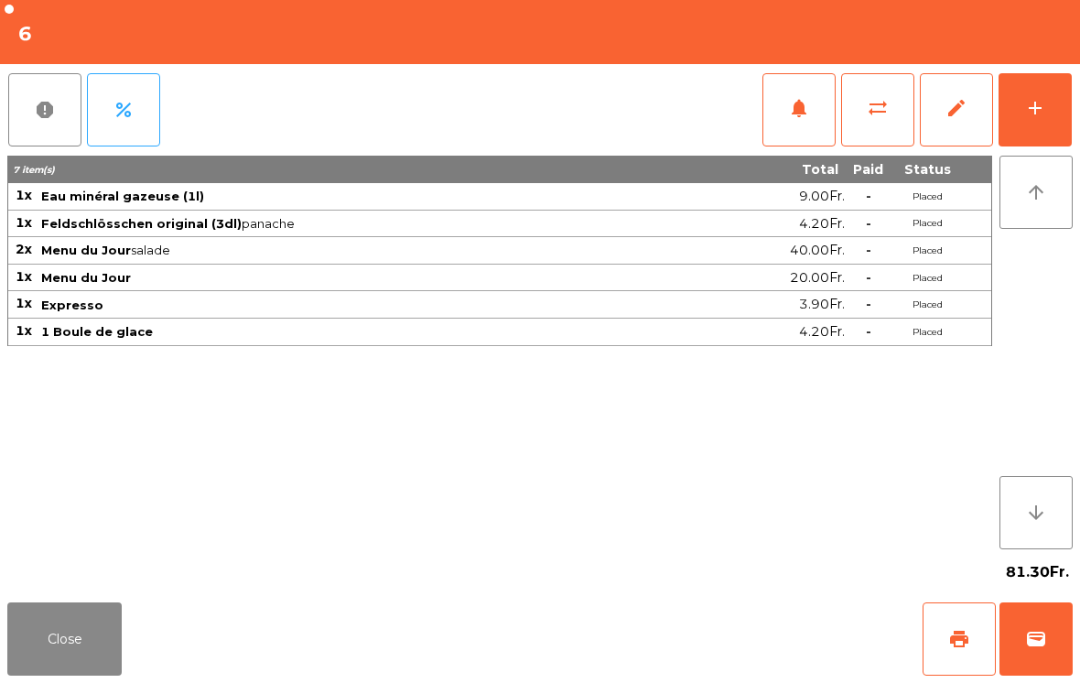
click at [59, 673] on button "Close" at bounding box center [64, 638] width 114 height 73
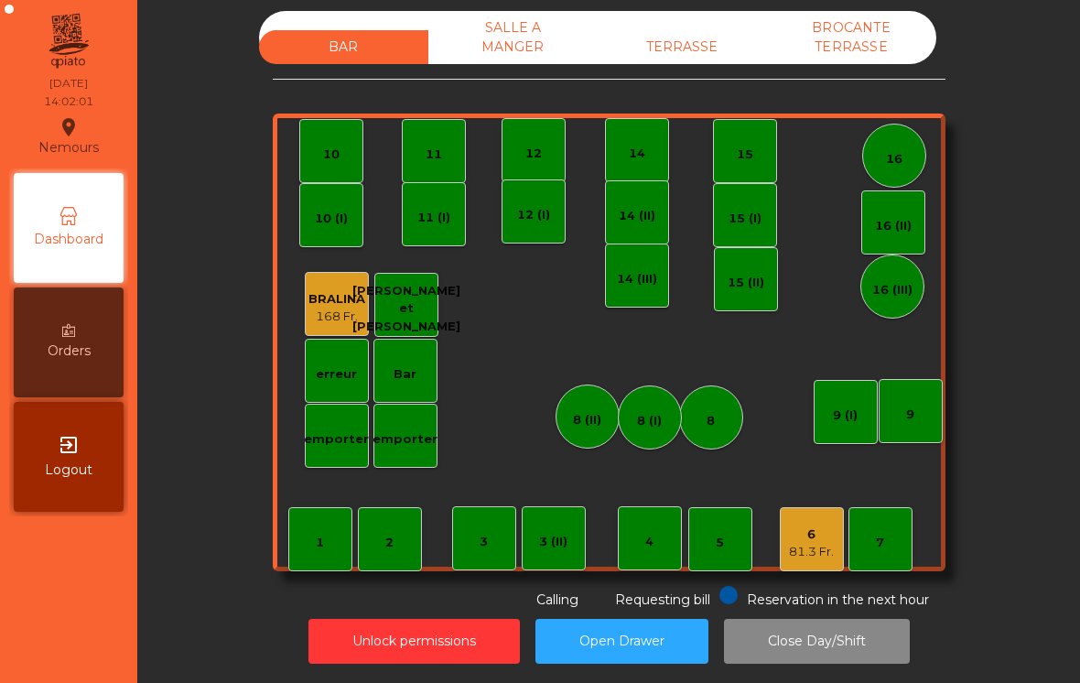
click at [656, 61] on div "TERRASSE" at bounding box center [681, 47] width 169 height 34
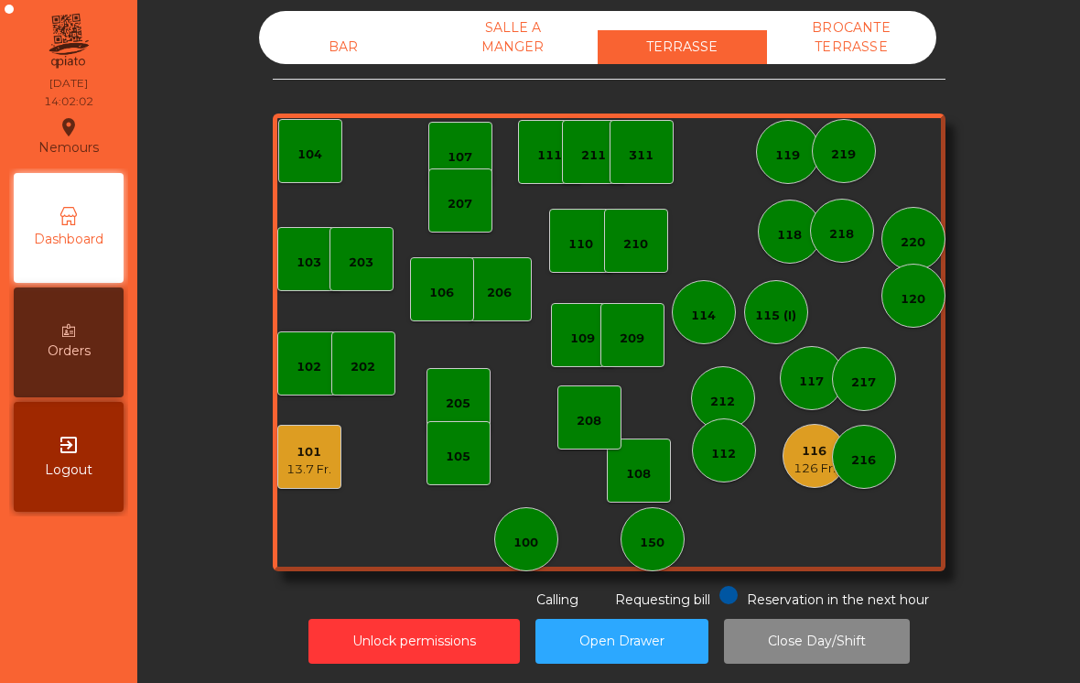
click at [449, 293] on div "106" at bounding box center [441, 293] width 25 height 18
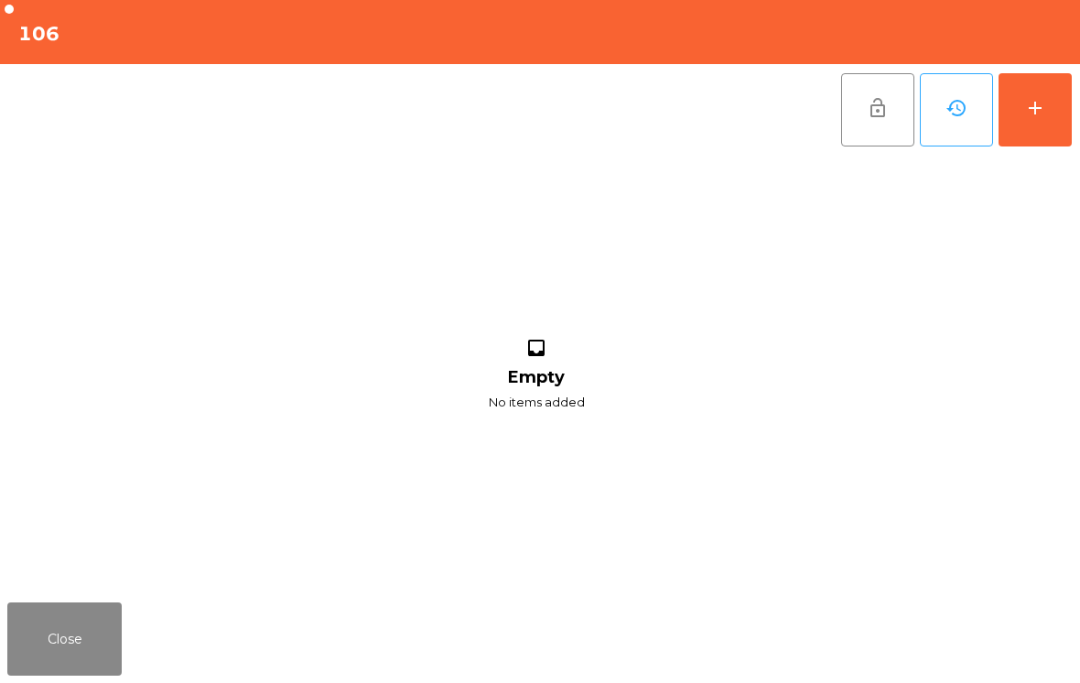
click at [1052, 95] on button "add" at bounding box center [1034, 109] width 73 height 73
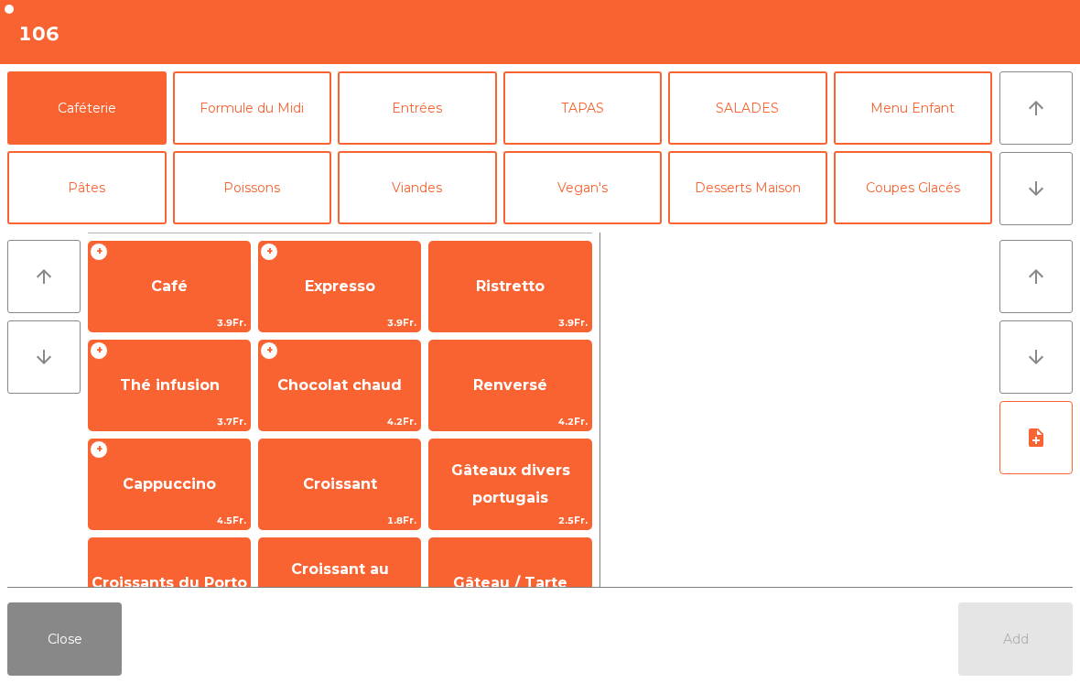
click at [343, 300] on span "Expresso" at bounding box center [339, 286] width 161 height 49
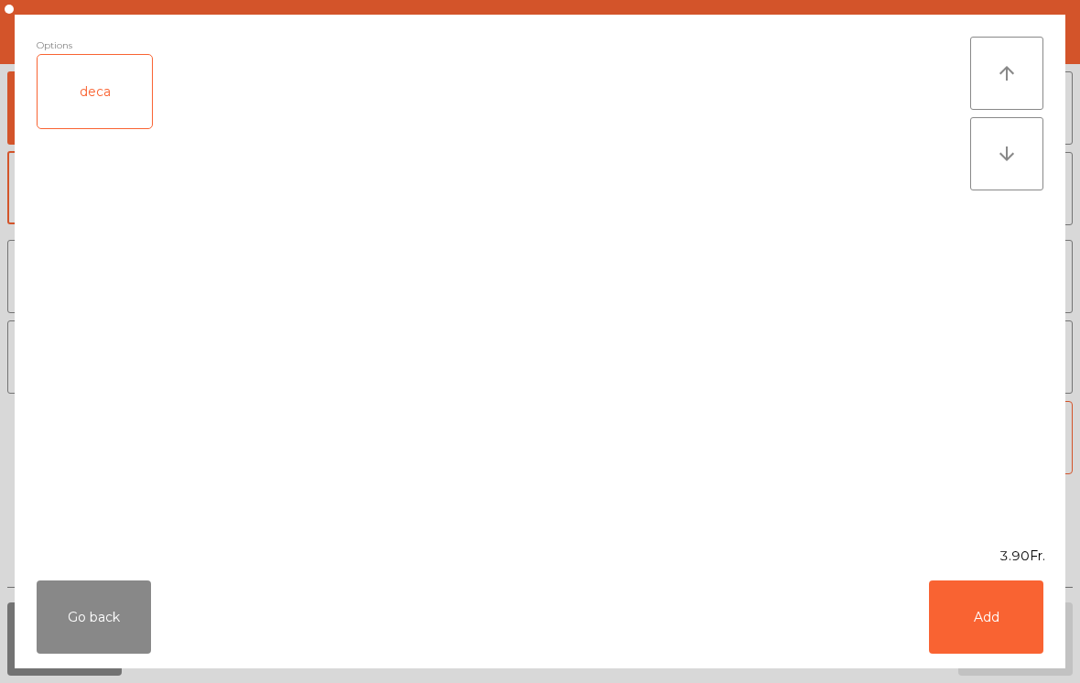
click at [978, 585] on button "Add" at bounding box center [986, 616] width 114 height 73
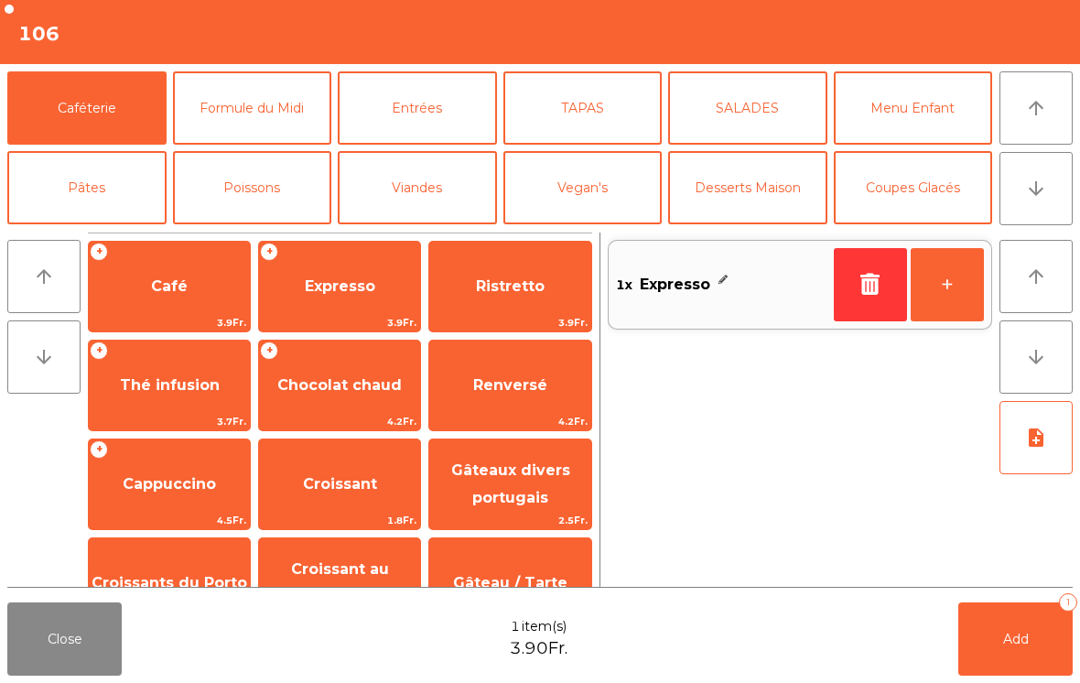
click at [1019, 626] on button "Add 1" at bounding box center [1015, 638] width 114 height 73
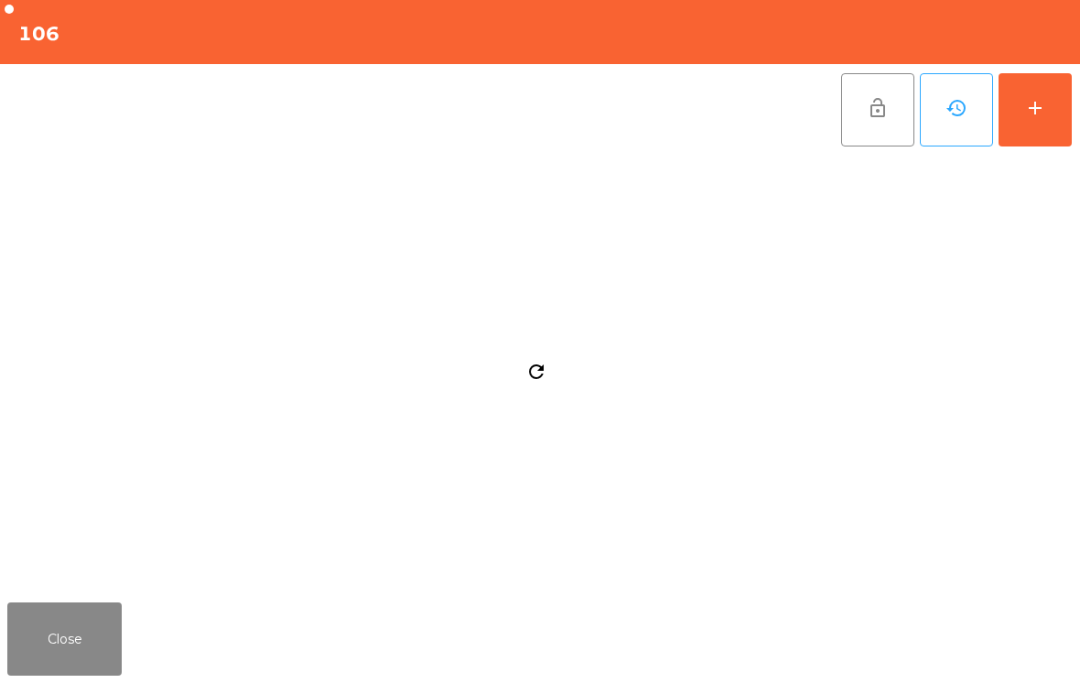
click at [107, 654] on button "Close" at bounding box center [64, 638] width 114 height 73
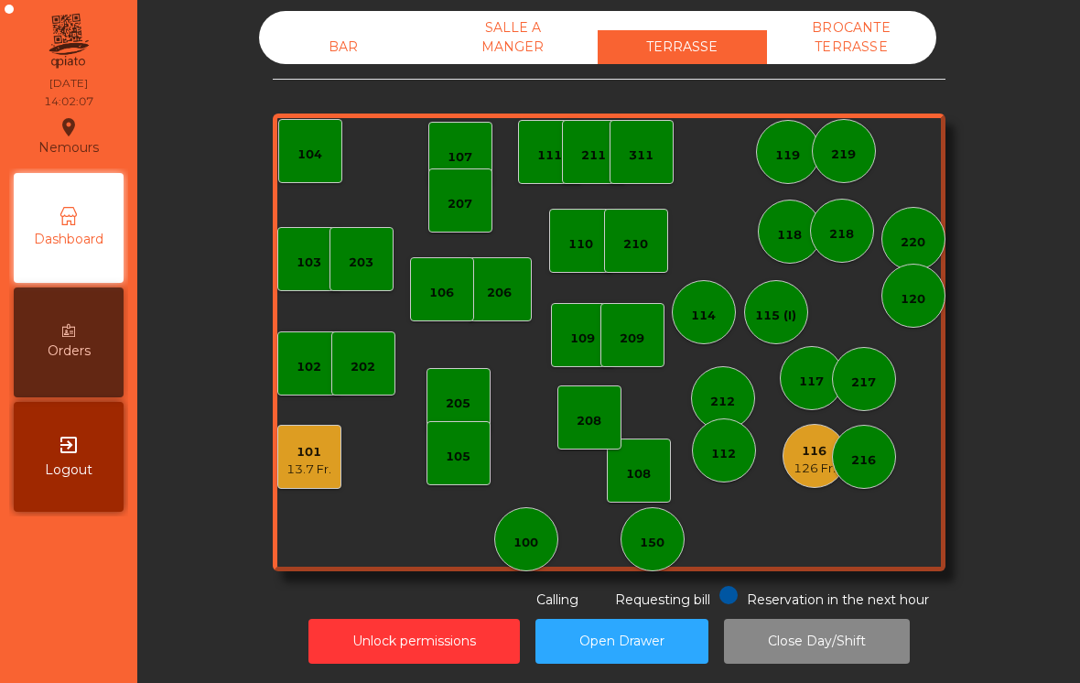
click at [310, 469] on div "13.7 Fr." at bounding box center [308, 469] width 45 height 18
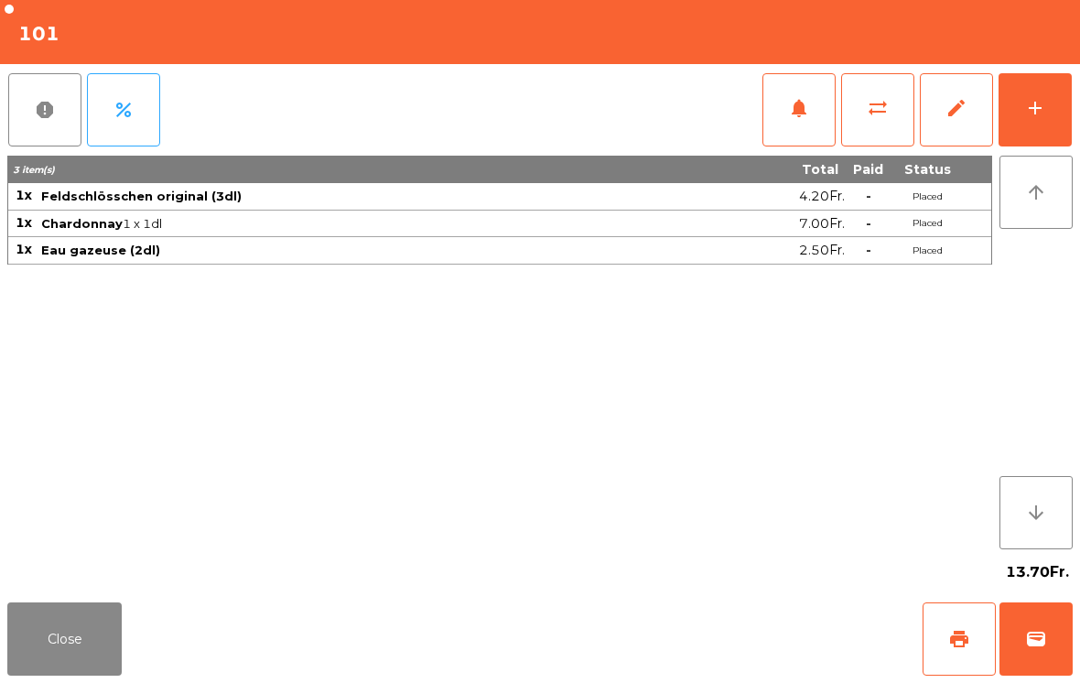
click at [1032, 625] on button "wallet" at bounding box center [1035, 638] width 73 height 73
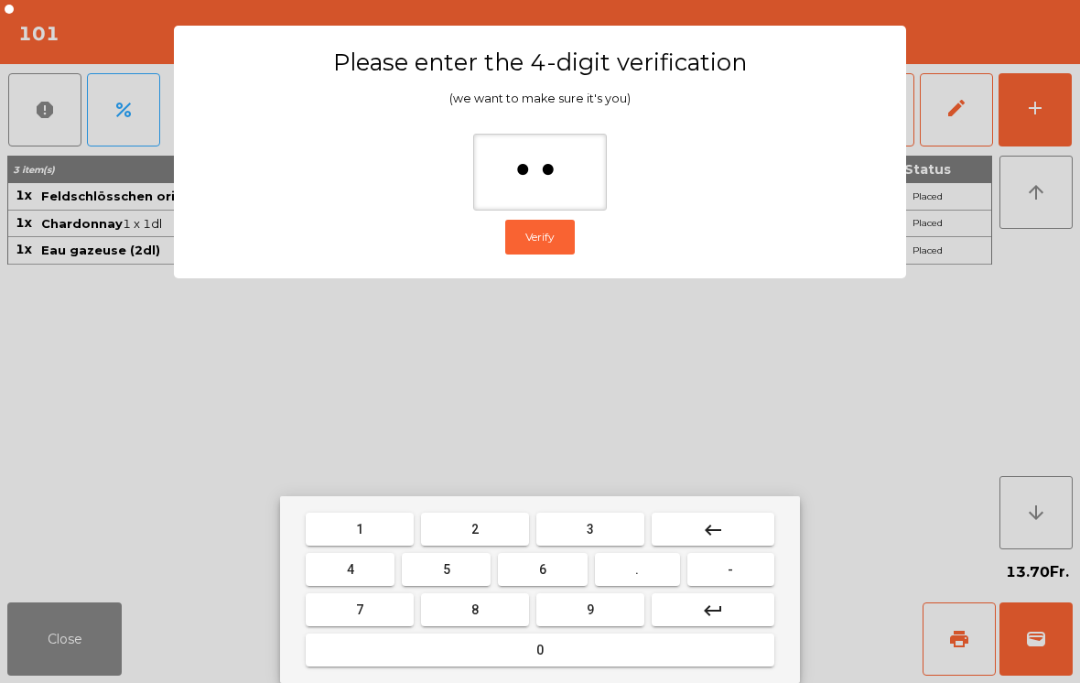
type input "***"
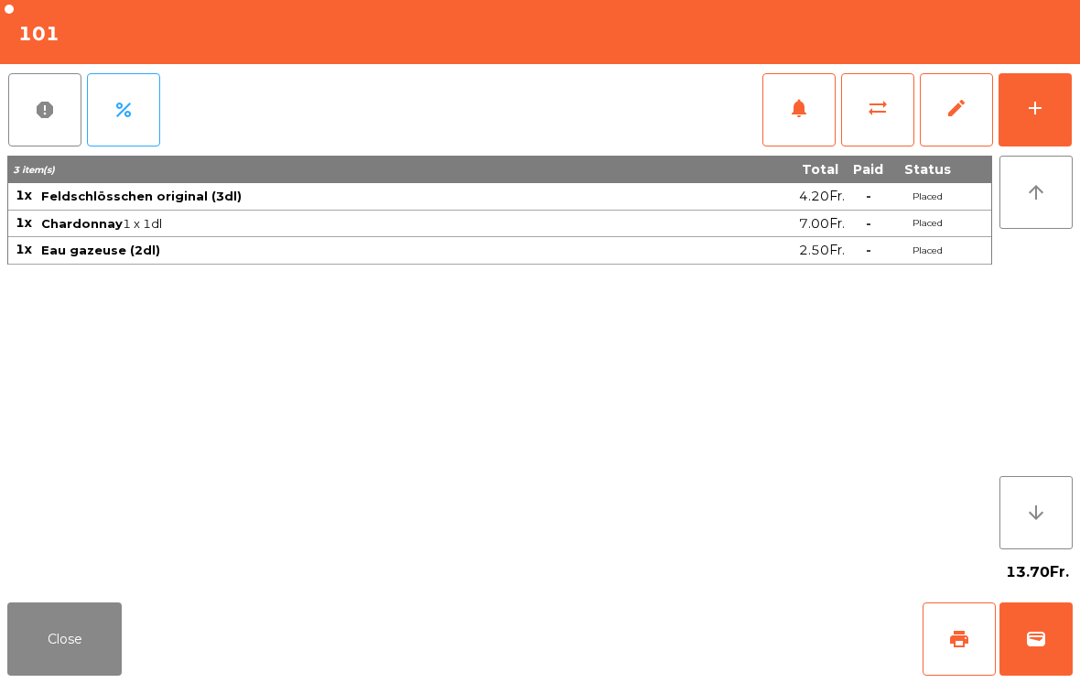
click at [691, 673] on div "Close print wallet" at bounding box center [540, 639] width 1080 height 88
click at [690, 672] on div "Close print wallet" at bounding box center [540, 639] width 1080 height 88
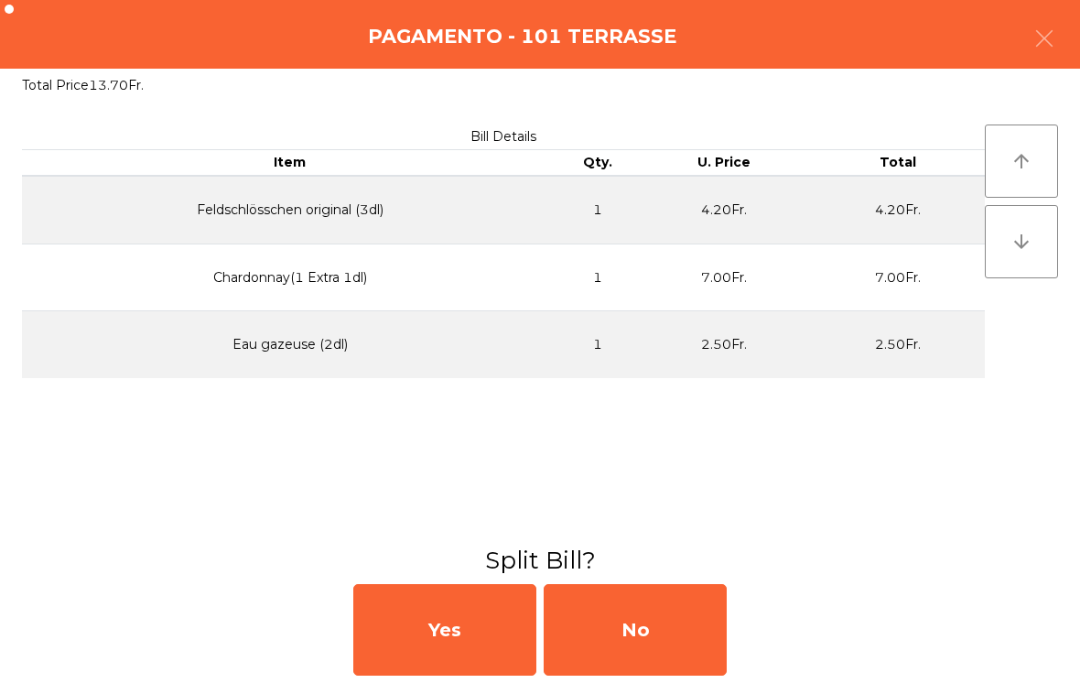
click at [691, 638] on div "No" at bounding box center [634, 629] width 183 height 91
click at [672, 629] on div "MB" at bounding box center [634, 629] width 183 height 91
click at [672, 629] on div "No" at bounding box center [634, 629] width 183 height 91
click at [700, 629] on div "No" at bounding box center [634, 629] width 183 height 91
click at [699, 628] on div "No" at bounding box center [634, 629] width 183 height 91
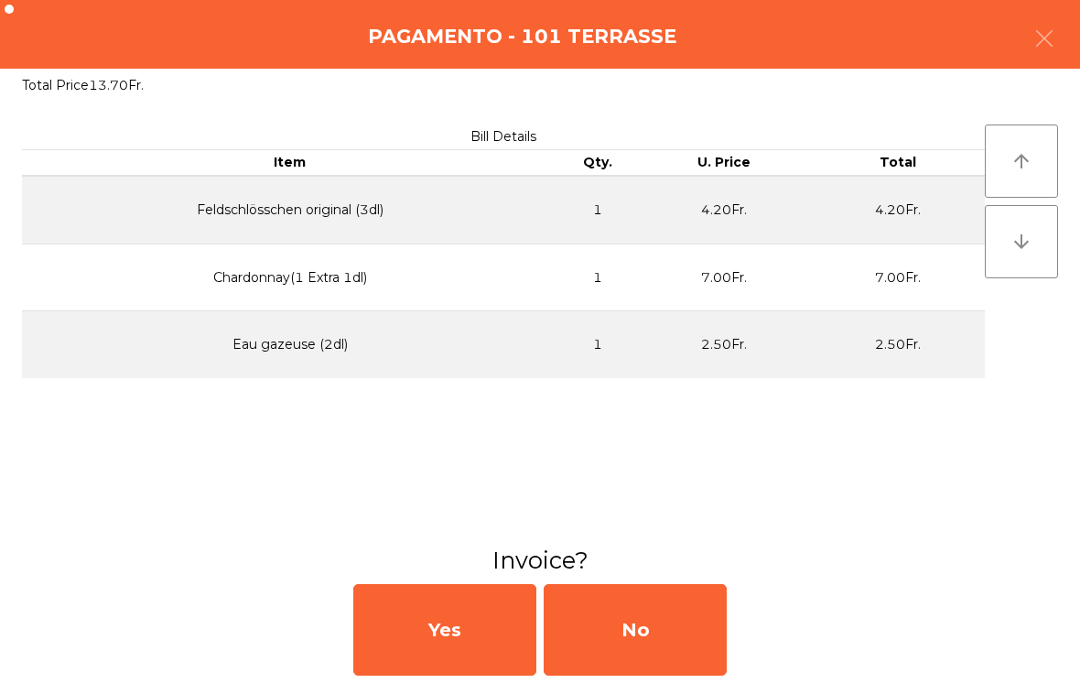
click at [724, 609] on div "No" at bounding box center [634, 629] width 183 height 91
click at [702, 621] on div "No" at bounding box center [634, 629] width 183 height 91
click at [677, 624] on div "No" at bounding box center [634, 629] width 183 height 91
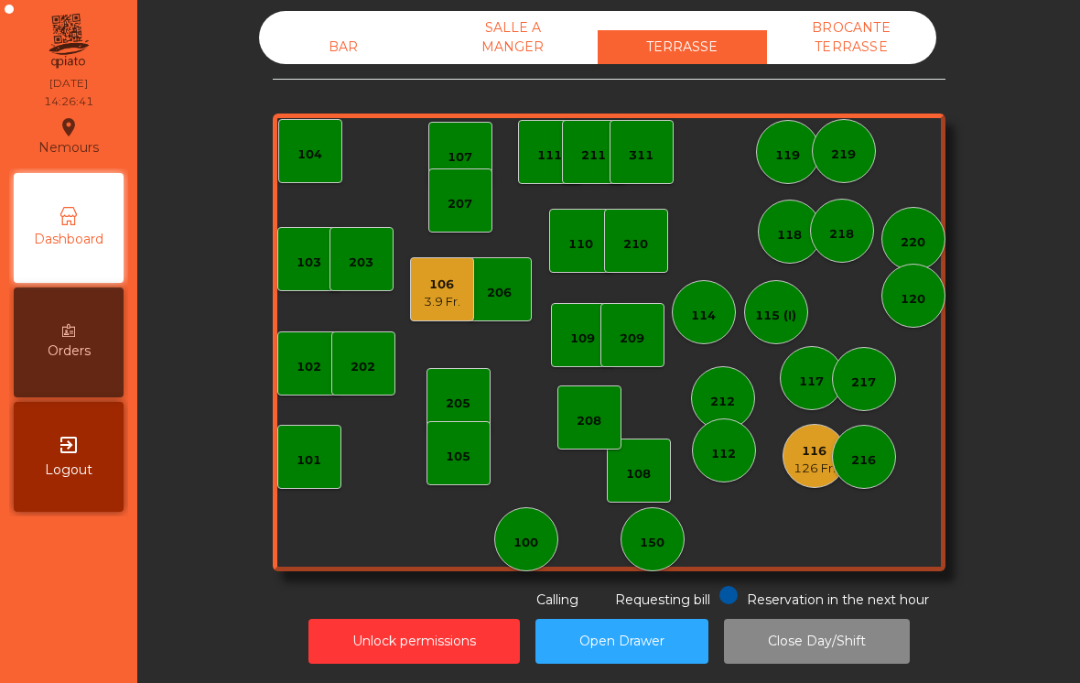
click at [874, 43] on div "BROCANTE TERRASSE" at bounding box center [851, 37] width 169 height 53
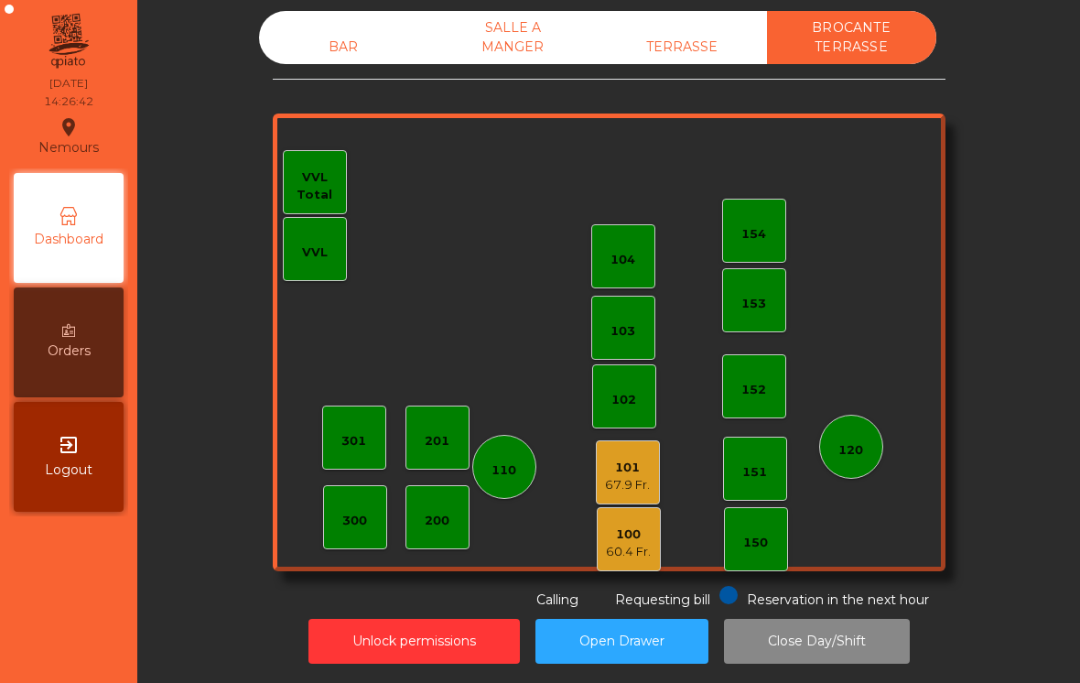
click at [359, 54] on div "BAR" at bounding box center [343, 47] width 169 height 34
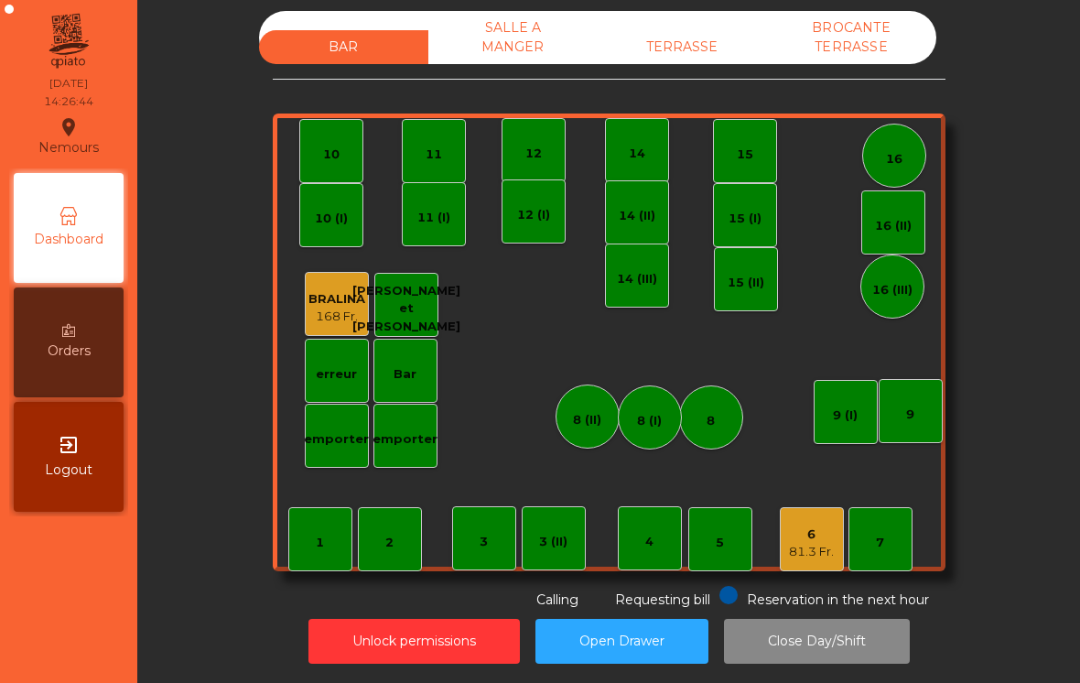
click at [701, 51] on div "TERRASSE" at bounding box center [681, 47] width 169 height 34
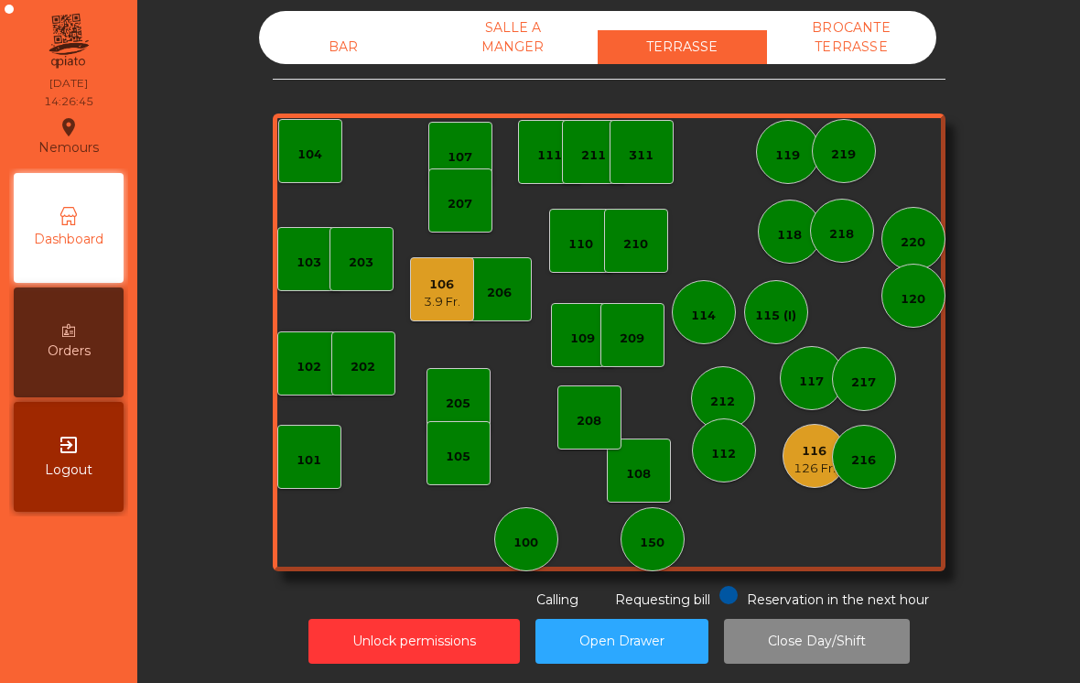
click at [291, 39] on div "BAR" at bounding box center [343, 47] width 169 height 34
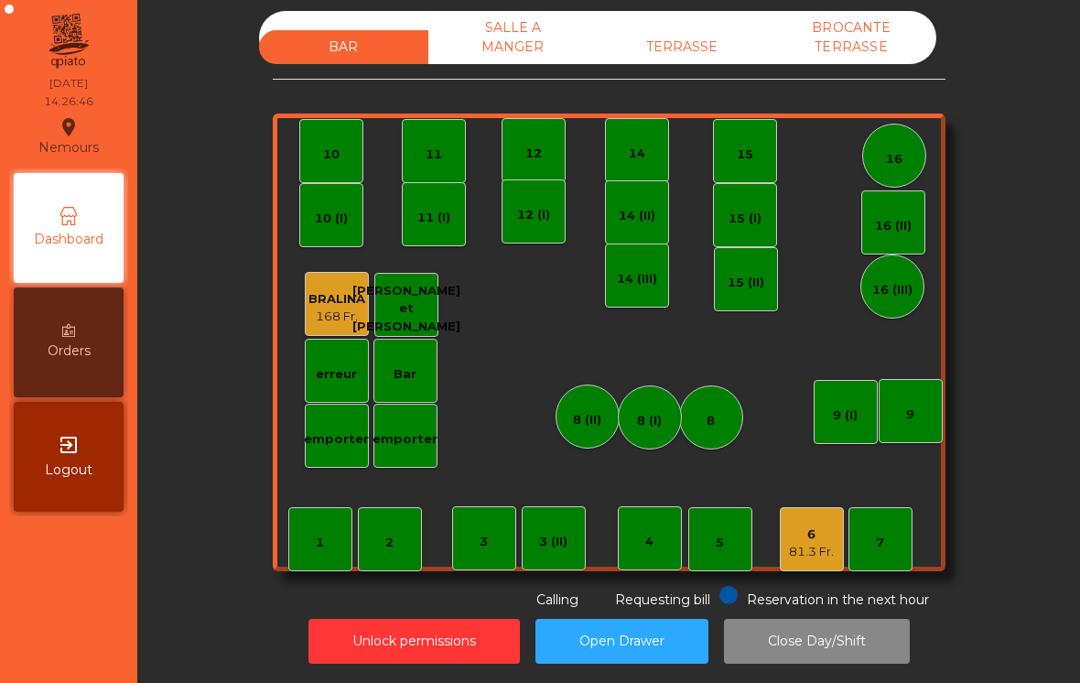
click at [813, 543] on div "81.3 Fr." at bounding box center [811, 552] width 45 height 18
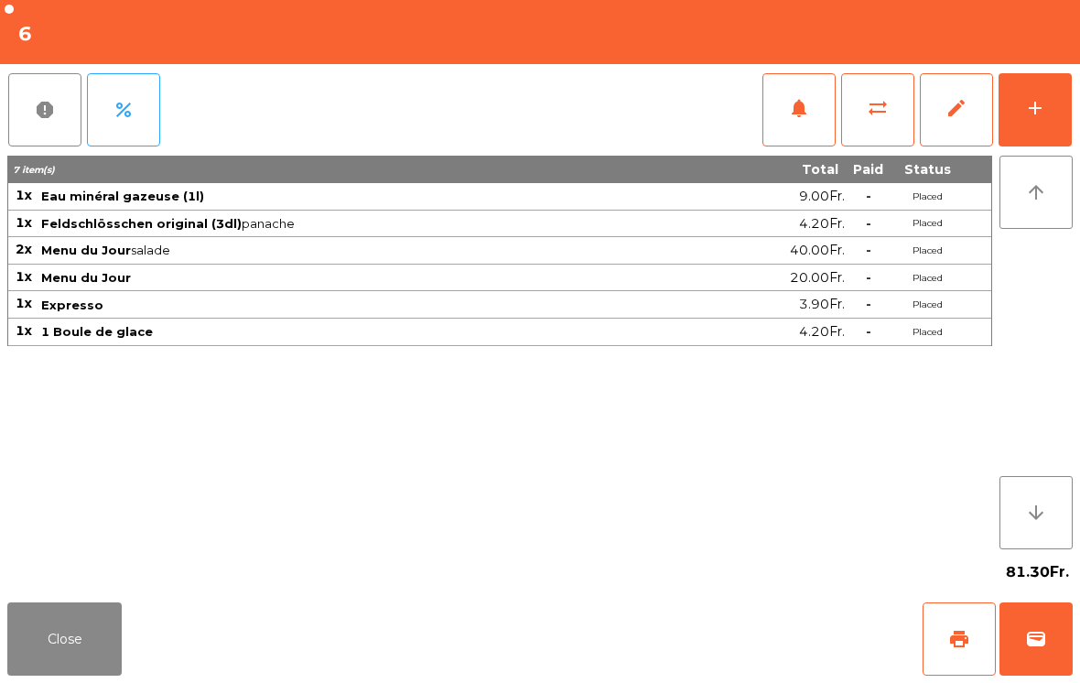
click at [884, 120] on button "sync_alt" at bounding box center [877, 109] width 73 height 73
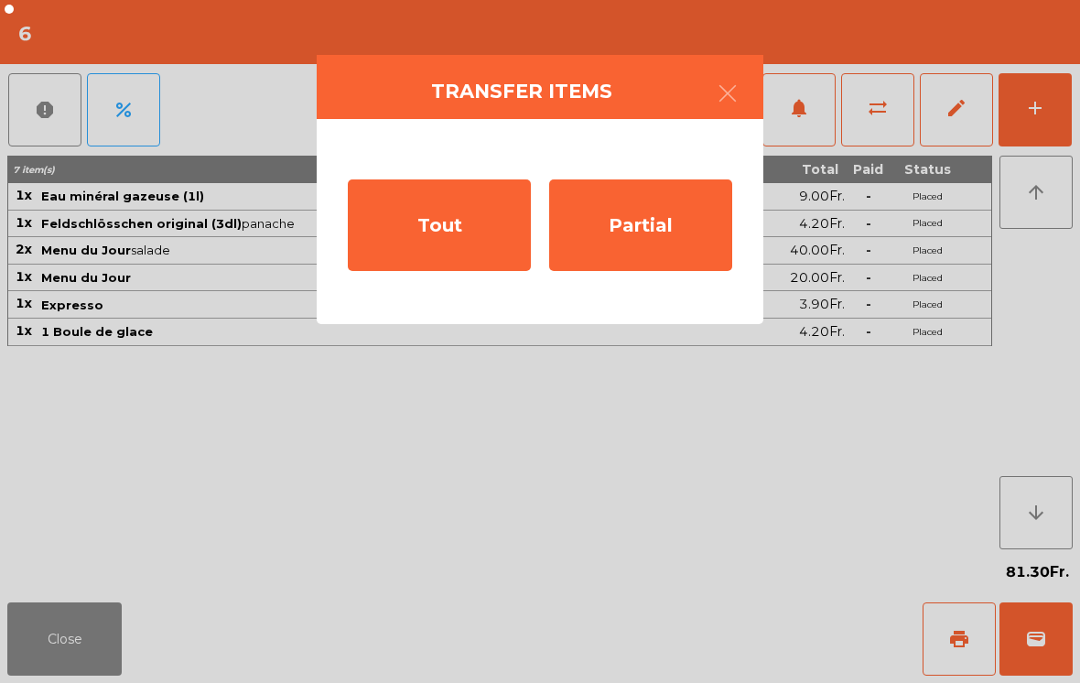
click at [463, 227] on div "Tout" at bounding box center [439, 224] width 183 height 91
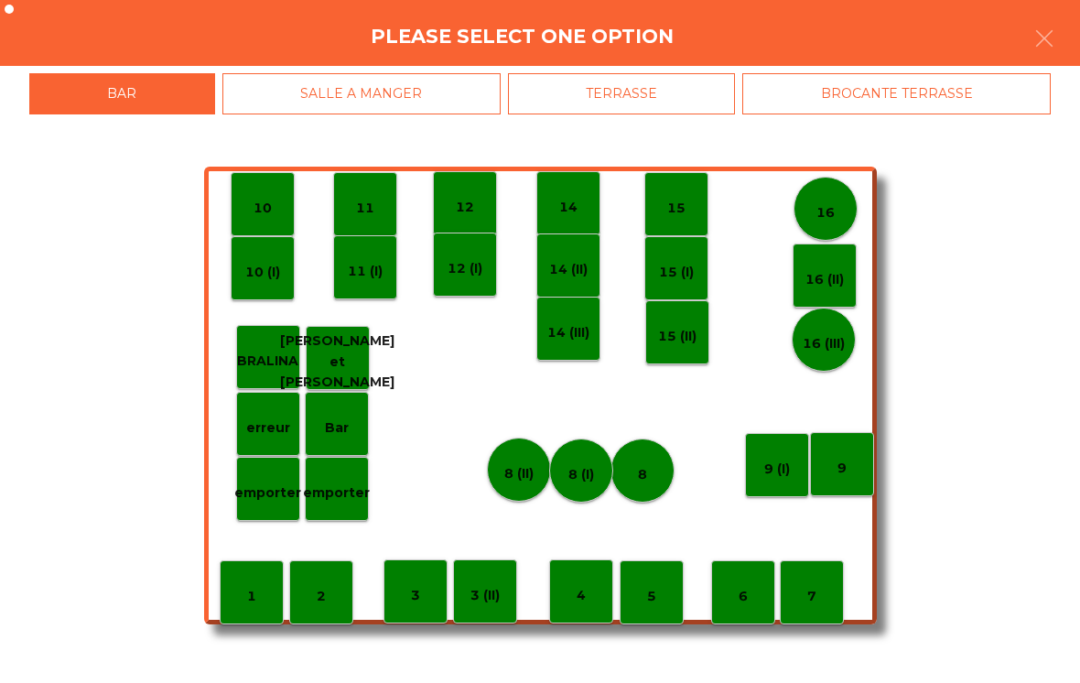
click at [932, 85] on div "BROCANTE TERRASSE" at bounding box center [896, 93] width 308 height 41
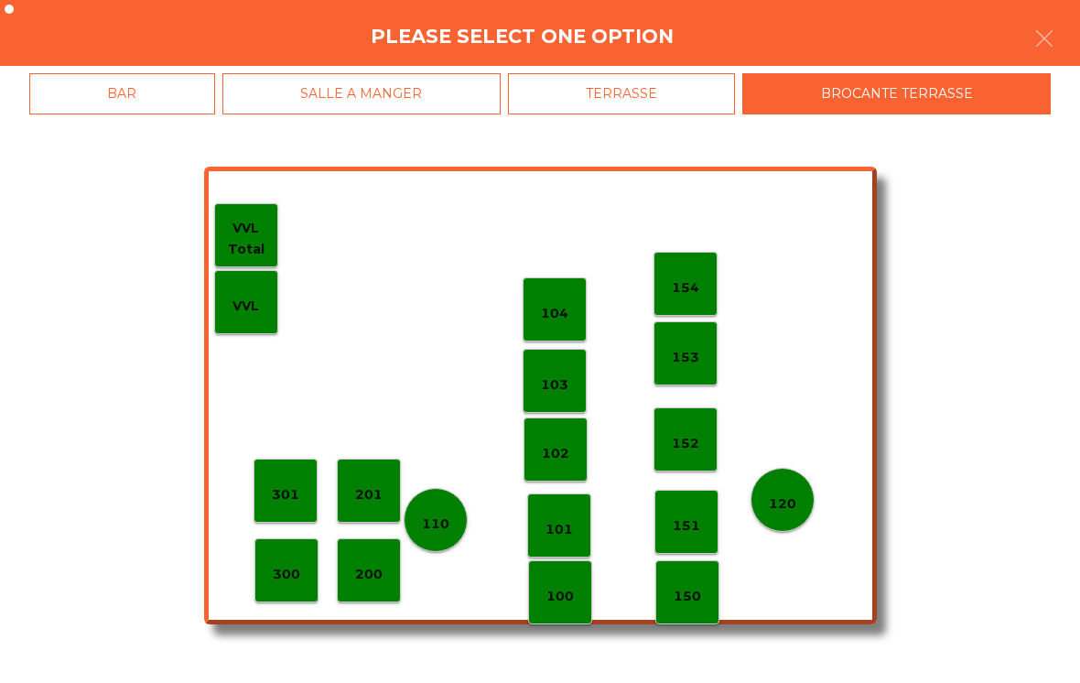
click at [565, 446] on p "102" at bounding box center [555, 453] width 27 height 21
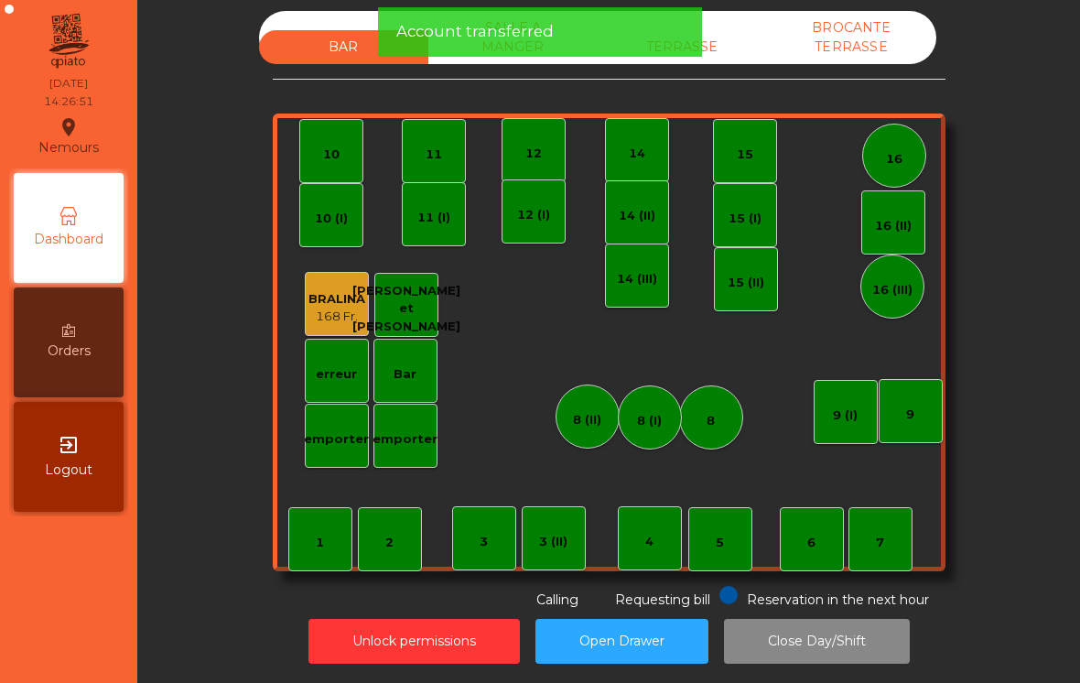
click at [881, 52] on div "BROCANTE TERRASSE" at bounding box center [851, 37] width 169 height 53
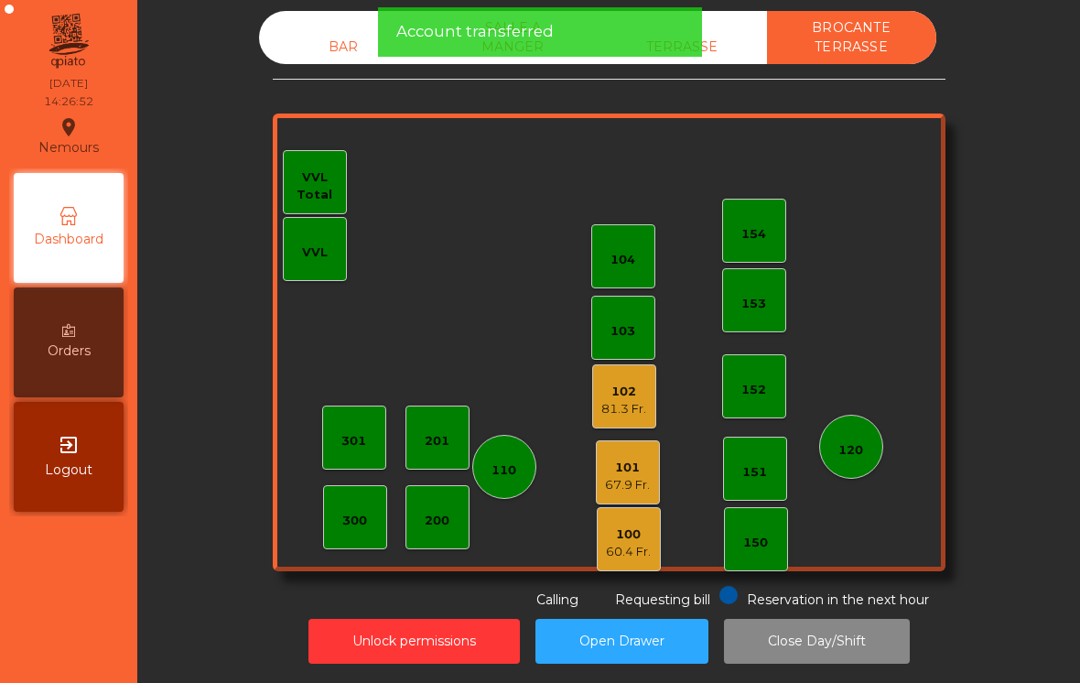
click at [328, 44] on div "BAR" at bounding box center [343, 47] width 169 height 34
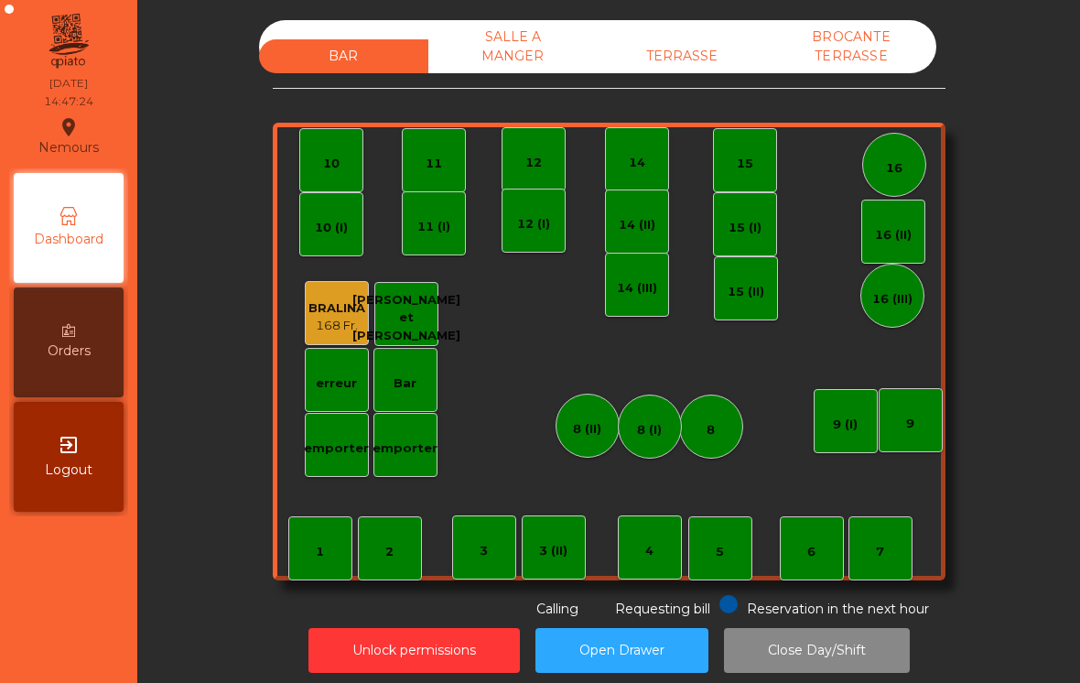
scroll to position [9, 0]
